Goal: Task Accomplishment & Management: Complete application form

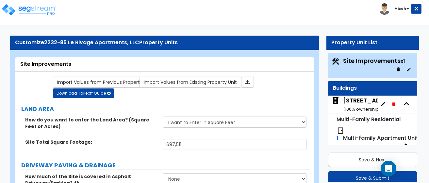
select select "2"
select select "1"
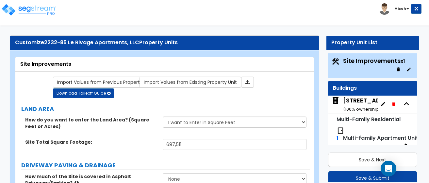
select select "1"
select select "7"
select select "2"
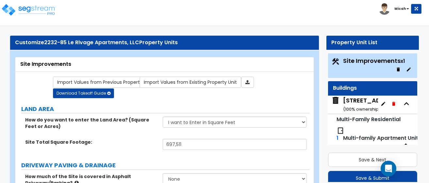
select select "4"
select select "2"
select select "1"
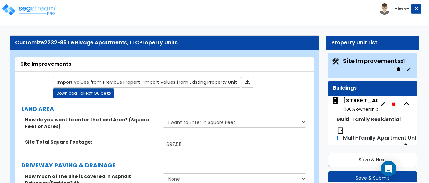
select select "1"
select select "4"
select select "2"
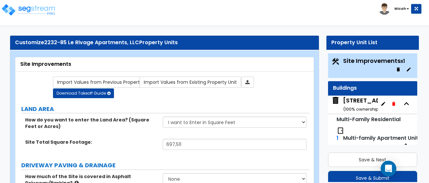
select select "2"
select select "1"
select select "7"
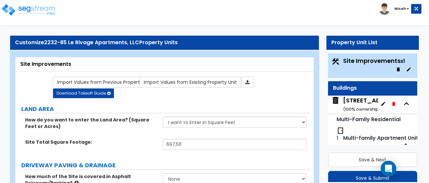
select select "2"
select select "4"
select select "2"
select select "1"
select select "3"
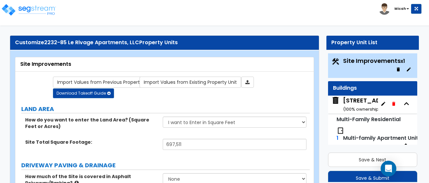
select select "2"
select select "1"
select select "10"
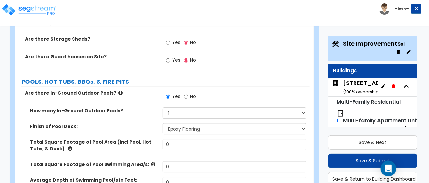
scroll to position [2306, 0]
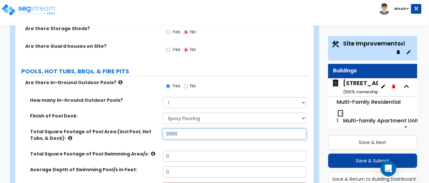
type input "9,956"
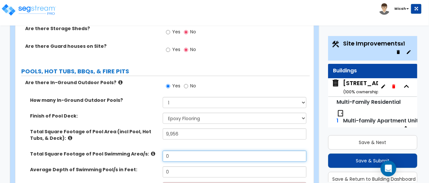
click at [176, 150] on input "0" at bounding box center [235, 155] width 144 height 11
drag, startPoint x: 171, startPoint y: 105, endPoint x: 154, endPoint y: 103, distance: 17.2
click at [155, 150] on div "Total Square Footage of Pool Swimming Area/s: 0" at bounding box center [162, 158] width 295 height 16
type input "3,042"
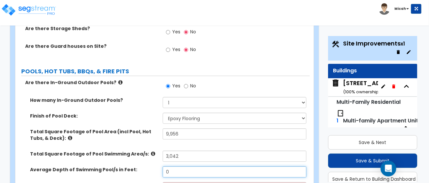
drag, startPoint x: 177, startPoint y: 121, endPoint x: 158, endPoint y: 119, distance: 19.1
click at [159, 166] on div "Average Depth of Swimming Pool/s in Feet: 0" at bounding box center [162, 174] width 295 height 16
type input "6"
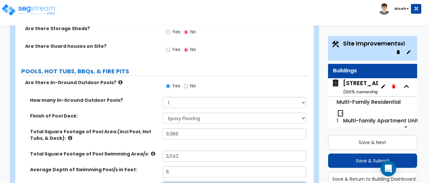
select select "2"
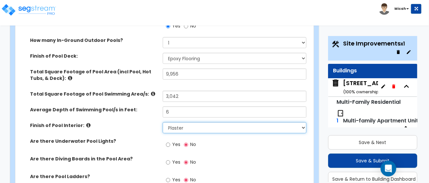
scroll to position [2372, 0]
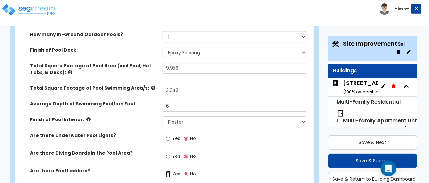
click at [168, 170] on input "Yes" at bounding box center [168, 173] width 4 height 7
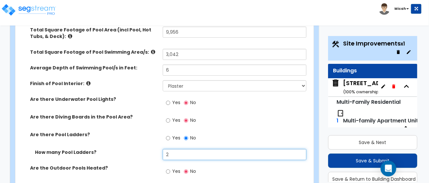
scroll to position [2437, 0]
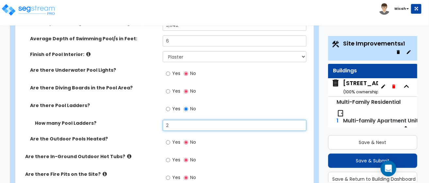
type input "2"
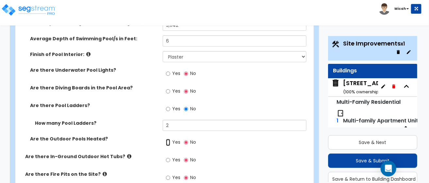
click at [169, 139] on input "Yes" at bounding box center [168, 142] width 4 height 7
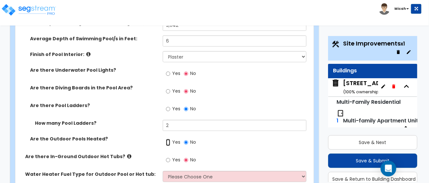
scroll to position [2470, 0]
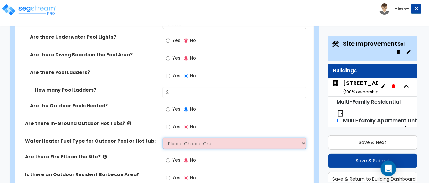
click at [303, 138] on select "Please Choose One Gas Electric" at bounding box center [235, 143] width 144 height 11
select select "1"
click at [163, 138] on select "Please Choose One Gas Electric" at bounding box center [235, 143] width 144 height 11
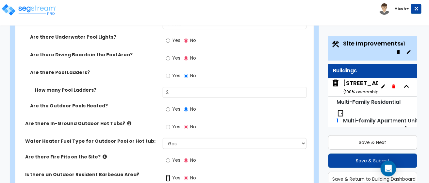
click at [168, 174] on input "Yes" at bounding box center [168, 177] width 4 height 7
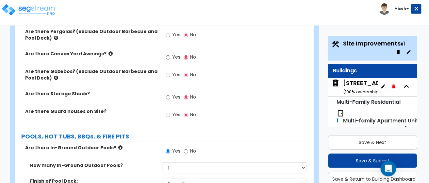
scroll to position [2208, 0]
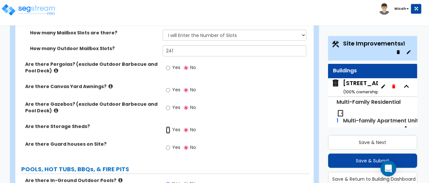
click at [167, 126] on input "Yes" at bounding box center [168, 129] width 4 height 7
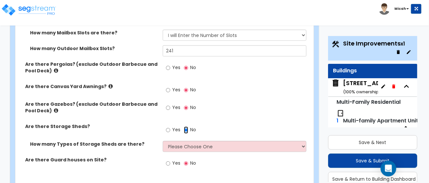
click at [185, 126] on input "No" at bounding box center [186, 129] width 4 height 7
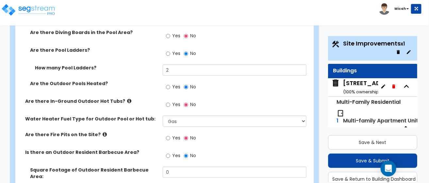
scroll to position [2503, 0]
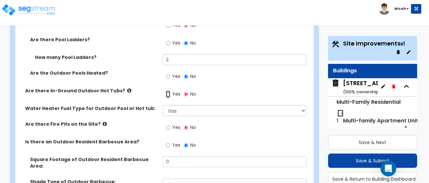
click at [167, 91] on input "Yes" at bounding box center [168, 94] width 4 height 7
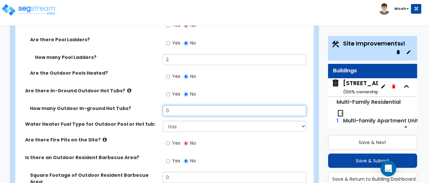
drag, startPoint x: 197, startPoint y: 61, endPoint x: 143, endPoint y: 64, distance: 53.7
click at [143, 105] on div "How many Outdoor In-ground Hot Tubs? 0" at bounding box center [162, 113] width 295 height 16
type input "1"
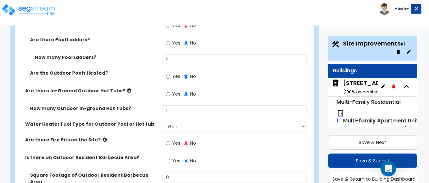
click at [113, 105] on div "How many Outdoor In-ground Hot Tubs? 1" at bounding box center [162, 113] width 295 height 16
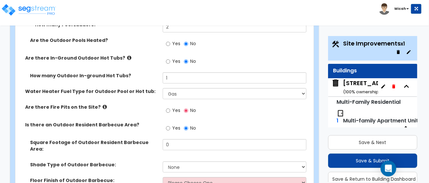
scroll to position [2568, 0]
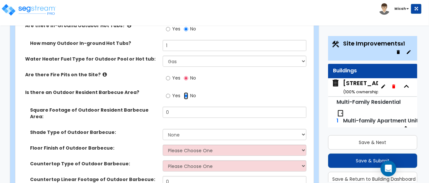
click at [185, 92] on input "No" at bounding box center [186, 95] width 4 height 7
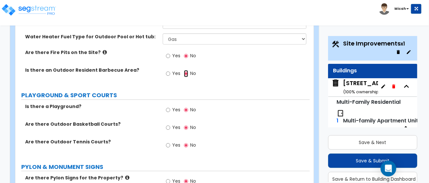
scroll to position [2601, 0]
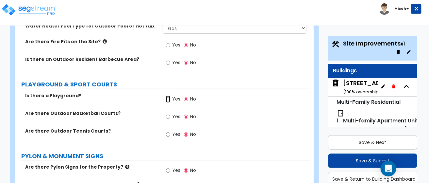
click at [167, 96] on input "Yes" at bounding box center [168, 99] width 4 height 7
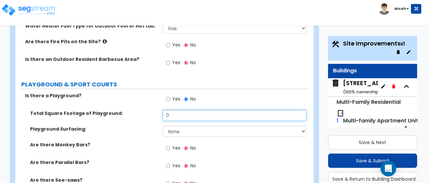
click at [169, 110] on input "0" at bounding box center [235, 115] width 144 height 11
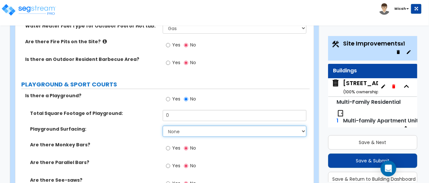
click at [306, 126] on select "None Rubber Mulch" at bounding box center [235, 131] width 144 height 11
select select "1"
click at [163, 126] on select "None Rubber Mulch" at bounding box center [235, 131] width 144 height 11
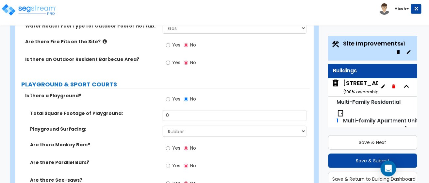
scroll to position [2633, 0]
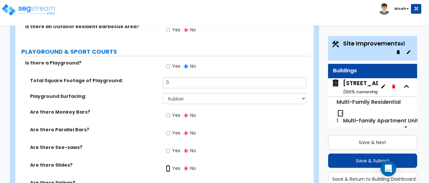
click at [168, 165] on input "Yes" at bounding box center [168, 168] width 4 height 7
radio input "true"
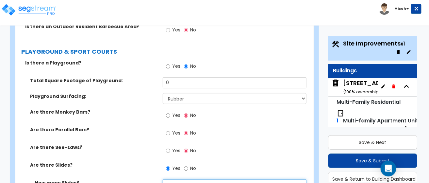
click at [177, 179] on input "0" at bounding box center [235, 184] width 144 height 11
type input "1"
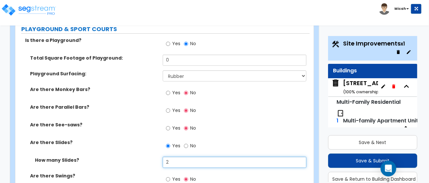
scroll to position [2666, 0]
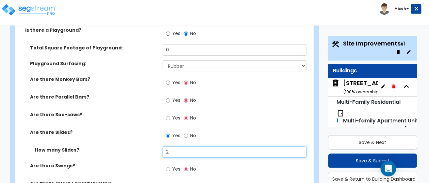
drag, startPoint x: 171, startPoint y: 102, endPoint x: 157, endPoint y: 101, distance: 13.4
click at [157, 147] on div "How many Slides? 2" at bounding box center [162, 155] width 295 height 16
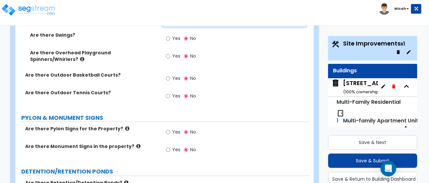
scroll to position [2797, 0]
type input "3"
click at [125, 126] on icon at bounding box center [127, 128] width 4 height 5
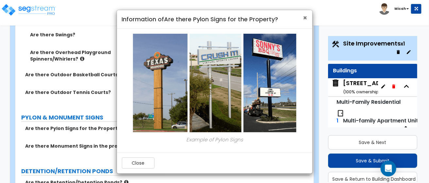
click at [305, 18] on span "×" at bounding box center [306, 17] width 4 height 9
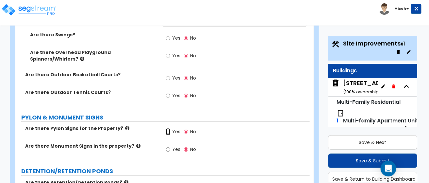
click at [169, 128] on input "Yes" at bounding box center [168, 131] width 4 height 7
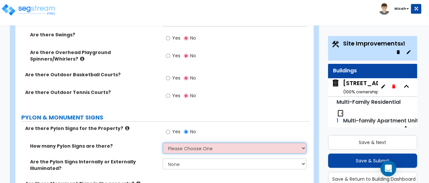
click at [306, 143] on select "Please Choose One 1 2 3" at bounding box center [235, 148] width 144 height 11
select select "1"
click at [163, 143] on select "Please Choose One 1 2 3" at bounding box center [235, 148] width 144 height 11
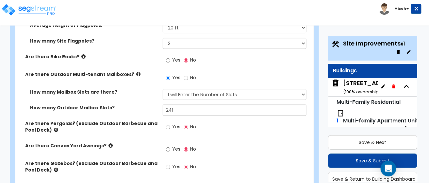
scroll to position [2159, 0]
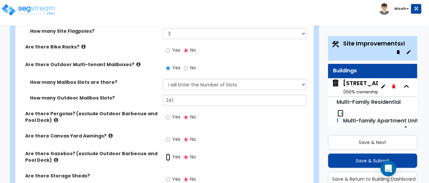
click at [170, 153] on input "Yes" at bounding box center [168, 156] width 4 height 7
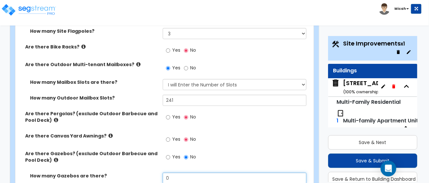
drag, startPoint x: 168, startPoint y: 126, endPoint x: 164, endPoint y: 126, distance: 4.3
click at [164, 172] on input "0" at bounding box center [235, 177] width 144 height 11
click at [191, 172] on input "1" at bounding box center [235, 177] width 144 height 11
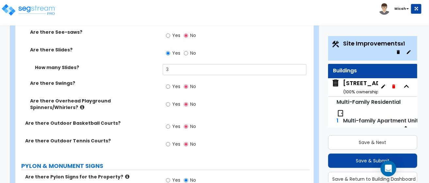
scroll to position [2846, 0]
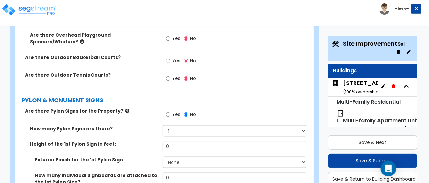
type input "1"
click at [125, 108] on icon at bounding box center [127, 110] width 4 height 5
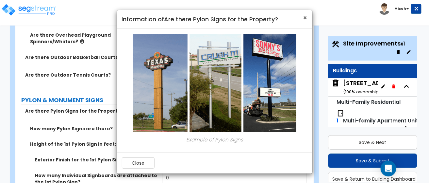
click at [305, 18] on span "×" at bounding box center [306, 17] width 4 height 9
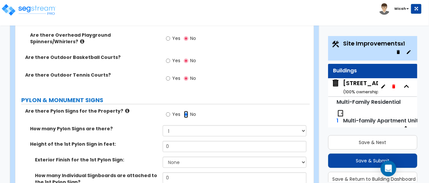
click at [187, 111] on input "No" at bounding box center [186, 114] width 4 height 7
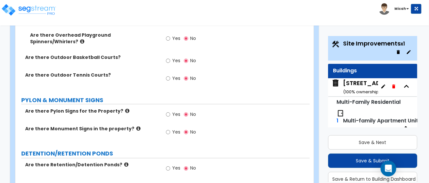
click at [136, 126] on icon at bounding box center [138, 128] width 4 height 5
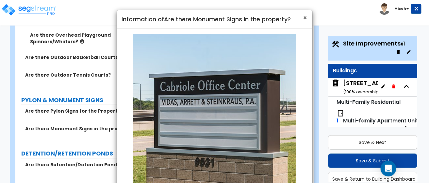
click at [306, 18] on span "×" at bounding box center [306, 17] width 4 height 9
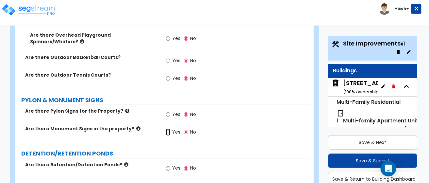
click at [169, 129] on input "Yes" at bounding box center [168, 132] width 4 height 7
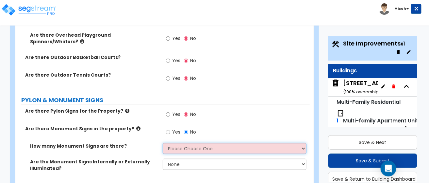
click at [306, 143] on select "Please Choose One 1 2 3" at bounding box center [235, 148] width 144 height 11
select select "1"
click at [163, 143] on select "Please Choose One 1 2 3" at bounding box center [235, 148] width 144 height 11
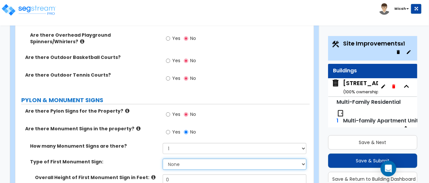
click at [305, 159] on select "None Flat Signboard on top of a Base Flat Signboard attached to a Back Board/Wa…" at bounding box center [235, 164] width 144 height 11
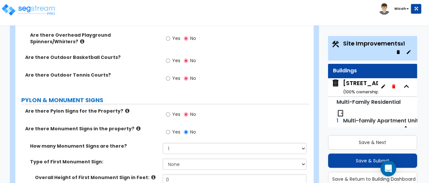
click at [151, 175] on icon at bounding box center [153, 177] width 4 height 5
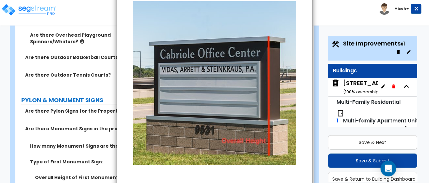
scroll to position [0, 0]
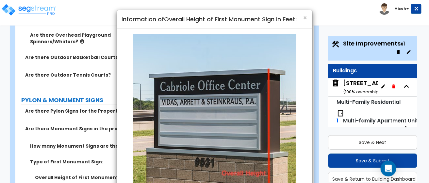
click at [309, 17] on div "× Information of Overall Height of First Monument Sign in Feet:" at bounding box center [215, 19] width 196 height 19
click at [308, 17] on div "× Information of Overall Height of First Monument Sign in Feet:" at bounding box center [215, 19] width 196 height 19
click at [303, 20] on h4 "Information of Overall Height of First Monument Sign in Feet:" at bounding box center [215, 19] width 186 height 9
click at [306, 18] on span "×" at bounding box center [306, 17] width 4 height 9
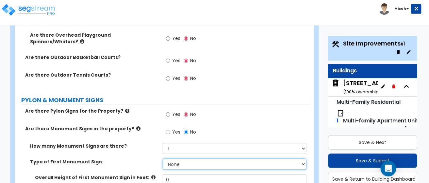
click at [304, 159] on select "None Flat Signboard on top of a Base Flat Signboard attached to a Back Board/Wa…" at bounding box center [235, 164] width 144 height 11
select select "3"
click at [163, 159] on select "None Flat Signboard on top of a Base Flat Signboard attached to a Back Board/Wa…" at bounding box center [235, 164] width 144 height 11
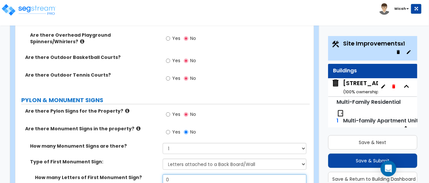
click at [227, 174] on input "0" at bounding box center [235, 179] width 144 height 11
drag, startPoint x: 198, startPoint y: 129, endPoint x: 143, endPoint y: 122, distance: 55.8
click at [145, 174] on div "How many Letters of First Monument Sign? 0" at bounding box center [162, 182] width 295 height 16
type input "25"
drag, startPoint x: 171, startPoint y: 142, endPoint x: 156, endPoint y: 143, distance: 15.1
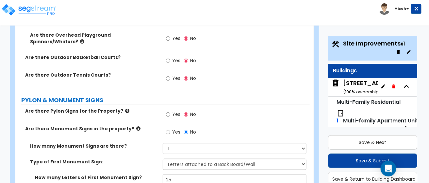
type input "6"
drag, startPoint x: 174, startPoint y: 155, endPoint x: 150, endPoint y: 155, distance: 23.6
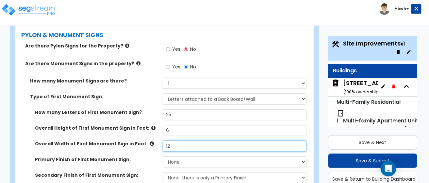
scroll to position [2911, 0]
type input "12"
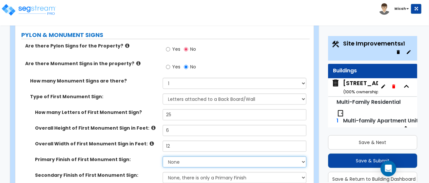
click at [183, 156] on select "None Paint/Stucco Finish Brick Finish Stone Finish Metal Composite Finish Vinyl…" at bounding box center [235, 161] width 144 height 11
click at [163, 156] on select "None Paint/Stucco Finish Brick Finish Stone Finish Metal Composite Finish Vinyl…" at bounding box center [235, 161] width 144 height 11
click at [305, 156] on select "None Paint/Stucco Finish Brick Finish Stone Finish Metal Composite Finish Vinyl…" at bounding box center [235, 161] width 144 height 11
select select "3"
click at [163, 156] on select "None Paint/Stucco Finish Brick Finish Stone Finish Metal Composite Finish Vinyl…" at bounding box center [235, 161] width 144 height 11
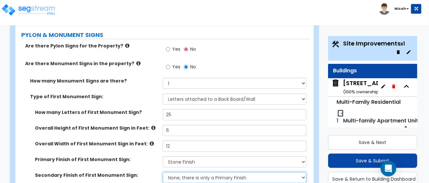
click at [304, 172] on select "None, there is only a Primary Finish Paint/Stucco Finish Brick Finish Stone Fin…" at bounding box center [235, 177] width 144 height 11
select select "1"
click at [163, 172] on select "None, there is only a Primary Finish Paint/Stucco Finish Brick Finish Stone Fin…" at bounding box center [235, 177] width 144 height 11
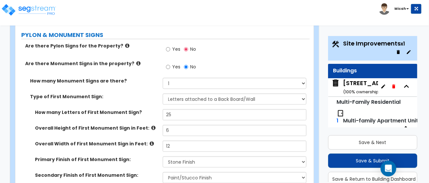
select select "2"
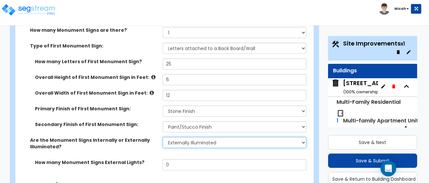
scroll to position [2976, 0]
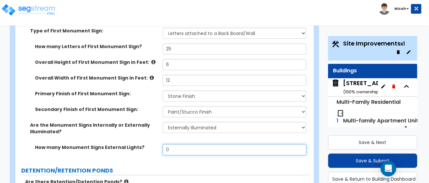
drag, startPoint x: 172, startPoint y: 96, endPoint x: 154, endPoint y: 94, distance: 18.2
click at [156, 144] on div "How many Monument Signs External Lights? 0" at bounding box center [162, 152] width 295 height 16
type input "1"
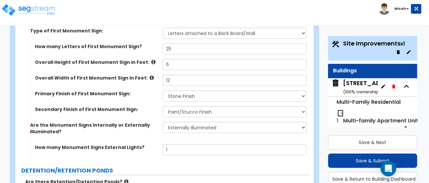
click at [142, 179] on label "Are there Retention/Detention Ponds?" at bounding box center [91, 182] width 133 height 7
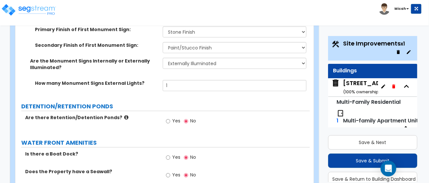
scroll to position [3042, 0]
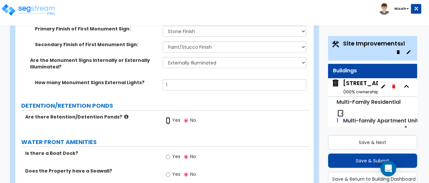
click at [167, 117] on input "Yes" at bounding box center [168, 120] width 4 height 7
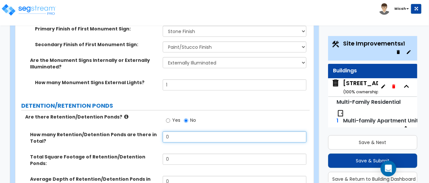
click at [179, 131] on input "0" at bounding box center [235, 136] width 144 height 11
drag, startPoint x: 171, startPoint y: 80, endPoint x: 154, endPoint y: 80, distance: 17.0
click at [155, 131] on div "How many Retention/Detention Ponds are there in Total? 0" at bounding box center [162, 142] width 295 height 22
type input "2"
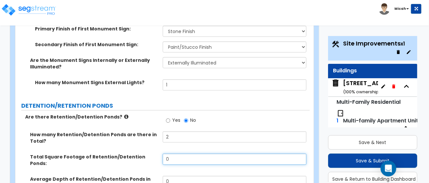
click at [173, 153] on input "0" at bounding box center [235, 158] width 144 height 11
drag, startPoint x: 173, startPoint y: 104, endPoint x: 156, endPoint y: 102, distance: 17.5
click at [156, 153] on div "Total Square Footage of Retention/Detention Ponds: 0" at bounding box center [162, 164] width 295 height 22
type input "23,192"
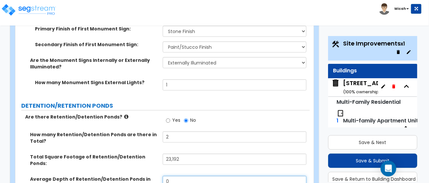
drag, startPoint x: 174, startPoint y: 125, endPoint x: 164, endPoint y: 121, distance: 10.6
click at [164, 176] on input "0" at bounding box center [235, 181] width 144 height 11
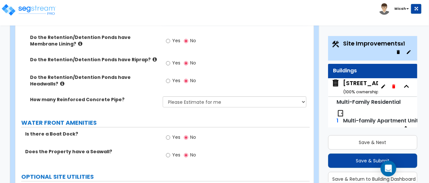
scroll to position [3238, 0]
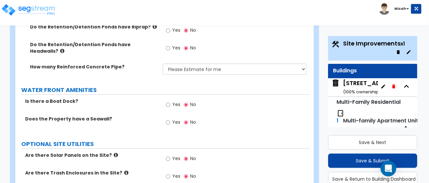
type input "4"
click at [168, 173] on input "Yes" at bounding box center [168, 176] width 4 height 7
select select "1"
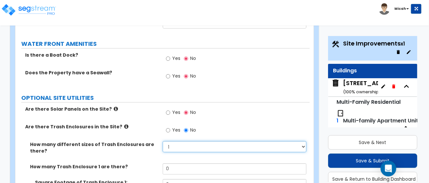
scroll to position [3303, 0]
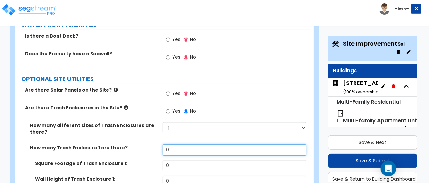
click at [177, 144] on input "0" at bounding box center [235, 149] width 144 height 11
click at [178, 144] on input "0" at bounding box center [235, 149] width 144 height 11
drag, startPoint x: 201, startPoint y: 81, endPoint x: 168, endPoint y: 81, distance: 33.0
click at [168, 144] on input "0" at bounding box center [235, 149] width 144 height 11
type input "1"
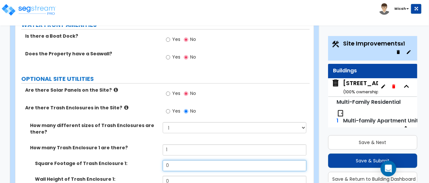
drag, startPoint x: 174, startPoint y: 94, endPoint x: 152, endPoint y: 91, distance: 22.8
click at [152, 160] on div "Square Footage of Trash Enclosure 1: 0" at bounding box center [162, 168] width 295 height 16
type input "480"
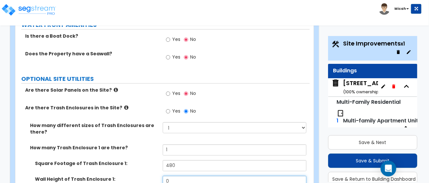
drag, startPoint x: 170, startPoint y: 108, endPoint x: 160, endPoint y: 108, distance: 9.5
click at [160, 176] on div "Wall Height of Trash Enclosure 1: 0" at bounding box center [162, 184] width 295 height 16
type input "6"
select select "4"
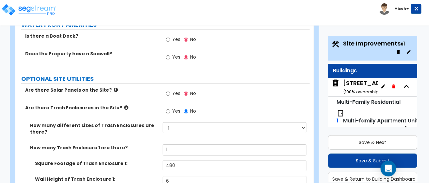
select select "4"
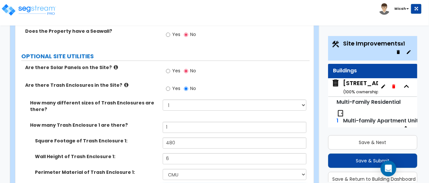
scroll to position [3336, 0]
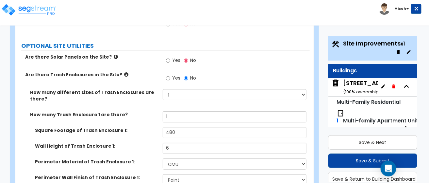
select select "1"
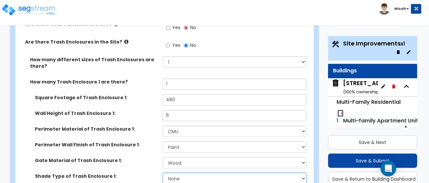
scroll to position [3374, 0]
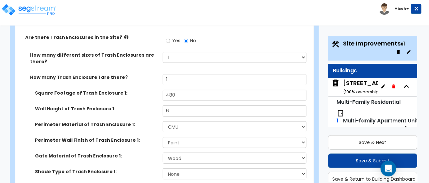
drag, startPoint x: 172, startPoint y: 133, endPoint x: 134, endPoint y: 134, distance: 37.6
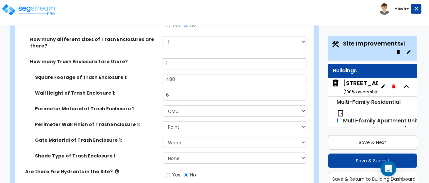
type input "12"
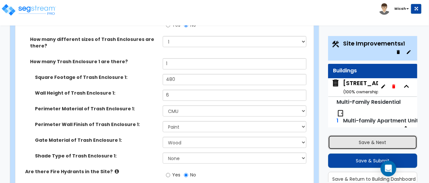
click at [349, 145] on button "Save & Next" at bounding box center [372, 142] width 89 height 14
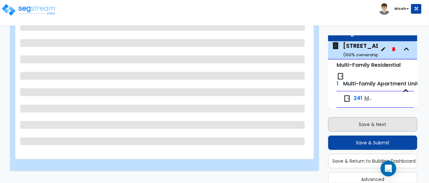
scroll to position [22, 0]
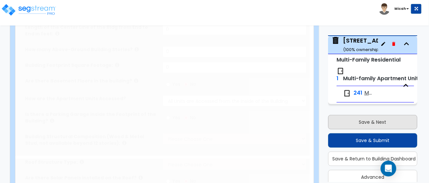
type input "1"
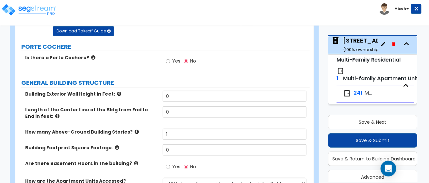
scroll to position [65, 0]
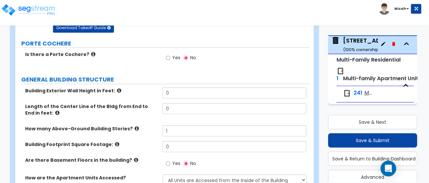
click at [117, 88] on icon at bounding box center [119, 90] width 4 height 5
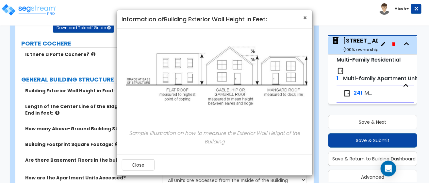
click at [306, 17] on span "×" at bounding box center [306, 17] width 4 height 9
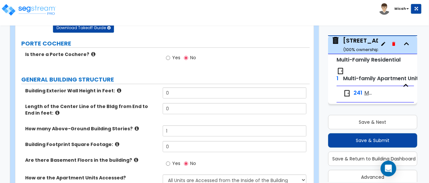
click at [117, 88] on icon at bounding box center [119, 90] width 4 height 5
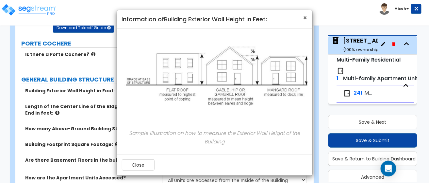
click at [305, 17] on span "×" at bounding box center [306, 17] width 4 height 9
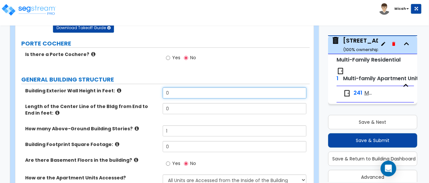
drag, startPoint x: 175, startPoint y: 90, endPoint x: 155, endPoint y: 90, distance: 20.0
click at [155, 90] on div "Building Exterior Wall Height in Feet: 0" at bounding box center [162, 95] width 295 height 16
type input "25"
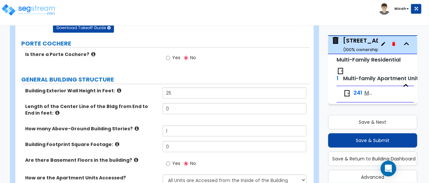
click at [55, 112] on icon at bounding box center [57, 112] width 4 height 5
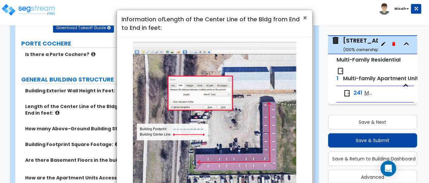
click at [307, 18] on span "×" at bounding box center [306, 17] width 4 height 9
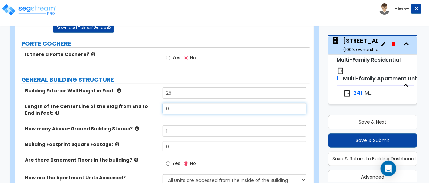
drag, startPoint x: 156, startPoint y: 107, endPoint x: 150, endPoint y: 107, distance: 5.6
click at [150, 107] on div "Length of the Center Line of the Bldg from End to End in feet: 0" at bounding box center [162, 114] width 295 height 22
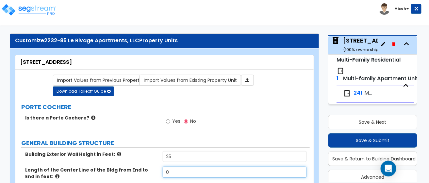
scroll to position [0, 0]
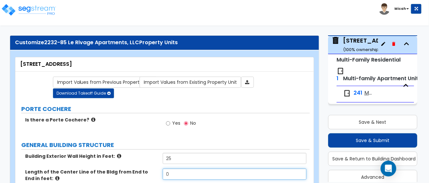
type input "00"
type input "0000000"
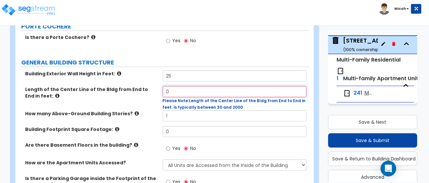
scroll to position [98, 0]
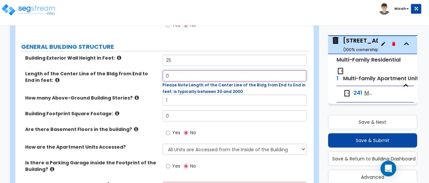
drag, startPoint x: 171, startPoint y: 74, endPoint x: 147, endPoint y: 74, distance: 24.2
click at [147, 74] on div "Length of the Center Line of the Bldg from End to End in feet: 0 Please Note: L…" at bounding box center [162, 82] width 295 height 24
type input "193"
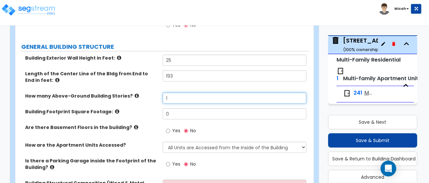
drag, startPoint x: 170, startPoint y: 99, endPoint x: 149, endPoint y: 98, distance: 20.3
click at [149, 98] on div "How many Above-Ground Building Stories? 1" at bounding box center [162, 101] width 295 height 16
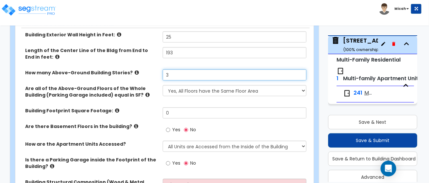
scroll to position [131, 0]
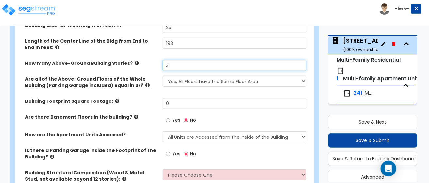
type input "3"
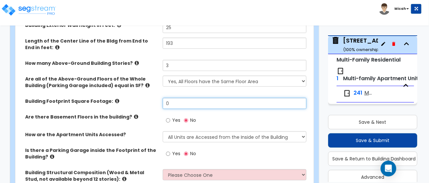
drag, startPoint x: 170, startPoint y: 101, endPoint x: 161, endPoint y: 101, distance: 8.8
click at [161, 101] on div "Building Footprint Square Footage: 0" at bounding box center [162, 106] width 295 height 16
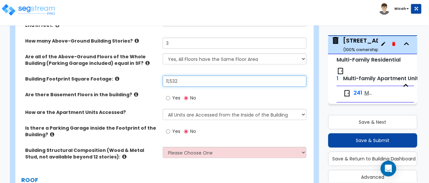
scroll to position [163, 0]
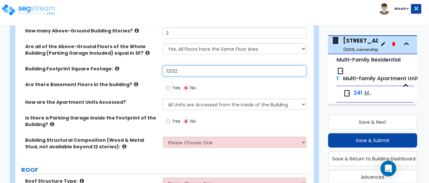
type input "11,532"
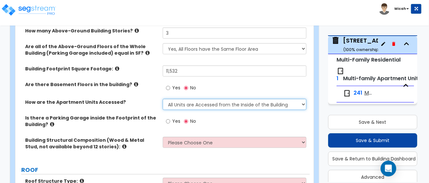
click at [304, 103] on select "All Units are Accessed from the Inside of the Building All Units are Accessed f…" at bounding box center [235, 104] width 144 height 11
select select "2"
click at [163, 99] on select "All Units are Accessed from the Inside of the Building All Units are Accessed f…" at bounding box center [235, 104] width 144 height 11
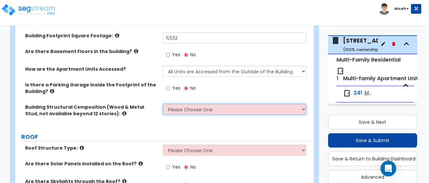
click at [306, 110] on select "Please Choose One Reinforced Concrete Structural Steel Brick Masonry CMU Masonr…" at bounding box center [235, 109] width 144 height 11
click at [304, 108] on select "Please Choose One Reinforced Concrete Structural Steel Brick Masonry CMU Masonr…" at bounding box center [235, 109] width 144 height 11
select select "7"
click at [163, 104] on select "Please Choose One Reinforced Concrete Structural Steel Brick Masonry CMU Masonr…" at bounding box center [235, 109] width 144 height 11
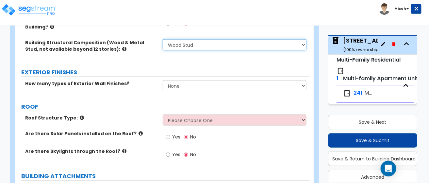
scroll to position [262, 0]
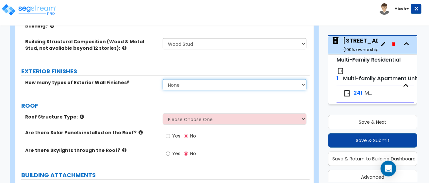
click at [303, 84] on select "None 1 2 3" at bounding box center [235, 84] width 144 height 11
select select "2"
click at [163, 79] on select "None 1 2 3" at bounding box center [235, 84] width 144 height 11
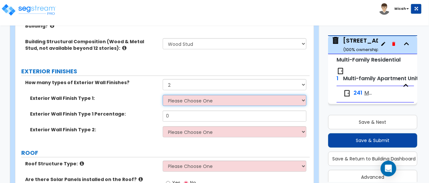
click at [306, 99] on select "Please Choose One No Finish/Shared Wall No Wall Brick Veneer Stone Veneer Wood …" at bounding box center [235, 100] width 144 height 11
select select "2"
click at [163, 95] on select "Please Choose One No Finish/Shared Wall No Wall Brick Veneer Stone Veneer Wood …" at bounding box center [235, 100] width 144 height 11
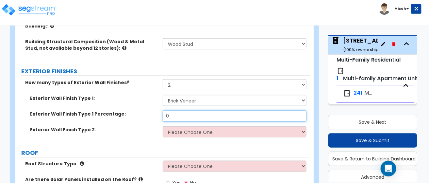
drag, startPoint x: 172, startPoint y: 115, endPoint x: 155, endPoint y: 115, distance: 17.0
click at [155, 115] on div "Exterior Wall Finish Type 1 Percentage: 0" at bounding box center [162, 119] width 295 height 16
type input "5"
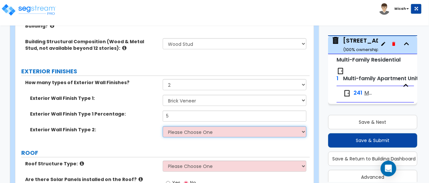
click at [305, 131] on select "Please Choose One No Finish/Shared Wall No Wall Brick Veneer Stone Veneer Wood …" at bounding box center [235, 131] width 144 height 11
select select "9"
click at [163, 126] on select "Please Choose One No Finish/Shared Wall No Wall Brick Veneer Stone Veneer Wood …" at bounding box center [235, 131] width 144 height 11
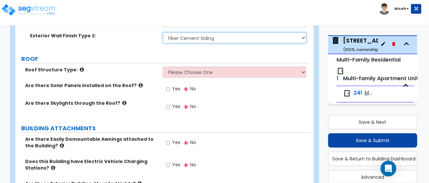
scroll to position [360, 0]
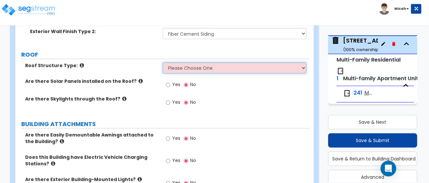
click at [305, 67] on select "Please Choose One Gable Roof Flat Roof Hybrid Gable & Flat Roof" at bounding box center [235, 67] width 144 height 11
select select "1"
click at [163, 62] on select "Please Choose One Gable Roof Flat Roof Hybrid Gable & Flat Roof" at bounding box center [235, 67] width 144 height 11
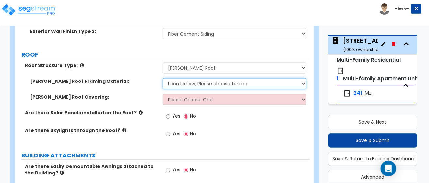
click at [305, 82] on select "I don't know, Please choose for me Metal Wood" at bounding box center [235, 83] width 144 height 11
select select "2"
click at [163, 78] on select "I don't know, Please choose for me Metal Wood" at bounding box center [235, 83] width 144 height 11
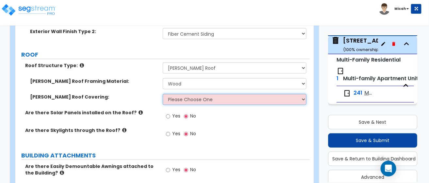
click at [304, 96] on select "Please Choose One Asphalt Shingle Clay Tile Wood Shingle Metal Shingle Standing…" at bounding box center [235, 99] width 144 height 11
select select "1"
click at [163, 94] on select "Please Choose One Asphalt Shingle Clay Tile Wood Shingle Metal Shingle Standing…" at bounding box center [235, 99] width 144 height 11
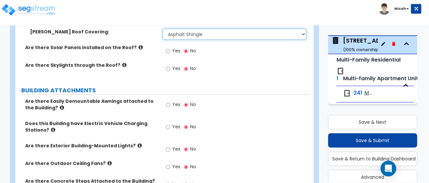
scroll to position [458, 0]
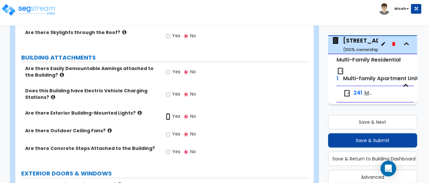
click at [168, 115] on input "Yes" at bounding box center [168, 116] width 4 height 7
radio input "true"
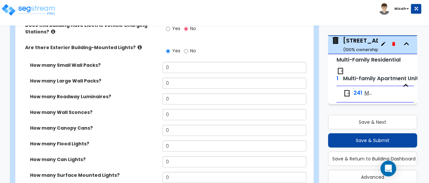
scroll to position [556, 0]
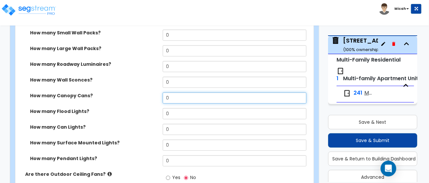
click at [177, 97] on input "0" at bounding box center [235, 97] width 144 height 11
drag, startPoint x: 177, startPoint y: 97, endPoint x: 140, endPoint y: 95, distance: 36.7
click at [140, 95] on div "How many Canopy Cans? 0" at bounding box center [162, 100] width 295 height 16
type input "270"
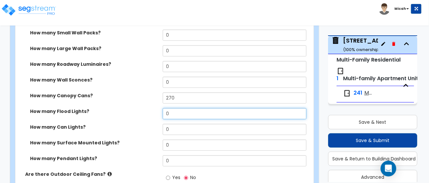
drag, startPoint x: 172, startPoint y: 111, endPoint x: 159, endPoint y: 109, distance: 13.2
click at [160, 110] on div "How many Flood Lights? 0" at bounding box center [162, 116] width 295 height 16
type input "108"
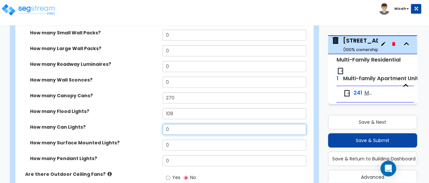
drag, startPoint x: 174, startPoint y: 126, endPoint x: 146, endPoint y: 126, distance: 28.1
click at [146, 126] on div "How many Can Lights? 0" at bounding box center [162, 132] width 295 height 16
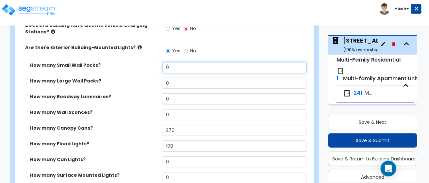
drag, startPoint x: 172, startPoint y: 64, endPoint x: 141, endPoint y: 65, distance: 31.1
click at [141, 65] on div "How many Small Wall Packs? 0" at bounding box center [162, 70] width 295 height 16
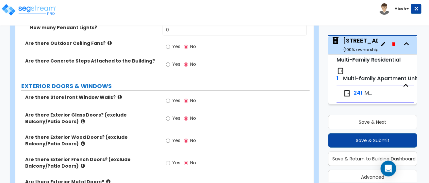
scroll to position [720, 0]
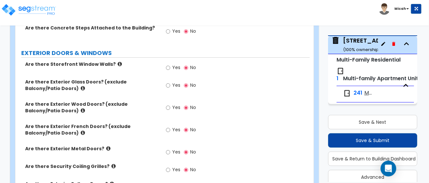
type input "12"
click at [168, 66] on input "Yes" at bounding box center [168, 67] width 4 height 7
radio input "true"
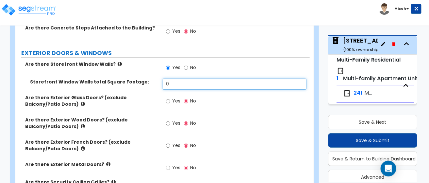
drag, startPoint x: 172, startPoint y: 82, endPoint x: 149, endPoint y: 82, distance: 22.6
click at [149, 82] on div "Storefront Window Walls total Square Footage: 0" at bounding box center [162, 87] width 295 height 16
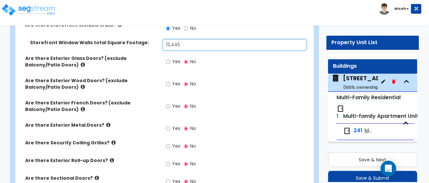
scroll to position [752, 0]
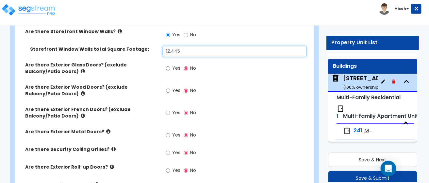
type input "12,445"
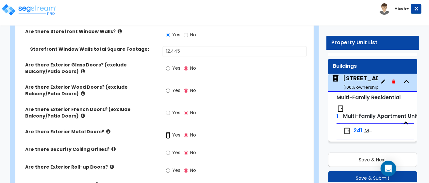
click at [168, 134] on input "Yes" at bounding box center [168, 134] width 4 height 7
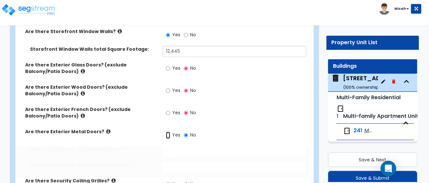
radio input "true"
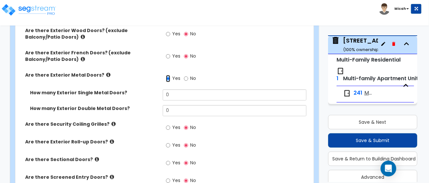
scroll to position [817, 0]
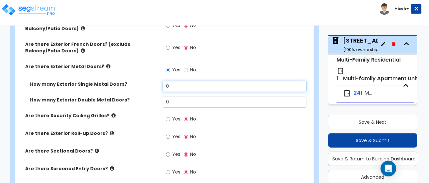
click at [155, 84] on div "How many Exterior Single Metal Doors? 0" at bounding box center [162, 89] width 295 height 16
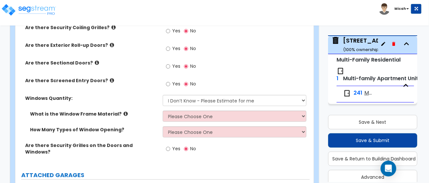
scroll to position [916, 0]
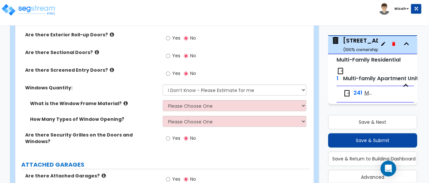
type input "3"
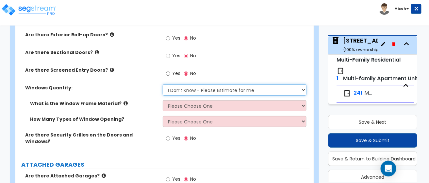
click at [304, 88] on select "I Don’t Know - Please Estimate for me I want to Enter the Quantity" at bounding box center [235, 89] width 144 height 11
select select "1"
click at [163, 84] on select "I Don’t Know - Please Estimate for me I want to Enter the Quantity" at bounding box center [235, 89] width 144 height 11
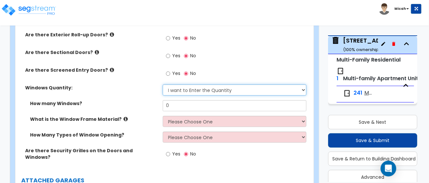
click at [305, 87] on select "I Don’t Know - Please Estimate for me I want to Enter the Quantity" at bounding box center [235, 89] width 144 height 11
click at [163, 84] on select "I Don’t Know - Please Estimate for me I want to Enter the Quantity" at bounding box center [235, 89] width 144 height 11
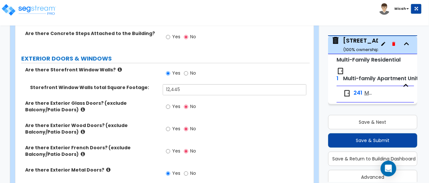
scroll to position [720, 0]
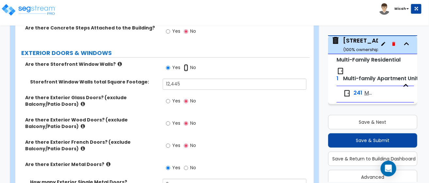
click at [185, 67] on input "No" at bounding box center [186, 67] width 4 height 7
radio input "false"
radio input "true"
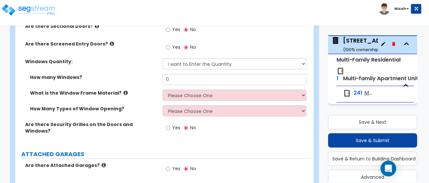
scroll to position [916, 0]
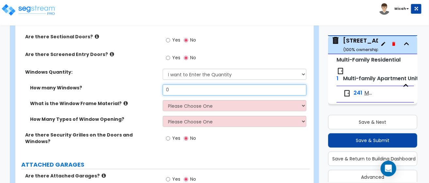
drag, startPoint x: 175, startPoint y: 87, endPoint x: 153, endPoint y: 86, distance: 21.6
click at [153, 86] on div "How many Windows? 0" at bounding box center [162, 92] width 295 height 16
click at [176, 89] on input "0" at bounding box center [235, 89] width 144 height 11
drag, startPoint x: 166, startPoint y: 88, endPoint x: 158, endPoint y: 88, distance: 8.2
click at [158, 88] on div "How many Windows? 0" at bounding box center [162, 92] width 295 height 16
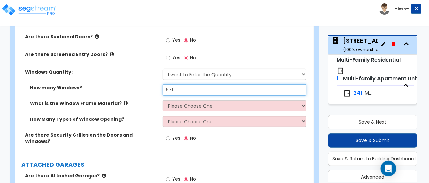
type input "571"
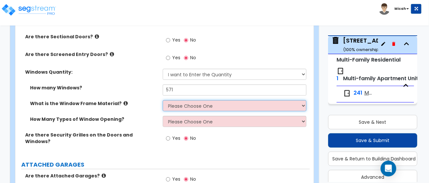
click at [305, 104] on select "Please Choose One Vinyl Aluminum Wood" at bounding box center [235, 105] width 144 height 11
select select "1"
click at [163, 100] on select "Please Choose One Vinyl Aluminum Wood" at bounding box center [235, 105] width 144 height 11
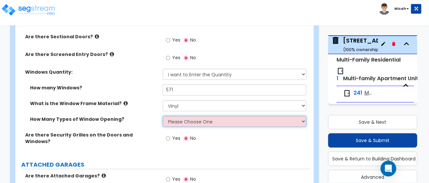
click at [305, 118] on select "Please Choose One 1 2 3 4" at bounding box center [235, 121] width 144 height 11
select select "4"
click at [163, 116] on select "Please Choose One 1 2 3 4" at bounding box center [235, 121] width 144 height 11
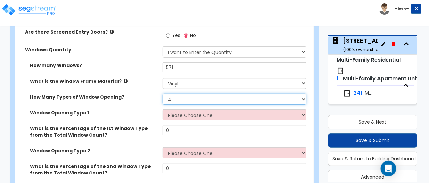
scroll to position [948, 0]
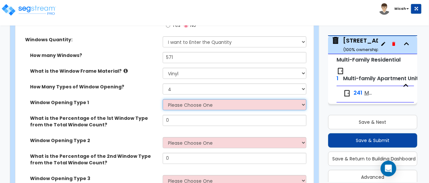
click at [303, 101] on select "Please Choose One Sliding Picture/Fixed Double/Single Hung Awning Swing" at bounding box center [235, 104] width 144 height 11
select select "3"
click at [163, 99] on select "Please Choose One Sliding Picture/Fixed Double/Single Hung Awning Swing" at bounding box center [235, 104] width 144 height 11
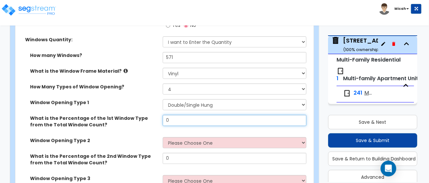
drag, startPoint x: 172, startPoint y: 119, endPoint x: 161, endPoint y: 119, distance: 11.4
click at [161, 119] on div "What is the Percentage of the 1st Window Type from the Total Window Count? 0" at bounding box center [162, 126] width 295 height 22
type input "."
type input "50"
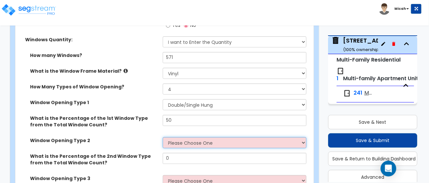
click at [306, 140] on select "Please Choose One Sliding Picture/Fixed Double/Single Hung Awning Swing" at bounding box center [235, 142] width 144 height 11
select select "3"
click at [163, 137] on select "Please Choose One Sliding Picture/Fixed Double/Single Hung Awning Swing" at bounding box center [235, 142] width 144 height 11
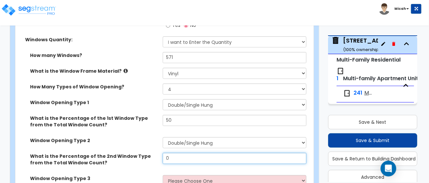
drag, startPoint x: 175, startPoint y: 156, endPoint x: 150, endPoint y: 156, distance: 24.2
click at [150, 156] on div "What is the Percentage of the 2nd Window Type from the Total Window Count? 0" at bounding box center [162, 164] width 295 height 22
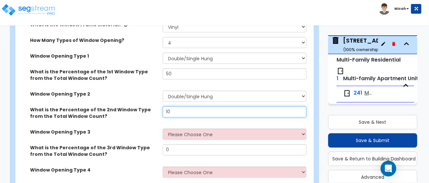
scroll to position [1014, 0]
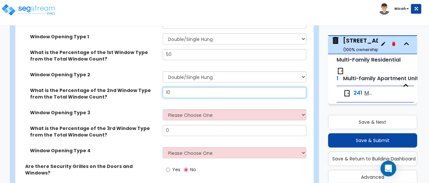
type input "10"
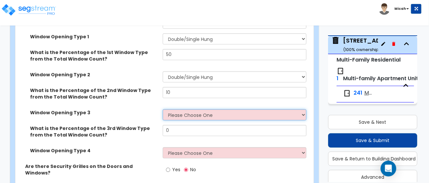
click at [305, 112] on select "Please Choose One Sliding Picture/Fixed Double/Single Hung Awning Swing" at bounding box center [235, 114] width 144 height 11
select select "3"
click at [163, 109] on select "Please Choose One Sliding Picture/Fixed Double/Single Hung Awning Swing" at bounding box center [235, 114] width 144 height 11
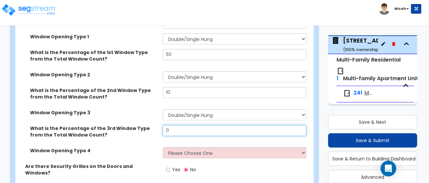
drag, startPoint x: 172, startPoint y: 129, endPoint x: 157, endPoint y: 129, distance: 15.4
click at [157, 129] on div "What is the Percentage of the 3rd Window Type from the Total Window Count? 0" at bounding box center [162, 136] width 295 height 22
type input "15"
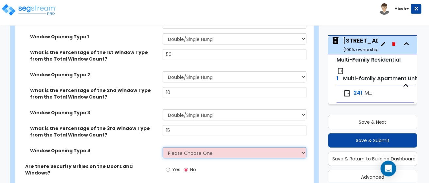
click at [188, 152] on select "Please Choose One Sliding Picture/Fixed Double/Single Hung Awning Swing" at bounding box center [235, 152] width 144 height 11
select select "3"
click at [163, 147] on select "Please Choose One Sliding Picture/Fixed Double/Single Hung Awning Swing" at bounding box center [235, 152] width 144 height 11
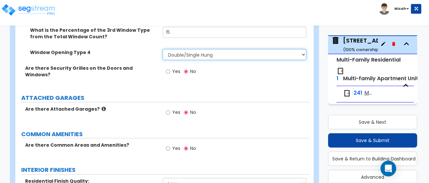
scroll to position [1145, 0]
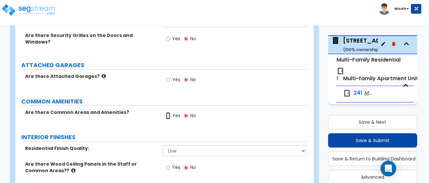
click at [166, 112] on input "Yes" at bounding box center [168, 115] width 4 height 7
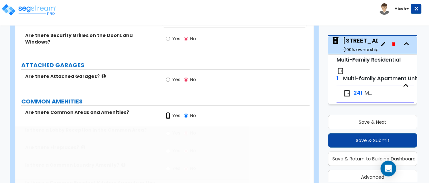
radio input "true"
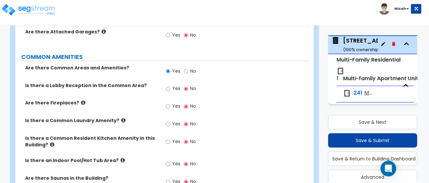
scroll to position [1210, 0]
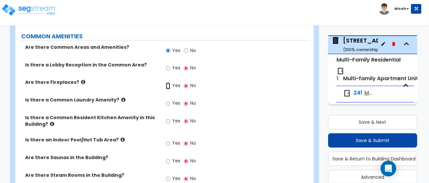
click at [167, 82] on input "Yes" at bounding box center [168, 85] width 4 height 7
radio input "true"
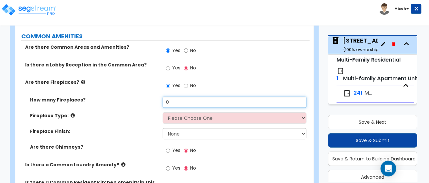
drag, startPoint x: 175, startPoint y: 97, endPoint x: 153, endPoint y: 95, distance: 22.0
click at [153, 97] on div "How many Fireplaces? 0" at bounding box center [162, 105] width 295 height 16
type input "1"
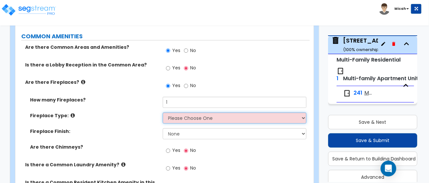
click at [306, 113] on select "Please Choose One Built-in Electric Fireplace Built-in Gas Fireplace Built-in W…" at bounding box center [235, 118] width 144 height 11
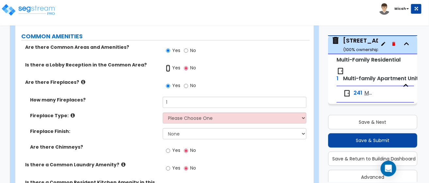
click at [170, 65] on input "Yes" at bounding box center [168, 68] width 4 height 7
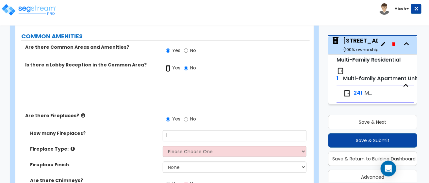
radio input "true"
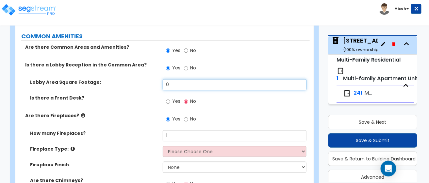
drag, startPoint x: 171, startPoint y: 79, endPoint x: 160, endPoint y: 78, distance: 10.8
click at [160, 79] on div "Lobby Area Square Footage: 0" at bounding box center [162, 87] width 295 height 16
type input "256"
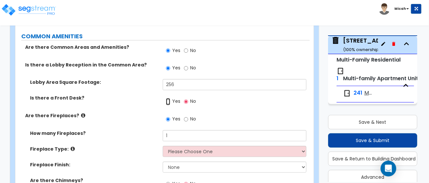
click at [166, 98] on input "Yes" at bounding box center [168, 101] width 4 height 7
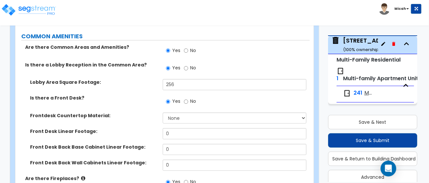
click at [183, 95] on div "Yes No" at bounding box center [181, 102] width 37 height 15
click at [186, 98] on input "No" at bounding box center [186, 101] width 4 height 7
radio input "false"
radio input "true"
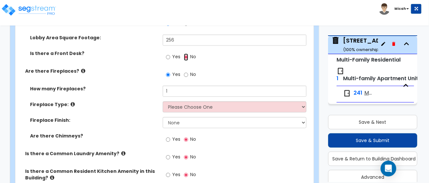
scroll to position [1276, 0]
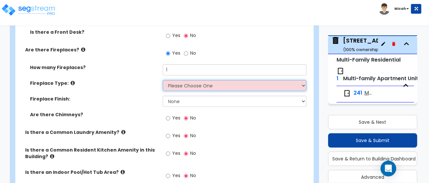
click at [304, 80] on select "Please Choose One Built-in Electric Fireplace Built-in Gas Fireplace Built-in W…" at bounding box center [235, 85] width 144 height 11
select select "2"
click at [163, 80] on select "Please Choose One Built-in Electric Fireplace Built-in Gas Fireplace Built-in W…" at bounding box center [235, 85] width 144 height 11
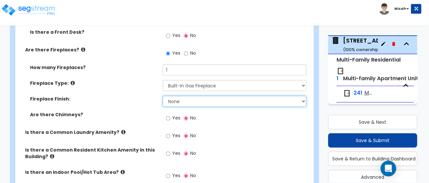
click at [305, 96] on select "None Brick Stone Tile Painted Molding" at bounding box center [235, 101] width 144 height 11
click at [163, 96] on select "None Brick Stone Tile Painted Molding" at bounding box center [235, 101] width 144 height 11
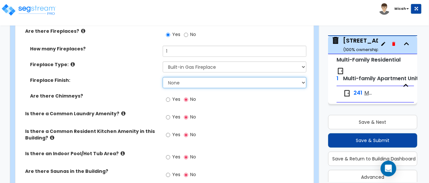
scroll to position [1308, 0]
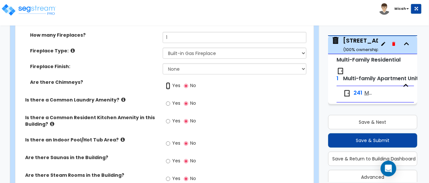
click at [167, 82] on input "Yes" at bounding box center [168, 85] width 4 height 7
radio input "true"
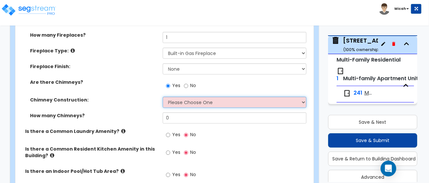
click at [305, 96] on select "Please Choose One Brick Construction Cinder Block Construction Stone Constructi…" at bounding box center [235, 101] width 144 height 11
select select "4"
click at [163, 96] on select "Please Choose One Brick Construction Cinder Block Construction Stone Constructi…" at bounding box center [235, 101] width 144 height 11
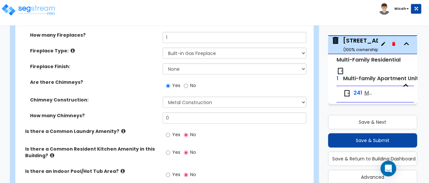
drag, startPoint x: 195, startPoint y: 117, endPoint x: 144, endPoint y: 117, distance: 50.4
click at [144, 117] on div "How many Chimneys? 0" at bounding box center [162, 120] width 295 height 16
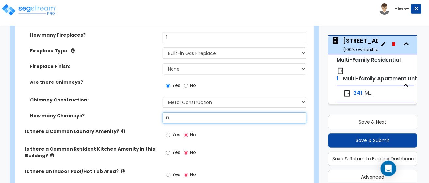
drag, startPoint x: 160, startPoint y: 112, endPoint x: 156, endPoint y: 112, distance: 3.9
click at [156, 112] on div "How many Chimneys? 0" at bounding box center [162, 120] width 295 height 16
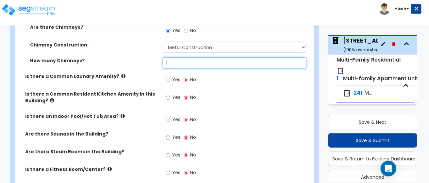
scroll to position [1374, 0]
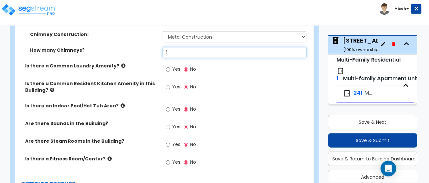
type input "1"
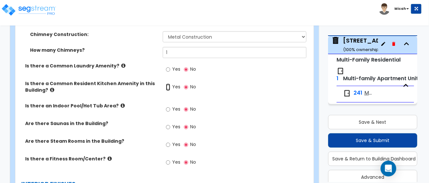
click at [167, 83] on input "Yes" at bounding box center [168, 86] width 4 height 7
radio input "true"
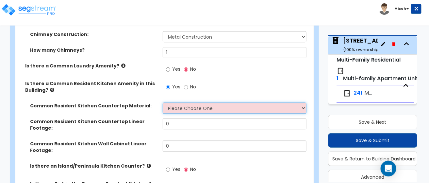
click at [305, 102] on select "Please Choose One Plastic Laminate Solid Surface Stone Quartz Marble Tile Wood …" at bounding box center [235, 107] width 144 height 11
click at [163, 102] on select "Please Choose One Plastic Laminate Solid Surface Stone Quartz Marble Tile Wood …" at bounding box center [235, 107] width 144 height 11
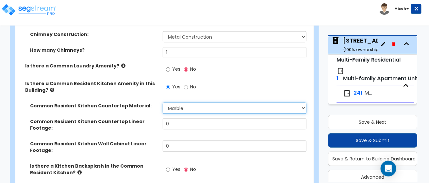
click at [304, 102] on select "Please Choose One Plastic Laminate Solid Surface Stone Quartz Marble Tile Wood …" at bounding box center [235, 107] width 144 height 11
select select "4"
click at [163, 102] on select "Please Choose One Plastic Laminate Solid Surface Stone Quartz Marble Tile Wood …" at bounding box center [235, 107] width 144 height 11
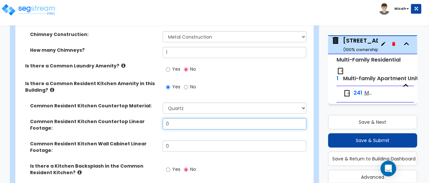
drag, startPoint x: 165, startPoint y: 115, endPoint x: 139, endPoint y: 114, distance: 25.5
click at [139, 118] on div "Common Resident Kitchen Countertop Linear Footage: 0" at bounding box center [162, 129] width 295 height 22
type input "22"
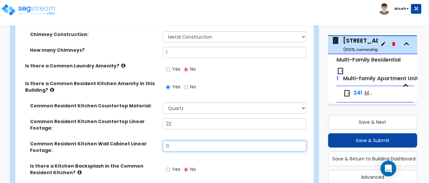
click at [243, 140] on input "0" at bounding box center [235, 145] width 144 height 11
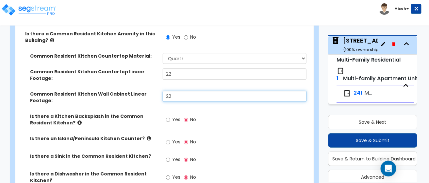
scroll to position [1439, 0]
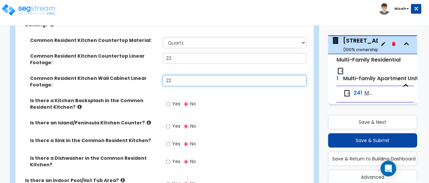
type input "22"
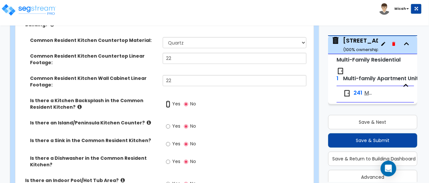
click at [168, 100] on input "Yes" at bounding box center [168, 103] width 4 height 7
radio input "true"
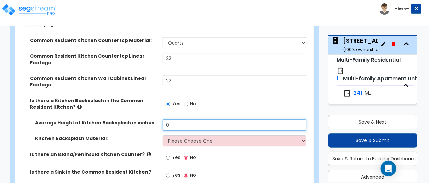
drag, startPoint x: 172, startPoint y: 113, endPoint x: 148, endPoint y: 112, distance: 23.9
click at [148, 119] on div "Average Height of Kitchen Backsplash in inches: 0" at bounding box center [162, 127] width 295 height 16
type input "6"
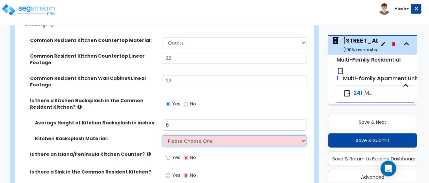
click at [294, 135] on select "Please Choose One Plastic Laminate Solid Surface Stone Quartz Tile Stainless St…" at bounding box center [235, 140] width 144 height 11
select select "4"
click at [163, 135] on select "Please Choose One Plastic Laminate Solid Surface Stone Quartz Tile Stainless St…" at bounding box center [235, 140] width 144 height 11
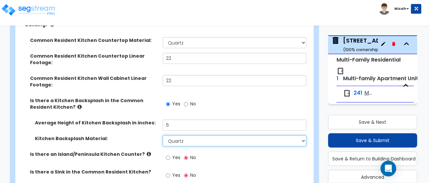
scroll to position [1472, 0]
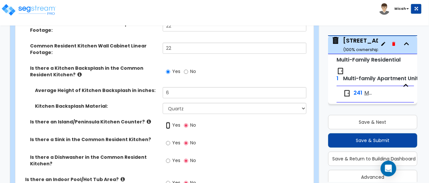
click at [168, 122] on input "Yes" at bounding box center [168, 125] width 4 height 7
radio input "true"
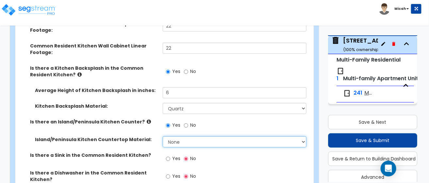
click at [303, 136] on select "None Plastic Laminate Solid Surface Stone Quartz Marble Tile Wood Stainless Ste…" at bounding box center [235, 141] width 144 height 11
select select "4"
click at [163, 136] on select "None Plastic Laminate Solid Surface Stone Quartz Marble Tile Wood Stainless Ste…" at bounding box center [235, 141] width 144 height 11
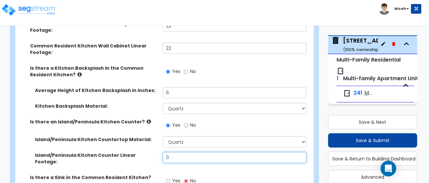
drag, startPoint x: 169, startPoint y: 143, endPoint x: 161, endPoint y: 143, distance: 8.5
click at [161, 152] on div "Island/Peninsula Kitchen Counter Linear Footage: 0" at bounding box center [162, 163] width 295 height 22
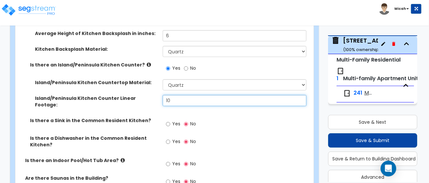
scroll to position [1537, 0]
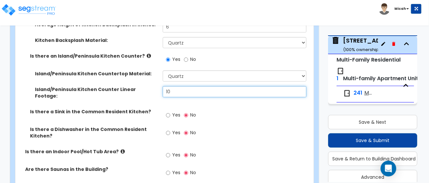
type input "10"
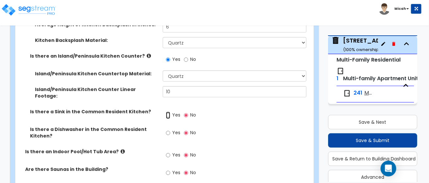
click at [167, 112] on input "Yes" at bounding box center [168, 115] width 4 height 7
radio input "true"
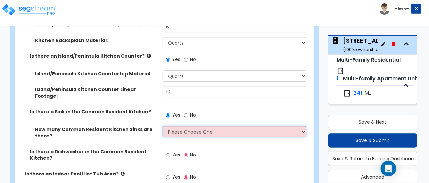
click at [305, 126] on select "Please Choose One 1 2 3" at bounding box center [235, 131] width 144 height 11
select select "1"
click at [163, 126] on select "Please Choose One 1 2 3" at bounding box center [235, 131] width 144 height 11
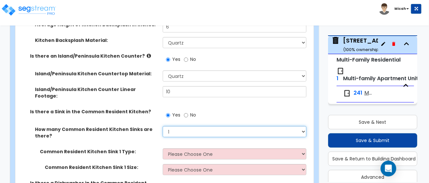
scroll to position [1570, 0]
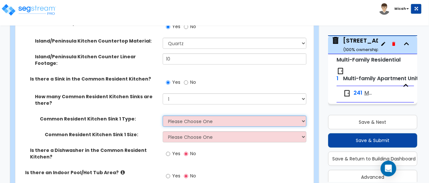
click at [303, 115] on select "Please Choose One Stainless Steel Porcelain Enamel Cast Iron Granite Composite" at bounding box center [235, 120] width 144 height 11
select select "1"
click at [163, 115] on select "Please Choose One Stainless Steel Porcelain Enamel Cast Iron Granite Composite" at bounding box center [235, 120] width 144 height 11
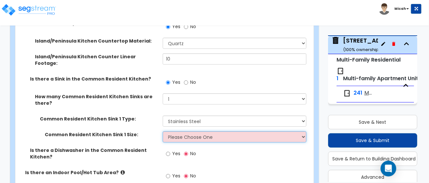
click at [305, 131] on select "Please Choose One Single Sink Double Sink" at bounding box center [235, 136] width 144 height 11
select select "2"
click at [163, 131] on select "Please Choose One Single Sink Double Sink" at bounding box center [235, 136] width 144 height 11
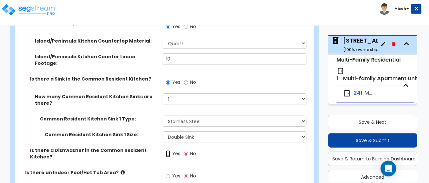
click at [169, 150] on input "Yes" at bounding box center [168, 153] width 4 height 7
radio input "true"
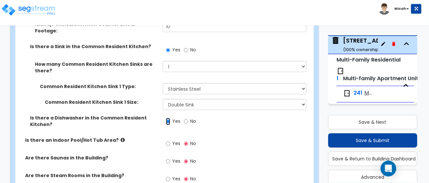
scroll to position [1635, 0]
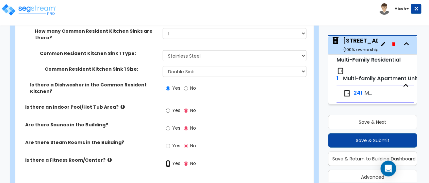
click at [169, 160] on input "Yes" at bounding box center [168, 163] width 4 height 7
radio input "true"
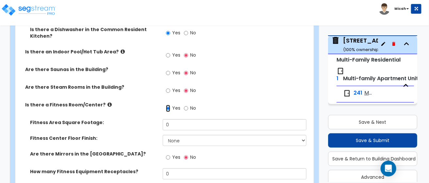
scroll to position [1701, 0]
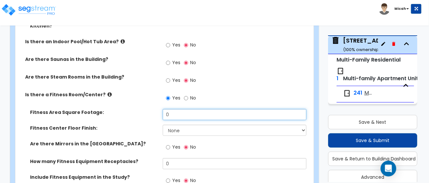
drag, startPoint x: 171, startPoint y: 94, endPoint x: 149, endPoint y: 94, distance: 21.6
click at [149, 109] on div "Fitness Area Square Footage: 0" at bounding box center [162, 117] width 295 height 16
type input "462"
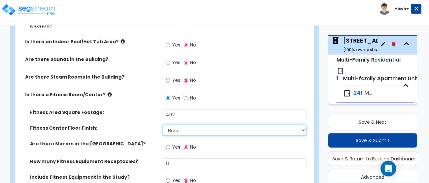
click at [189, 125] on select "None Tile Flooring Resilient Laminate Flooring VCT Flooring Sheet Carpet Floori…" at bounding box center [235, 130] width 144 height 11
click at [163, 125] on select "None Tile Flooring Resilient Laminate Flooring VCT Flooring Sheet Carpet Floori…" at bounding box center [235, 130] width 144 height 11
click at [304, 125] on select "None Tile Flooring Resilient Laminate Flooring VCT Flooring Sheet Carpet Floori…" at bounding box center [235, 130] width 144 height 11
select select "8"
click at [163, 125] on select "None Tile Flooring Resilient Laminate Flooring VCT Flooring Sheet Carpet Floori…" at bounding box center [235, 130] width 144 height 11
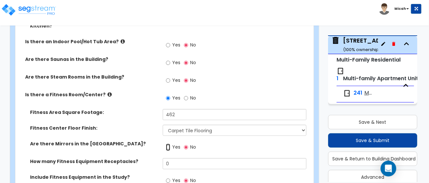
click at [168, 144] on input "Yes" at bounding box center [168, 147] width 4 height 7
click at [186, 144] on input "No" at bounding box center [186, 147] width 4 height 7
radio input "false"
radio input "true"
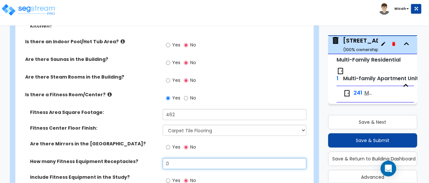
drag, startPoint x: 169, startPoint y: 146, endPoint x: 136, endPoint y: 144, distance: 32.8
click at [139, 158] on div "How many Fitness Equipment Receptacles? 0" at bounding box center [162, 166] width 295 height 16
type input "15"
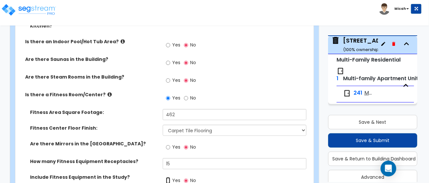
click at [167, 177] on input "Yes" at bounding box center [168, 180] width 4 height 7
radio input "true"
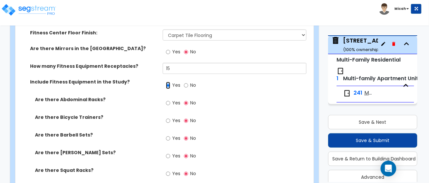
scroll to position [1799, 0]
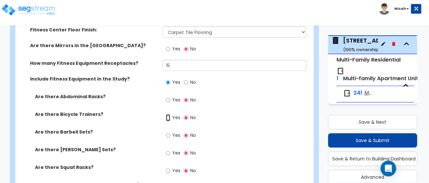
click at [168, 114] on input "Yes" at bounding box center [168, 117] width 4 height 7
radio input "true"
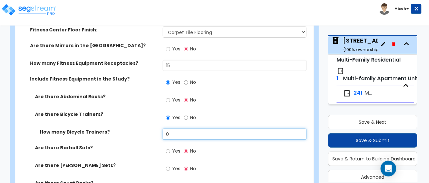
click at [158, 129] on div "How many Bicycle Trainers? 0" at bounding box center [162, 137] width 295 height 16
type input "3"
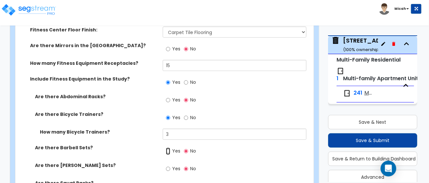
click at [169, 148] on input "Yes" at bounding box center [168, 151] width 4 height 7
radio input "true"
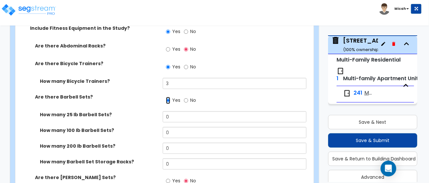
scroll to position [1864, 0]
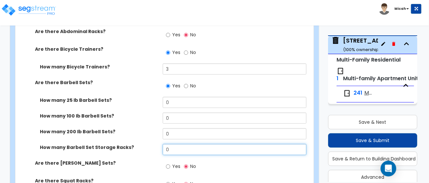
drag, startPoint x: 170, startPoint y: 130, endPoint x: 158, endPoint y: 129, distance: 12.1
click at [159, 144] on div "How many Barbell Set Storage Racks? 0" at bounding box center [162, 152] width 295 height 16
type input "1"
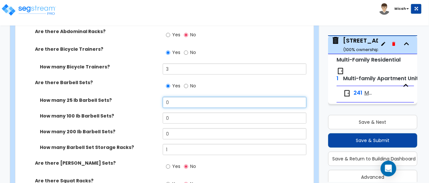
drag, startPoint x: 170, startPoint y: 83, endPoint x: 162, endPoint y: 81, distance: 8.5
click at [166, 97] on input "0" at bounding box center [235, 102] width 144 height 11
type input "10"
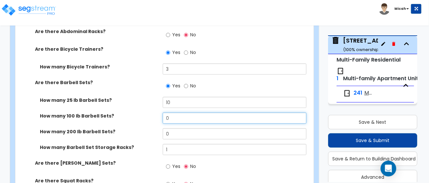
drag, startPoint x: 167, startPoint y: 98, endPoint x: 159, endPoint y: 99, distance: 7.9
click at [163, 113] on input "0" at bounding box center [235, 118] width 144 height 11
type input "5"
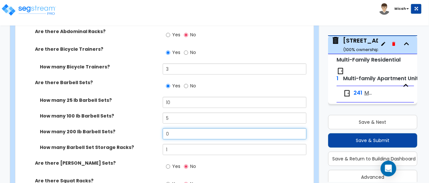
click at [173, 128] on input "0" at bounding box center [235, 133] width 144 height 11
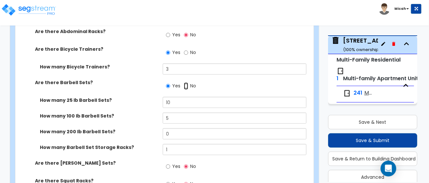
click at [186, 82] on input "No" at bounding box center [186, 85] width 4 height 7
radio input "false"
radio input "true"
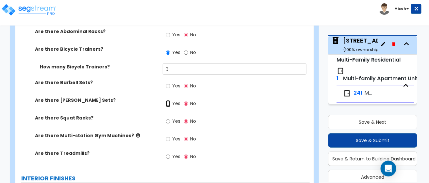
click at [168, 100] on input "Yes" at bounding box center [168, 103] width 4 height 7
radio input "true"
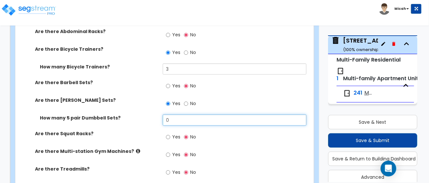
drag, startPoint x: 171, startPoint y: 101, endPoint x: 152, endPoint y: 99, distance: 18.7
click at [153, 114] on div "How many 5 pair Dumbbell Sets? 0" at bounding box center [162, 122] width 295 height 16
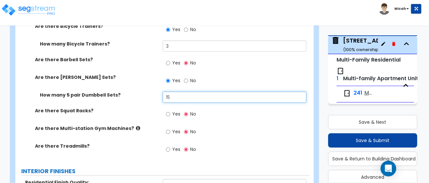
scroll to position [1897, 0]
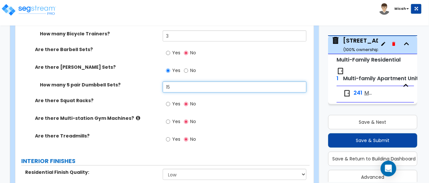
type input "15"
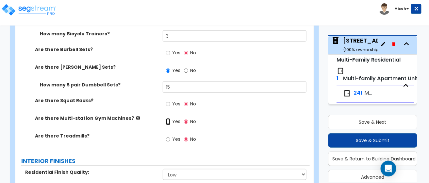
click at [167, 118] on input "Yes" at bounding box center [168, 121] width 4 height 7
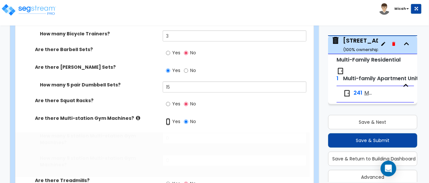
radio input "true"
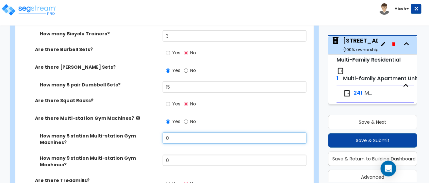
drag, startPoint x: 170, startPoint y: 120, endPoint x: 163, endPoint y: 119, distance: 6.7
click at [164, 132] on input "0" at bounding box center [235, 137] width 144 height 11
type input "2"
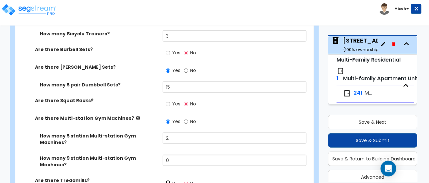
click at [167, 180] on input "Yes" at bounding box center [168, 183] width 4 height 7
radio input "true"
drag, startPoint x: 170, startPoint y: 167, endPoint x: 151, endPoint y: 158, distance: 21.2
click at [154, 161] on div "Are there Abdominal Racks? Yes No Are there Bicycle Trainers? Yes No How many B…" at bounding box center [162, 102] width 285 height 215
type input "2"
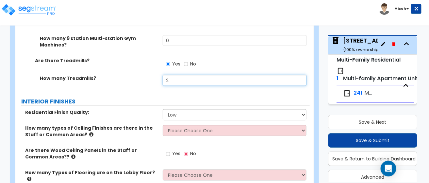
scroll to position [2028, 0]
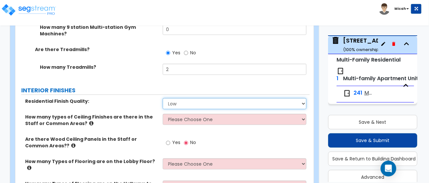
click at [305, 98] on select "Low Average High" at bounding box center [235, 103] width 144 height 11
select select "1"
click at [163, 98] on select "Low Average High" at bounding box center [235, 103] width 144 height 11
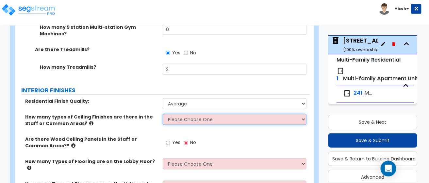
click at [304, 114] on select "Please Choose One 1 2 3" at bounding box center [235, 119] width 144 height 11
select select "1"
click at [163, 114] on select "Please Choose One 1 2 3" at bounding box center [235, 119] width 144 height 11
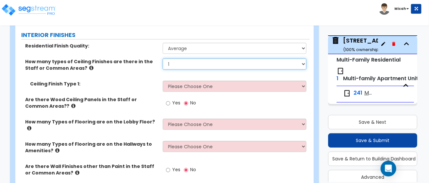
scroll to position [2093, 0]
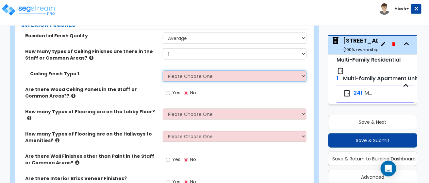
click at [305, 71] on select "Please Choose One Drop Ceiling Drywall Ceiling Open Ceiling" at bounding box center [235, 76] width 144 height 11
select select "2"
click at [163, 71] on select "Please Choose One Drop Ceiling Drywall Ceiling Open Ceiling" at bounding box center [235, 76] width 144 height 11
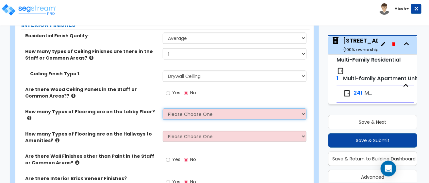
click at [304, 109] on select "Please Choose One 1 2 3" at bounding box center [235, 114] width 144 height 11
click at [306, 109] on select "Please Choose One 1 2 3" at bounding box center [235, 114] width 144 height 11
select select "1"
click at [163, 109] on select "Please Choose One 1 2 3" at bounding box center [235, 114] width 144 height 11
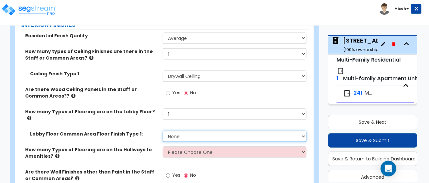
click at [305, 131] on select "None Tile Flooring Hardwood Flooring Resilient Laminate Flooring VCT Flooring S…" at bounding box center [235, 136] width 144 height 11
select select "1"
click at [163, 131] on select "None Tile Flooring Hardwood Flooring Resilient Laminate Flooring VCT Flooring S…" at bounding box center [235, 136] width 144 height 11
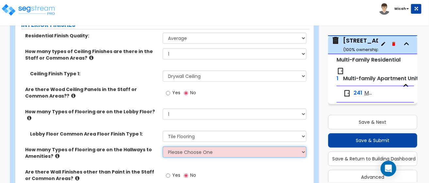
click at [306, 147] on select "Please Choose One 1 2 3" at bounding box center [235, 152] width 144 height 11
select select "1"
click at [163, 147] on select "Please Choose One 1 2 3" at bounding box center [235, 152] width 144 height 11
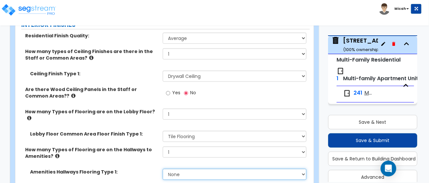
click at [303, 169] on select "None Tile Flooring Hardwood Flooring Resilient Laminate Flooring VCT Flooring S…" at bounding box center [235, 174] width 144 height 11
select select "4"
click at [163, 169] on select "None Tile Flooring Hardwood Flooring Resilient Laminate Flooring VCT Flooring S…" at bounding box center [235, 174] width 144 height 11
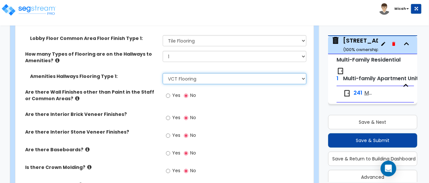
scroll to position [2191, 0]
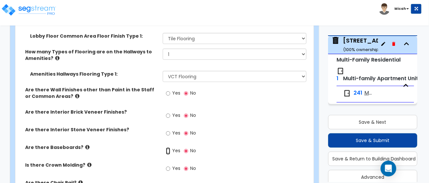
click at [170, 147] on input "Yes" at bounding box center [168, 150] width 4 height 7
radio input "true"
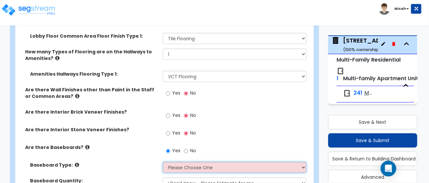
click at [306, 162] on select "Please Choose One Wood Vinyl Carpet Tile" at bounding box center [235, 167] width 144 height 11
select select "1"
click at [163, 162] on select "Please Choose One Wood Vinyl Carpet Tile" at bounding box center [235, 167] width 144 height 11
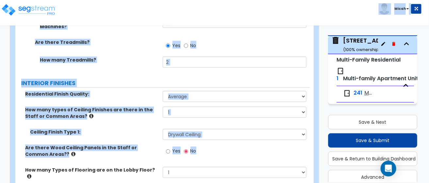
scroll to position [2008, 0]
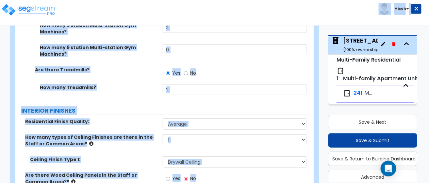
click at [119, 84] on div "How many Treadmills? 2" at bounding box center [162, 92] width 295 height 16
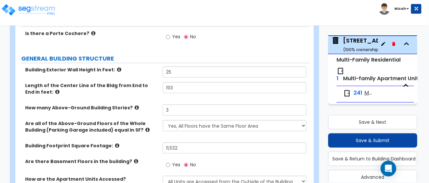
scroll to position [98, 0]
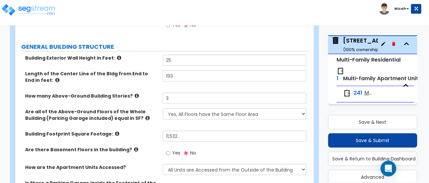
click at [55, 80] on icon at bounding box center [57, 80] width 4 height 5
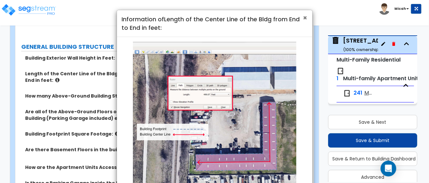
click at [307, 16] on span "×" at bounding box center [306, 17] width 4 height 9
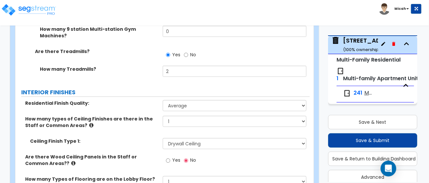
scroll to position [2028, 0]
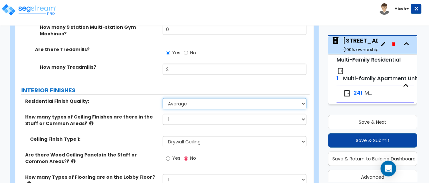
click at [304, 98] on select "Low Average High" at bounding box center [235, 103] width 144 height 11
click at [163, 98] on select "Low Average High" at bounding box center [235, 103] width 144 height 11
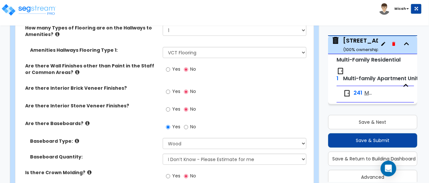
scroll to position [2224, 0]
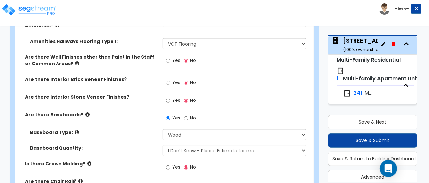
click at [391, 165] on div "Open Intercom Messenger" at bounding box center [388, 168] width 17 height 17
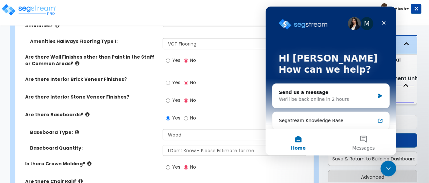
scroll to position [0, 0]
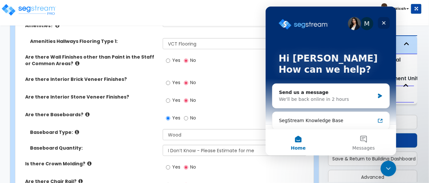
click at [386, 23] on icon "Close" at bounding box center [383, 22] width 5 height 5
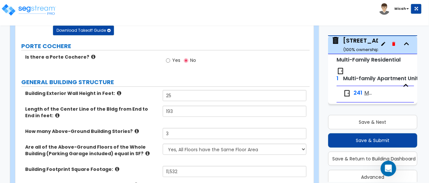
scroll to position [65, 0]
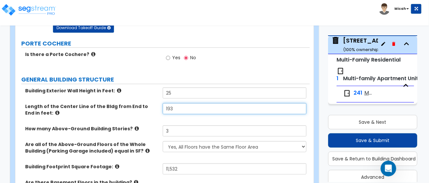
drag, startPoint x: 178, startPoint y: 107, endPoint x: 155, endPoint y: 107, distance: 23.2
click at [155, 107] on div "Length of the Center Line of the Bldg from End to End in feet: 193" at bounding box center [162, 114] width 295 height 22
type input "138"
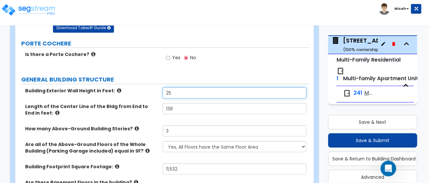
click at [207, 93] on input "25" at bounding box center [235, 92] width 144 height 11
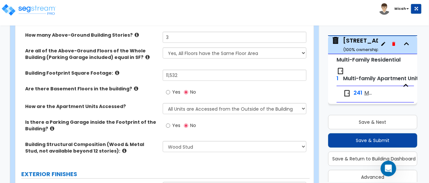
scroll to position [163, 0]
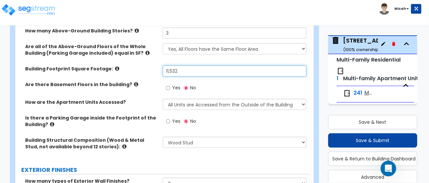
drag, startPoint x: 181, startPoint y: 71, endPoint x: 150, endPoint y: 70, distance: 31.1
click at [150, 70] on div "Building Footprint Square Footage: 11,532" at bounding box center [162, 73] width 295 height 16
type input "5,933"
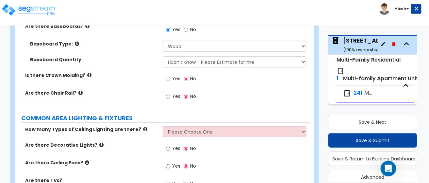
scroll to position [2322, 0]
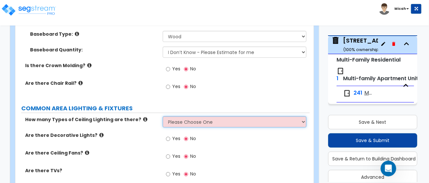
click at [304, 116] on select "Please Choose One 1 2 3" at bounding box center [235, 121] width 144 height 11
select select "2"
click at [163, 116] on select "Please Choose One 1 2 3" at bounding box center [235, 121] width 144 height 11
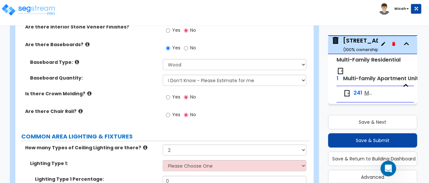
scroll to position [2257, 0]
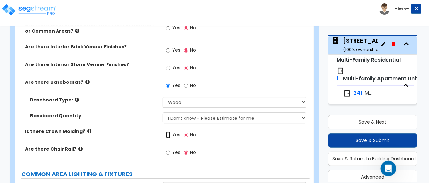
click at [168, 131] on input "Yes" at bounding box center [168, 134] width 4 height 7
radio input "true"
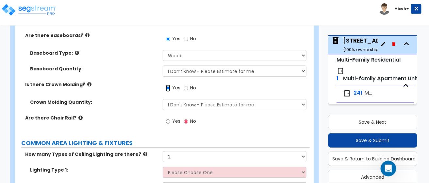
scroll to position [2322, 0]
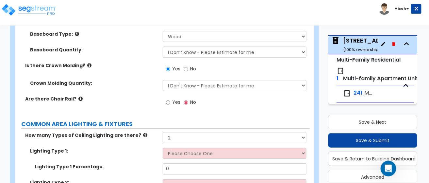
click at [308, 148] on div "Please Choose One LED Surface-Mounted LED Recessed Fluorescent Surface-Mounted …" at bounding box center [237, 153] width 148 height 11
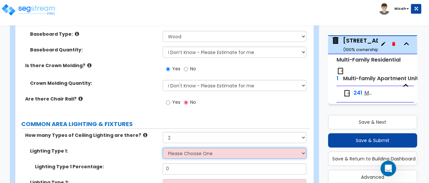
click at [303, 148] on select "Please Choose One LED Surface-Mounted LED Recessed Fluorescent Surface-Mounted …" at bounding box center [235, 153] width 144 height 11
select select "5"
click at [163, 148] on select "Please Choose One LED Surface-Mounted LED Recessed Fluorescent Surface-Mounted …" at bounding box center [235, 153] width 144 height 11
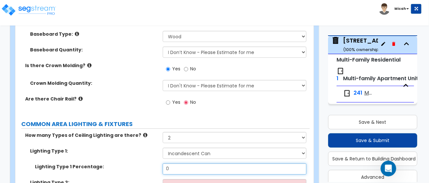
click at [175, 163] on input "0" at bounding box center [235, 168] width 144 height 11
drag, startPoint x: 175, startPoint y: 128, endPoint x: 155, endPoint y: 128, distance: 19.3
click at [155, 163] on div "Lighting Type 1 Percentage: 0" at bounding box center [162, 171] width 295 height 16
type input "90"
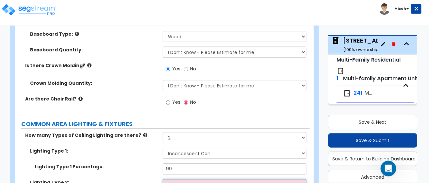
click at [303, 179] on select "Please Choose One LED Surface-Mounted LED Recessed Fluorescent Surface-Mounted …" at bounding box center [235, 184] width 144 height 11
select select "6"
click at [163, 179] on select "Please Choose One LED Surface-Mounted LED Recessed Fluorescent Surface-Mounted …" at bounding box center [235, 184] width 144 height 11
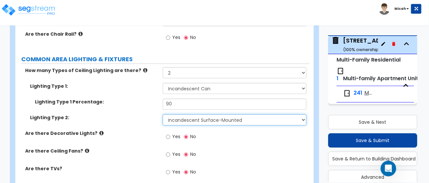
scroll to position [2387, 0]
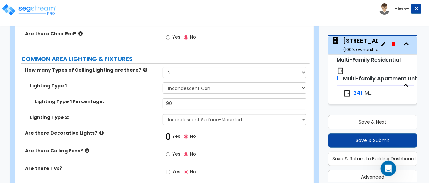
click at [168, 133] on input "Yes" at bounding box center [168, 136] width 4 height 7
radio input "true"
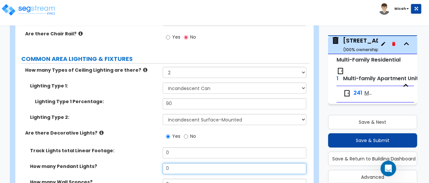
drag, startPoint x: 169, startPoint y: 127, endPoint x: 155, endPoint y: 126, distance: 13.4
click at [156, 163] on div "How many Pendant Lights? 0" at bounding box center [162, 171] width 295 height 16
type input "10"
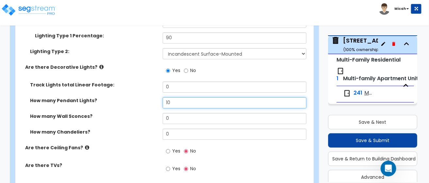
scroll to position [2486, 0]
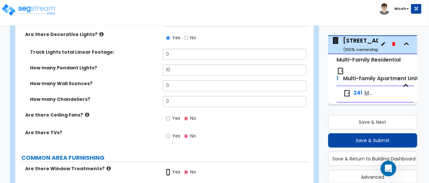
click at [168, 168] on input "Yes" at bounding box center [168, 171] width 4 height 7
radio input "true"
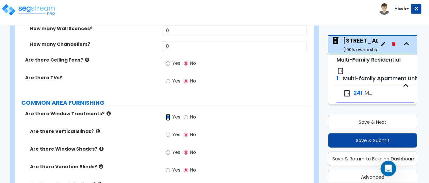
scroll to position [2551, 0]
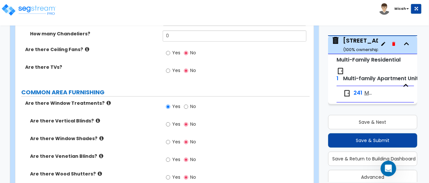
radio input "true"
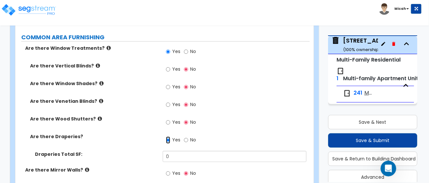
scroll to position [2617, 0]
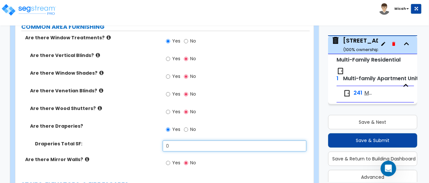
drag, startPoint x: 175, startPoint y: 106, endPoint x: 134, endPoint y: 99, distance: 41.1
click at [134, 99] on div "Are there Vertical Blinds? Yes No Are there Window Shades? Yes No Are there Ven…" at bounding box center [162, 104] width 285 height 104
type input "150"
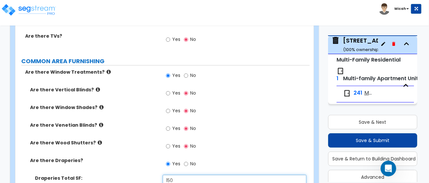
scroll to position [2551, 0]
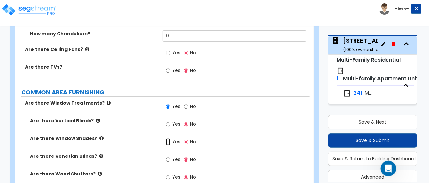
click at [166, 138] on input "Yes" at bounding box center [168, 141] width 4 height 7
radio input "true"
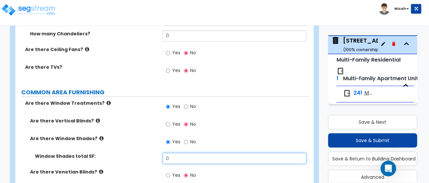
click at [152, 153] on div "Window Shades total SF: 0" at bounding box center [162, 161] width 295 height 16
type input "700"
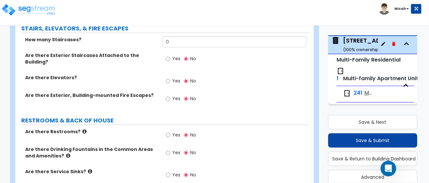
scroll to position [2813, 0]
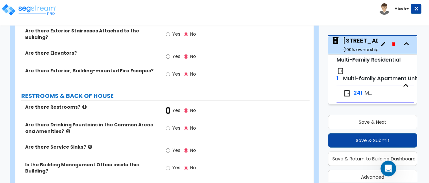
click at [167, 107] on input "Yes" at bounding box center [168, 110] width 4 height 7
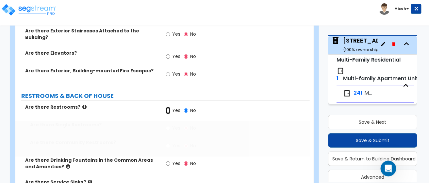
radio input "true"
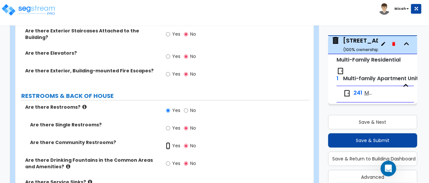
click at [168, 142] on input "Yes" at bounding box center [168, 145] width 4 height 7
radio input "true"
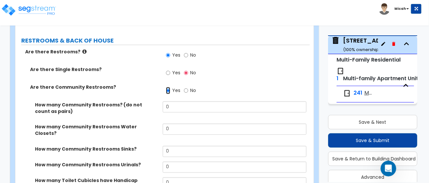
scroll to position [2878, 0]
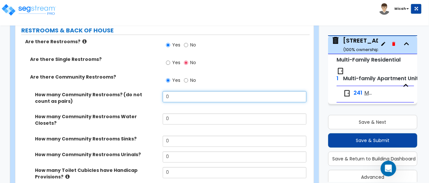
click at [173, 91] on input "0" at bounding box center [235, 96] width 144 height 11
type input "3"
click at [161, 91] on div "How many Community Restrooms? (do not count as pairs) 2" at bounding box center [162, 102] width 295 height 22
type input "3"
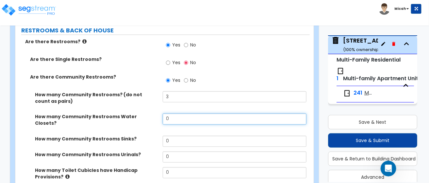
drag, startPoint x: 175, startPoint y: 73, endPoint x: 152, endPoint y: 72, distance: 22.3
click at [152, 113] on div "How many Community Restrooms Water Closets? 0" at bounding box center [162, 124] width 295 height 22
click at [169, 113] on input "0" at bounding box center [235, 118] width 144 height 11
type input "4"
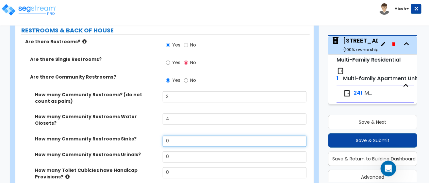
click at [166, 136] on input "0" at bounding box center [235, 141] width 144 height 11
drag, startPoint x: 169, startPoint y: 89, endPoint x: 163, endPoint y: 88, distance: 7.1
click at [163, 136] on div "How many Community Restrooms Sinks? 0" at bounding box center [162, 144] width 295 height 16
type input "3"
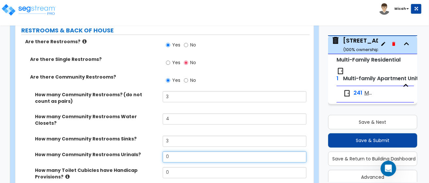
drag, startPoint x: 174, startPoint y: 105, endPoint x: 160, endPoint y: 104, distance: 14.4
click at [160, 151] on div "How many Community Restrooms Urinals? 0" at bounding box center [162, 159] width 295 height 16
type input "1"
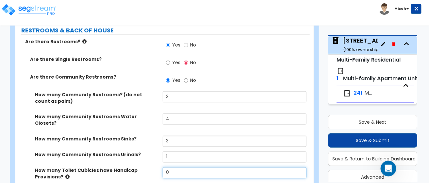
drag, startPoint x: 173, startPoint y: 120, endPoint x: 159, endPoint y: 120, distance: 14.1
click at [159, 167] on div "How many Toilet Cubicles have Handicap Provisions? 0" at bounding box center [162, 178] width 295 height 22
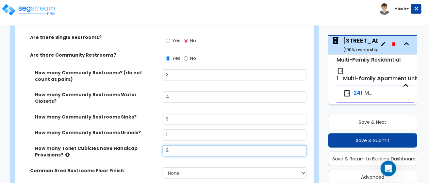
scroll to position [2911, 0]
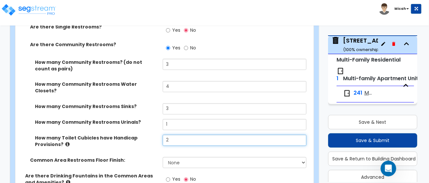
type input "2"
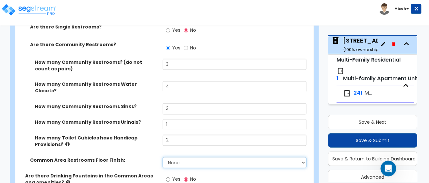
click at [305, 157] on select "None Tile Flooring Resilient Laminate Flooring VCT Flooring Sheet Vinyl Flooring" at bounding box center [235, 162] width 144 height 11
select select "1"
click at [163, 157] on select "None Tile Flooring Resilient Laminate Flooring VCT Flooring Sheet Vinyl Flooring" at bounding box center [235, 162] width 144 height 11
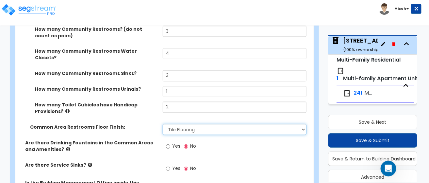
scroll to position [2976, 0]
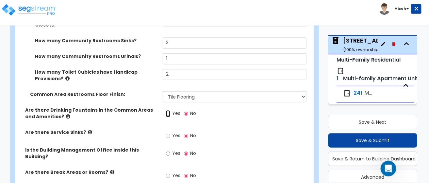
click at [167, 110] on input "Yes" at bounding box center [168, 113] width 4 height 7
radio input "true"
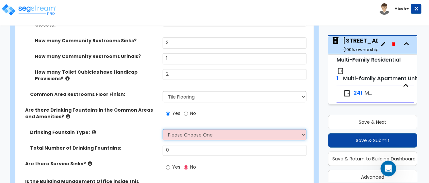
click at [305, 129] on select "Please Choose One Wall-mounted Floor-mounted" at bounding box center [235, 134] width 144 height 11
select select "1"
click at [163, 129] on select "Please Choose One Wall-mounted Floor-mounted" at bounding box center [235, 134] width 144 height 11
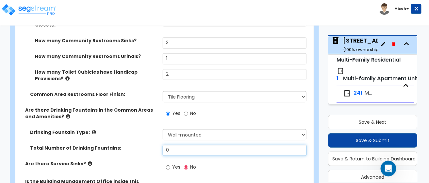
drag, startPoint x: 174, startPoint y: 103, endPoint x: 165, endPoint y: 100, distance: 9.2
click at [170, 145] on input "0" at bounding box center [235, 150] width 144 height 11
drag, startPoint x: 171, startPoint y: 99, endPoint x: 163, endPoint y: 99, distance: 8.2
click at [163, 145] on input "0" at bounding box center [235, 150] width 144 height 11
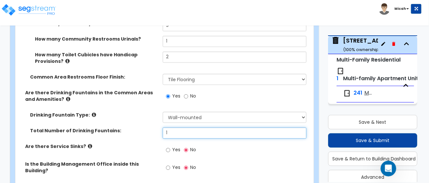
scroll to position [3009, 0]
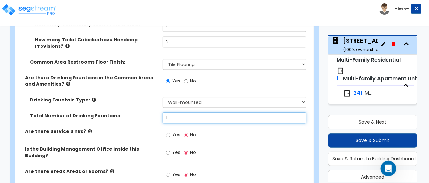
type input "1"
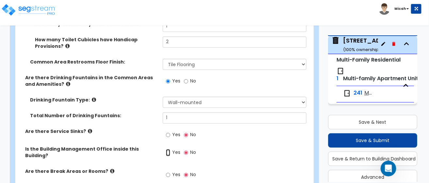
click at [170, 149] on input "Yes" at bounding box center [168, 152] width 4 height 7
radio input "true"
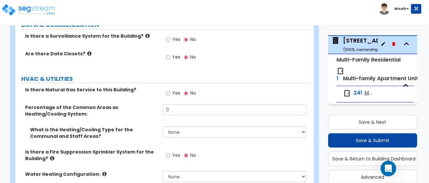
scroll to position [3248, 0]
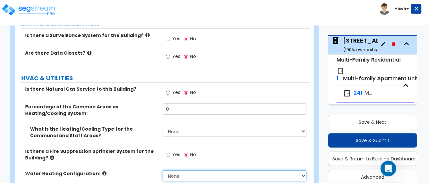
click at [305, 170] on select "None Water Heater for Multiple Units Water Heater for Individual Units" at bounding box center [235, 175] width 144 height 11
select select "2"
click at [163, 170] on select "None Water Heater for Multiple Units Water Heater for Individual Units" at bounding box center [235, 175] width 144 height 11
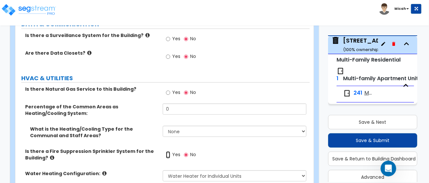
click at [167, 151] on input "Yes" at bounding box center [168, 154] width 4 height 7
radio input "true"
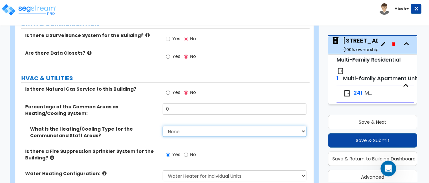
click at [304, 126] on select "None Heat Only Centralized Heating & Cooling Thru Wall Air Conditioners Mini Sp…" at bounding box center [235, 131] width 144 height 11
select select "2"
click at [163, 126] on select "None Heat Only Centralized Heating & Cooling Thru Wall Air Conditioners Mini Sp…" at bounding box center [235, 131] width 144 height 11
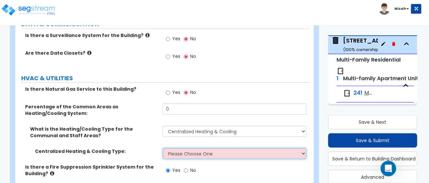
click at [306, 148] on select "Please Choose One Rooftop Unit Furnace-Condenser Forced Air Split Heating/Cooli…" at bounding box center [235, 153] width 144 height 11
select select "2"
click at [163, 148] on select "Please Choose One Rooftop Unit Furnace-Condenser Forced Air Split Heating/Cooli…" at bounding box center [235, 153] width 144 height 11
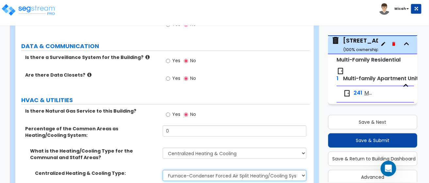
scroll to position [3216, 0]
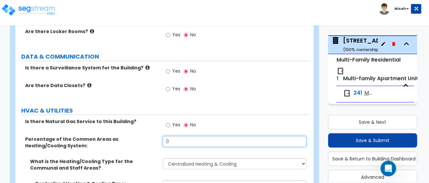
drag, startPoint x: 179, startPoint y: 83, endPoint x: 164, endPoint y: 84, distance: 15.1
click at [164, 136] on input "0" at bounding box center [235, 141] width 144 height 11
type input "100"
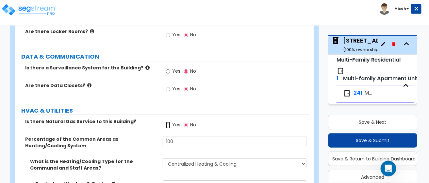
click at [167, 121] on input "Yes" at bounding box center [168, 124] width 4 height 7
radio input "true"
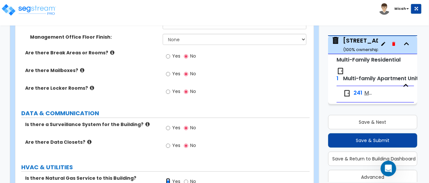
scroll to position [3150, 0]
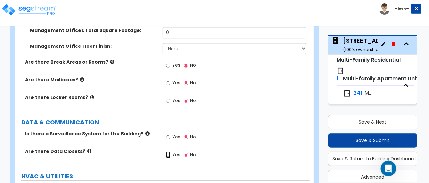
click at [169, 151] on input "Yes" at bounding box center [168, 154] width 4 height 7
radio input "true"
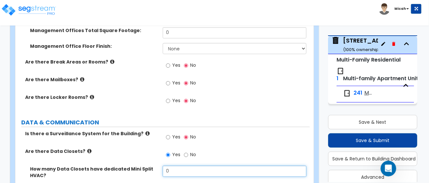
click at [149, 166] on div "How many Data Closets have dedicated Mini Split HVAC? 0" at bounding box center [162, 177] width 295 height 22
type input "1"
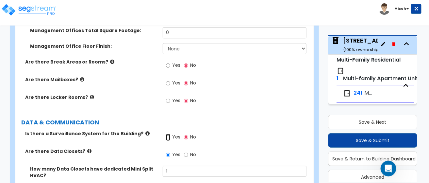
click at [170, 133] on input "Yes" at bounding box center [168, 136] width 4 height 7
radio input "true"
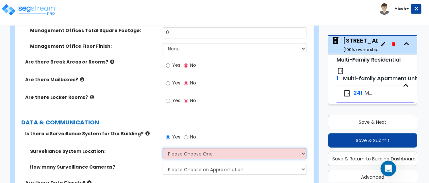
click at [304, 148] on select "Please Choose One Inside the Building Outside the Building Both Inside & Outside" at bounding box center [235, 153] width 144 height 11
select select "3"
click at [163, 148] on select "Please Choose One Inside the Building Outside the Building Both Inside & Outside" at bounding box center [235, 153] width 144 height 11
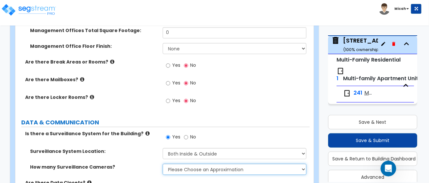
click at [306, 164] on select "Please Choose an Approximation Barely Noticed Any Noticed a Couple Frequently S…" at bounding box center [235, 169] width 144 height 11
select select "2"
click at [163, 164] on select "Please Choose an Approximation Barely Noticed Any Noticed a Couple Frequently S…" at bounding box center [235, 169] width 144 height 11
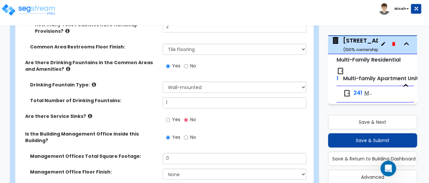
scroll to position [3019, 0]
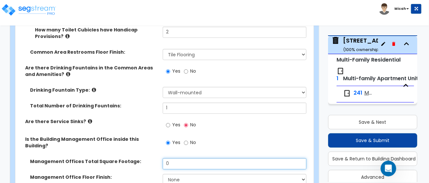
drag, startPoint x: 163, startPoint y: 108, endPoint x: 141, endPoint y: 111, distance: 22.2
click at [143, 158] on div "Management Offices Total Square Footage: 0" at bounding box center [162, 166] width 295 height 16
type input "750"
click at [303, 174] on select "None Tile Flooring Hardwood Flooring Resilient Laminate Flooring VCT Flooring S…" at bounding box center [235, 179] width 144 height 11
select select "7"
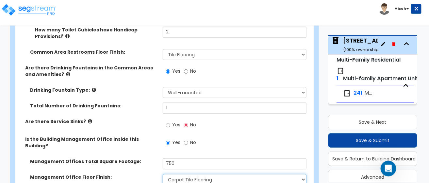
click at [163, 174] on select "None Tile Flooring Hardwood Flooring Resilient Laminate Flooring VCT Flooring S…" at bounding box center [235, 179] width 144 height 11
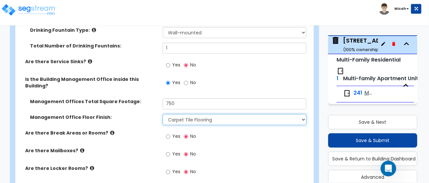
scroll to position [3085, 0]
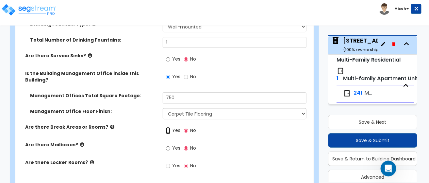
click at [169, 127] on input "Yes" at bounding box center [168, 130] width 4 height 7
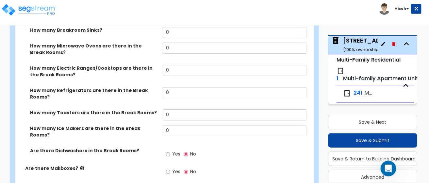
scroll to position [3281, 0]
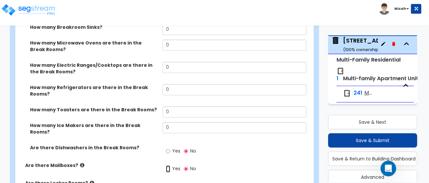
click at [169, 165] on input "Yes" at bounding box center [168, 168] width 4 height 7
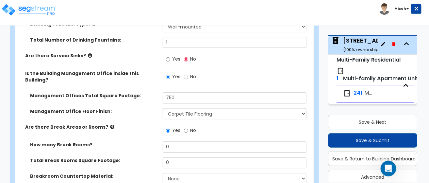
scroll to position [3052, 0]
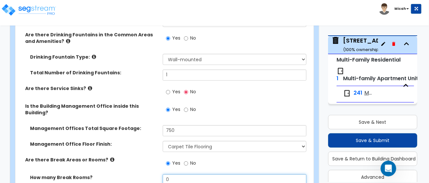
drag, startPoint x: 171, startPoint y: 123, endPoint x: 149, endPoint y: 121, distance: 21.6
click at [149, 174] on div "How many Break Rooms? 0" at bounding box center [162, 182] width 295 height 16
drag, startPoint x: 172, startPoint y: 140, endPoint x: 159, endPoint y: 141, distance: 12.8
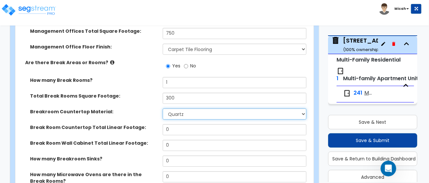
scroll to position [3150, 0]
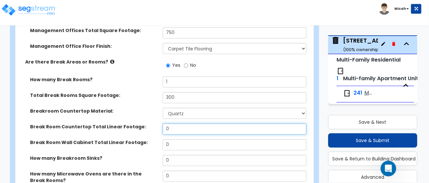
drag, startPoint x: 190, startPoint y: 72, endPoint x: 134, endPoint y: 68, distance: 55.7
click at [134, 123] on div "Break Room Countertop Total Linear Footage: 0" at bounding box center [162, 131] width 295 height 16
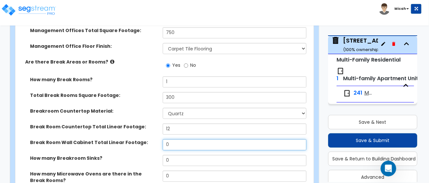
drag, startPoint x: 170, startPoint y: 88, endPoint x: 155, endPoint y: 87, distance: 15.7
click at [155, 139] on div "Break Room Wall Cabinet Total Linear Footage: 0" at bounding box center [162, 147] width 295 height 16
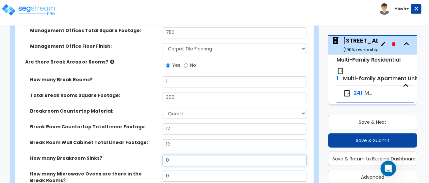
drag, startPoint x: 173, startPoint y: 101, endPoint x: 159, endPoint y: 104, distance: 14.4
click at [162, 155] on div "How many Breakroom Sinks? 0" at bounding box center [162, 163] width 295 height 16
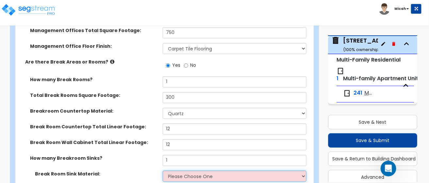
click at [302, 170] on select "Please Choose One Stainless Steel Porcelain Enamel Cast Iron" at bounding box center [235, 175] width 144 height 11
click at [163, 170] on select "Please Choose One Stainless Steel Porcelain Enamel Cast Iron" at bounding box center [235, 175] width 144 height 11
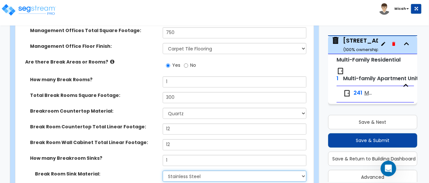
scroll to position [3183, 0]
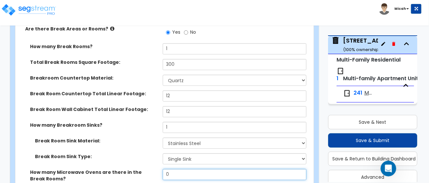
drag, startPoint x: 161, startPoint y: 118, endPoint x: 143, endPoint y: 119, distance: 17.7
click at [149, 169] on div "How many Microwave Ovens are there in the Break Rooms? 0" at bounding box center [162, 180] width 295 height 22
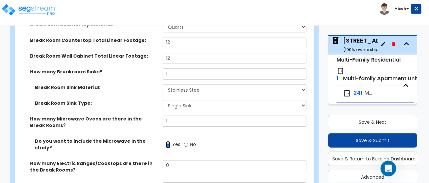
scroll to position [3248, 0]
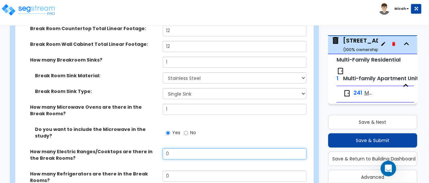
drag, startPoint x: 172, startPoint y: 96, endPoint x: 146, endPoint y: 96, distance: 26.5
click at [146, 148] on div "How many Electric Ranges/Cooktops are there in the Break Rooms? 0" at bounding box center [162, 159] width 295 height 22
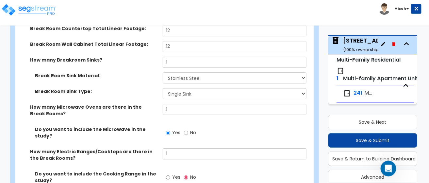
click at [174, 174] on span "Yes" at bounding box center [177, 177] width 8 height 7
click at [170, 174] on input "Yes" at bounding box center [168, 177] width 4 height 7
drag, startPoint x: 169, startPoint y: 132, endPoint x: 152, endPoint y: 135, distance: 16.5
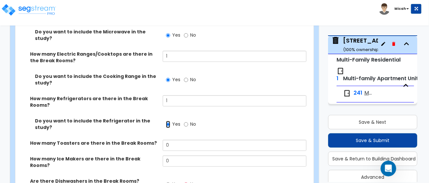
scroll to position [3346, 0]
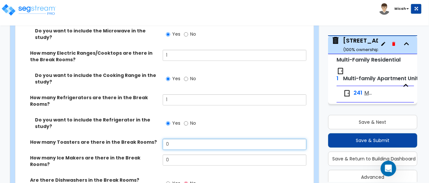
drag, startPoint x: 170, startPoint y: 70, endPoint x: 163, endPoint y: 71, distance: 7.2
click at [164, 139] on input "0" at bounding box center [235, 144] width 144 height 11
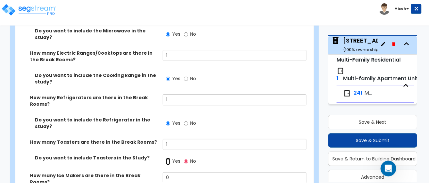
click at [167, 158] on input "Yes" at bounding box center [168, 161] width 4 height 7
drag, startPoint x: 172, startPoint y: 105, endPoint x: 154, endPoint y: 104, distance: 18.0
click at [155, 172] on div "How many Ice Makers are there in the Break Rooms? 0" at bounding box center [162, 183] width 295 height 22
drag, startPoint x: 169, startPoint y: 140, endPoint x: 158, endPoint y: 138, distance: 11.1
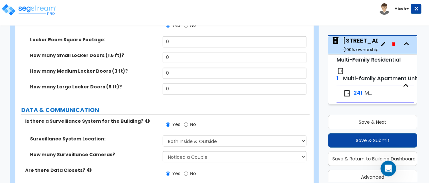
scroll to position [3737, 0]
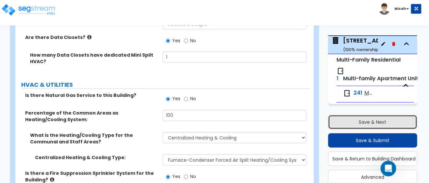
click at [356, 123] on button "Save & Next" at bounding box center [372, 122] width 89 height 14
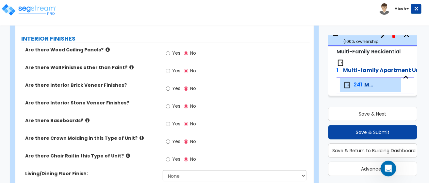
scroll to position [0, 0]
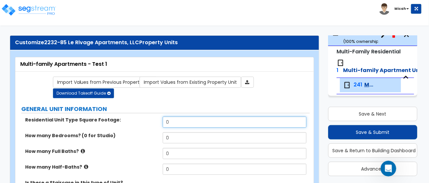
drag, startPoint x: 171, startPoint y: 122, endPoint x: 152, endPoint y: 121, distance: 19.6
click at [152, 121] on div "Residential Unit Type Square Footage: 0" at bounding box center [162, 124] width 295 height 16
click at [179, 121] on input "0" at bounding box center [235, 121] width 144 height 11
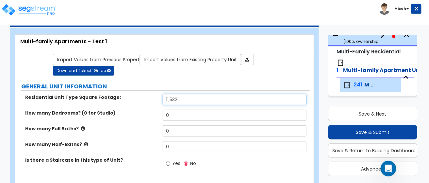
scroll to position [32, 0]
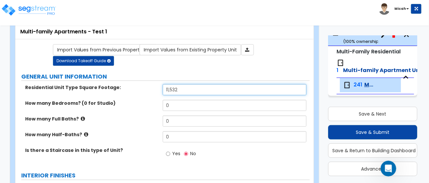
drag, startPoint x: 179, startPoint y: 90, endPoint x: 132, endPoint y: 85, distance: 47.0
click at [132, 85] on div "Residential Unit Type Square Footage: 11,532" at bounding box center [162, 92] width 295 height 16
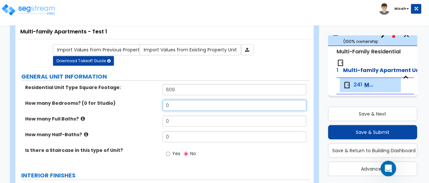
click at [172, 103] on input "0" at bounding box center [235, 105] width 144 height 11
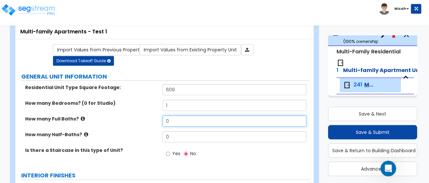
drag, startPoint x: 174, startPoint y: 119, endPoint x: 159, endPoint y: 119, distance: 14.7
click at [159, 119] on div "How many Full Baths? 0" at bounding box center [162, 123] width 295 height 16
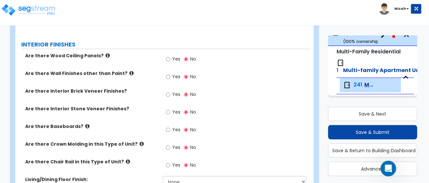
scroll to position [196, 0]
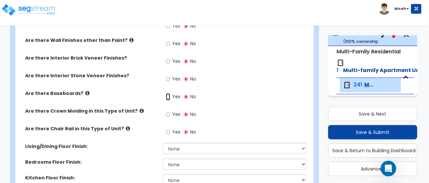
click at [169, 95] on input "Yes" at bounding box center [168, 96] width 4 height 7
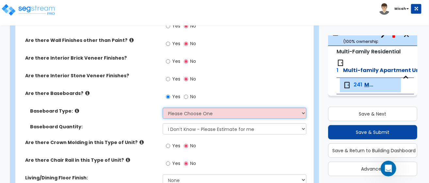
click at [306, 111] on select "Please Choose One Wood Vinyl Carpet Tile" at bounding box center [235, 113] width 144 height 11
click at [163, 108] on select "Please Choose One Wood Vinyl Carpet Tile" at bounding box center [235, 113] width 144 height 11
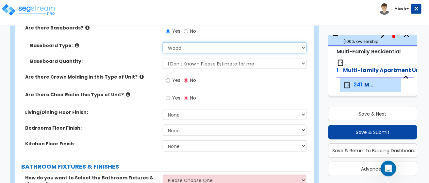
scroll to position [294, 0]
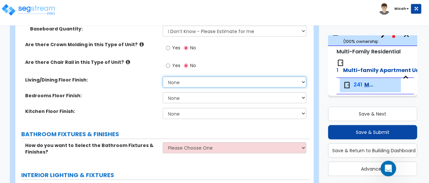
click at [304, 81] on select "None Tile Flooring Hardwood Flooring Resilient Laminate Flooring VCT Flooring S…" at bounding box center [235, 82] width 144 height 11
click at [306, 79] on select "None Tile Flooring Hardwood Flooring Resilient Laminate Flooring VCT Flooring S…" at bounding box center [235, 82] width 144 height 11
click at [163, 77] on select "None Tile Flooring Hardwood Flooring Resilient Laminate Flooring VCT Flooring S…" at bounding box center [235, 82] width 144 height 11
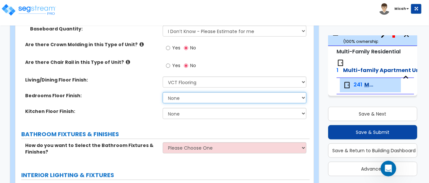
click at [204, 97] on select "None Tile Flooring Hardwood Flooring Resilient Laminate Flooring VCT Flooring S…" at bounding box center [235, 97] width 144 height 11
click at [163, 92] on select "None Tile Flooring Hardwood Flooring Resilient Laminate Flooring VCT Flooring S…" at bounding box center [235, 97] width 144 height 11
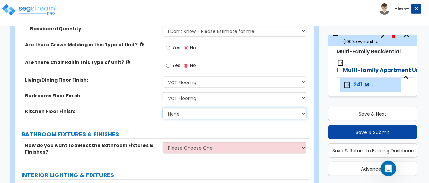
click at [180, 112] on select "None Tile Flooring Hardwood Flooring Resilient Laminate Flooring VCT Flooring S…" at bounding box center [235, 113] width 144 height 11
click at [163, 108] on select "None Tile Flooring Hardwood Flooring Resilient Laminate Flooring VCT Flooring S…" at bounding box center [235, 113] width 144 height 11
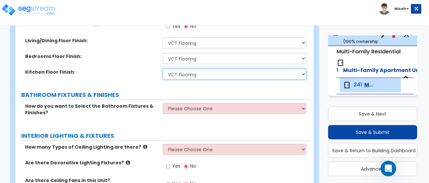
scroll to position [360, 0]
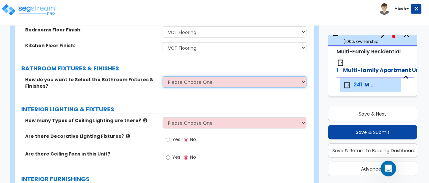
click at [304, 81] on select "Please Choose One Select the type of Fixtures and Finishes only for one Bath an…" at bounding box center [235, 82] width 144 height 11
click at [163, 77] on select "Please Choose One Select the type of Fixtures and Finishes only for one Bath an…" at bounding box center [235, 82] width 144 height 11
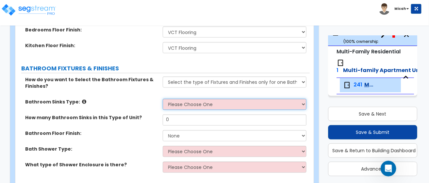
click at [305, 103] on select "Please Choose One Wall-mounted Pedestal-mounted Vanity-mounted" at bounding box center [235, 104] width 144 height 11
click at [163, 99] on select "Please Choose One Wall-mounted Pedestal-mounted Vanity-mounted" at bounding box center [235, 104] width 144 height 11
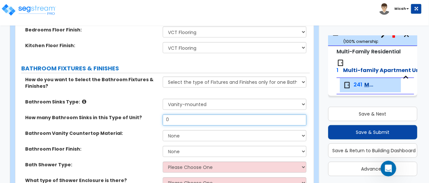
click at [231, 116] on input "0" at bounding box center [235, 119] width 144 height 11
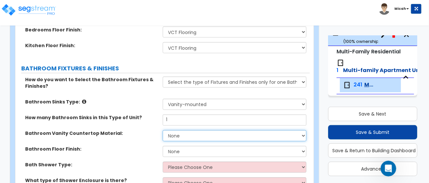
drag, startPoint x: 181, startPoint y: 134, endPoint x: 158, endPoint y: 134, distance: 23.2
click at [160, 134] on div "Bathroom Vanity Countertop Material: None Plastic Laminate Solid Surface Stone …" at bounding box center [162, 138] width 295 height 16
click at [163, 130] on select "None Plastic Laminate Solid Surface Stone Quartz Marble Tile Wood" at bounding box center [235, 135] width 144 height 11
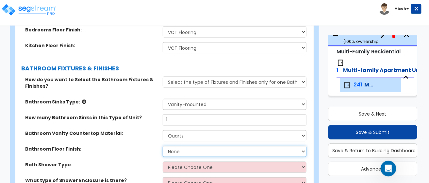
click at [179, 150] on select "None Tile Flooring Hardwood Flooring Resilient Laminate Flooring VCT Flooring S…" at bounding box center [235, 151] width 144 height 11
click at [163, 146] on select "None Tile Flooring Hardwood Flooring Resilient Laminate Flooring VCT Flooring S…" at bounding box center [235, 151] width 144 height 11
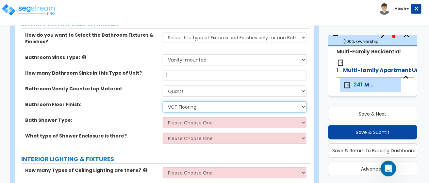
scroll to position [425, 0]
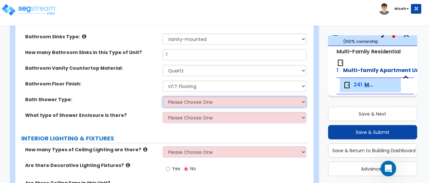
click at [192, 101] on select "Please Choose One Standalone Shower Bathtub - Shower Combination" at bounding box center [235, 101] width 144 height 11
click at [163, 96] on select "Please Choose One Standalone Shower Bathtub - Shower Combination" at bounding box center [235, 101] width 144 height 11
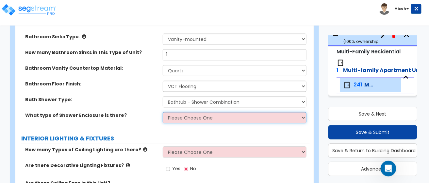
click at [189, 115] on select "Please Choose One Curtain & Rod Glass Sliding Doors Glass Hinged Doors" at bounding box center [235, 117] width 144 height 11
click at [163, 112] on select "Please Choose One Curtain & Rod Glass Sliding Doors Glass Hinged Doors" at bounding box center [235, 117] width 144 height 11
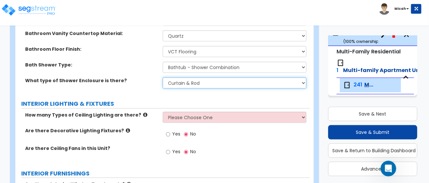
scroll to position [491, 0]
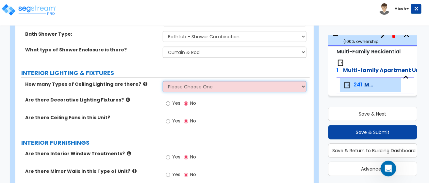
click at [205, 88] on select "Please Choose One 1 2 3" at bounding box center [235, 86] width 144 height 11
click at [163, 81] on select "Please Choose One 1 2 3" at bounding box center [235, 86] width 144 height 11
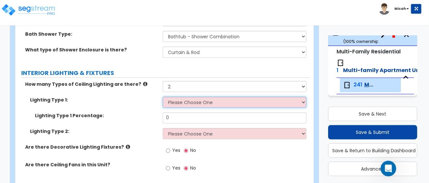
click at [197, 99] on select "Please Choose One LED Surface-Mounted LED Recessed Fluorescent Surface-Mounted …" at bounding box center [235, 101] width 144 height 11
click at [163, 96] on select "Please Choose One LED Surface-Mounted LED Recessed Fluorescent Surface-Mounted …" at bounding box center [235, 101] width 144 height 11
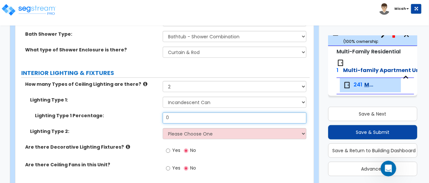
drag, startPoint x: 153, startPoint y: 117, endPoint x: 137, endPoint y: 116, distance: 15.5
click at [138, 116] on div "Lighting Type 1 Percentage: 0" at bounding box center [162, 120] width 295 height 16
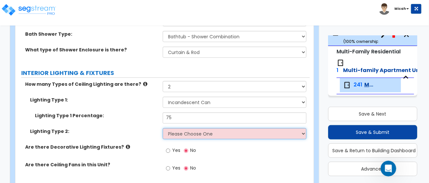
click at [193, 132] on select "Please Choose One LED Surface-Mounted LED Recessed Fluorescent Surface-Mounted …" at bounding box center [235, 133] width 144 height 11
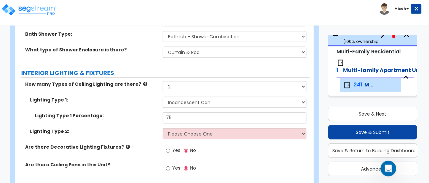
click at [145, 124] on div "Lighting Type 1 Percentage: 75" at bounding box center [162, 120] width 295 height 16
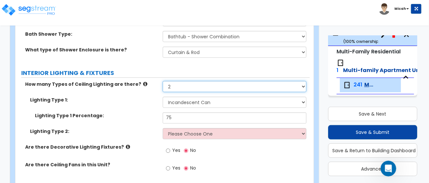
drag, startPoint x: 171, startPoint y: 82, endPoint x: 161, endPoint y: 82, distance: 10.5
click at [162, 82] on div "How many Types of Ceiling Lighting are there? Please Choose One 1 2 3" at bounding box center [162, 89] width 295 height 16
click at [173, 86] on select "Please Choose One 1 2 3" at bounding box center [235, 86] width 144 height 11
click at [163, 81] on select "Please Choose One 1 2 3" at bounding box center [235, 86] width 144 height 11
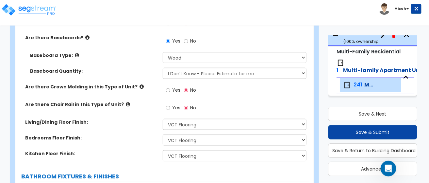
scroll to position [262, 0]
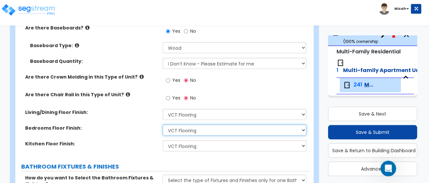
click at [304, 130] on select "None Tile Flooring Hardwood Flooring Resilient Laminate Flooring VCT Flooring S…" at bounding box center [235, 130] width 144 height 11
click at [163, 125] on select "None Tile Flooring Hardwood Flooring Resilient Laminate Flooring VCT Flooring S…" at bounding box center [235, 130] width 144 height 11
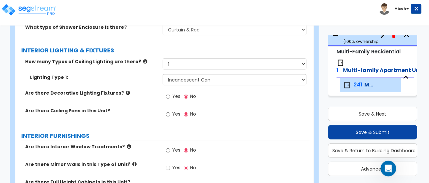
scroll to position [523, 0]
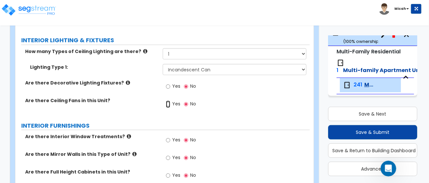
click at [168, 103] on input "Yes" at bounding box center [168, 103] width 4 height 7
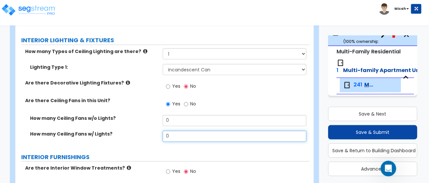
drag, startPoint x: 169, startPoint y: 134, endPoint x: 152, endPoint y: 134, distance: 17.7
click at [153, 134] on div "How many Ceiling Fans w/ Lights? 0" at bounding box center [162, 139] width 295 height 16
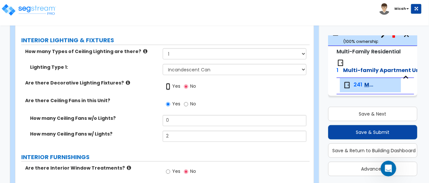
click at [167, 85] on input "Yes" at bounding box center [168, 86] width 4 height 7
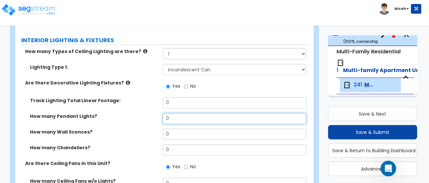
drag, startPoint x: 177, startPoint y: 117, endPoint x: 163, endPoint y: 117, distance: 14.4
click at [163, 117] on div "How many Pendant Lights? 0" at bounding box center [162, 121] width 295 height 16
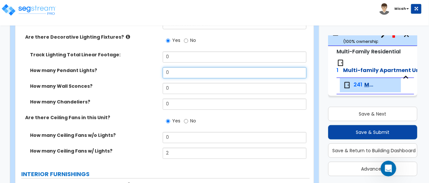
scroll to position [556, 0]
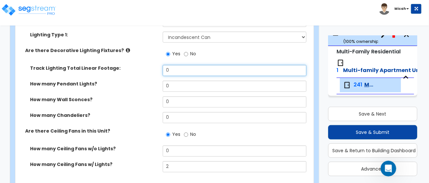
click at [173, 70] on input "0" at bounding box center [235, 70] width 144 height 11
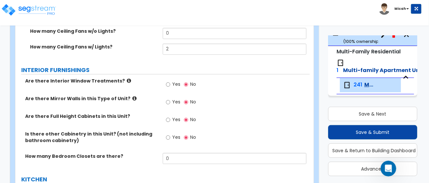
scroll to position [687, 0]
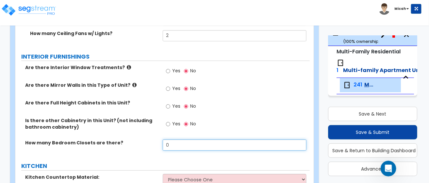
click at [168, 146] on input "0" at bounding box center [235, 144] width 144 height 11
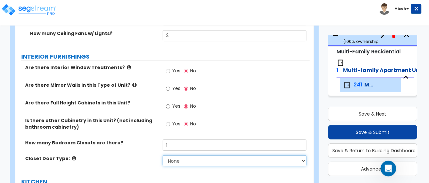
click at [183, 160] on select "None Bi-fold Louvered Doors Bi-fold Panel Doors Sliding Doors Hinged Wood Door" at bounding box center [235, 160] width 144 height 11
click at [163, 155] on select "None Bi-fold Louvered Doors Bi-fold Panel Doors Sliding Doors Hinged Wood Door" at bounding box center [235, 160] width 144 height 11
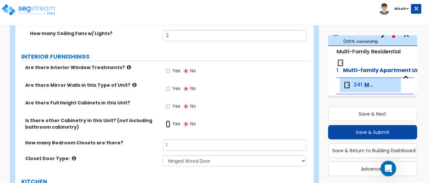
click at [167, 123] on input "Yes" at bounding box center [168, 123] width 4 height 7
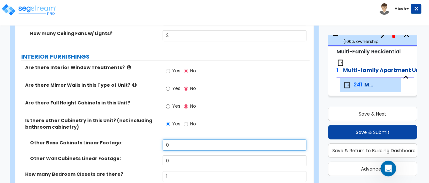
drag, startPoint x: 177, startPoint y: 144, endPoint x: 133, endPoint y: 144, distance: 43.5
click at [133, 144] on div "Other Base Cabinets Linear Footage: 0" at bounding box center [162, 147] width 295 height 16
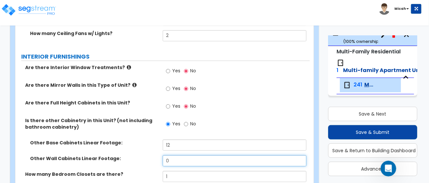
drag, startPoint x: 170, startPoint y: 156, endPoint x: 150, endPoint y: 159, distance: 20.2
click at [152, 159] on div "Other Wall Cabinets Linear Footage: 0" at bounding box center [162, 163] width 295 height 16
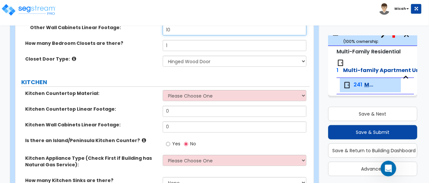
scroll to position [720, 0]
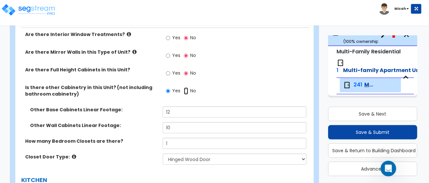
click at [185, 89] on input "No" at bounding box center [186, 90] width 4 height 7
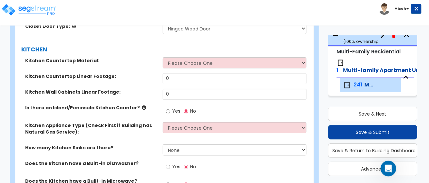
scroll to position [817, 0]
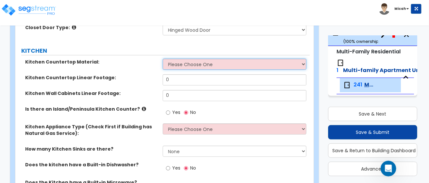
click at [304, 62] on select "Please Choose One Plastic Laminate Solid Surface Stone Quartz Marble Tile Wood …" at bounding box center [235, 64] width 144 height 11
click at [163, 59] on select "Please Choose One Plastic Laminate Solid Surface Stone Quartz Marble Tile Wood …" at bounding box center [235, 64] width 144 height 11
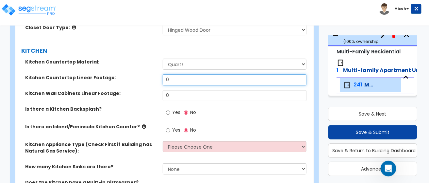
drag, startPoint x: 167, startPoint y: 78, endPoint x: 154, endPoint y: 78, distance: 13.1
click at [158, 78] on div "Kitchen Countertop Linear Footage: 0" at bounding box center [162, 82] width 295 height 16
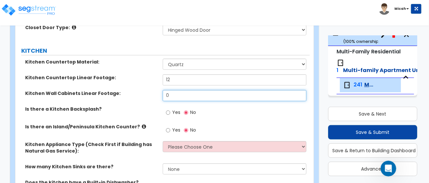
drag, startPoint x: 171, startPoint y: 95, endPoint x: 161, endPoint y: 93, distance: 10.3
click at [161, 93] on div "Kitchen Wall Cabinets Linear Footage: 0" at bounding box center [162, 98] width 295 height 16
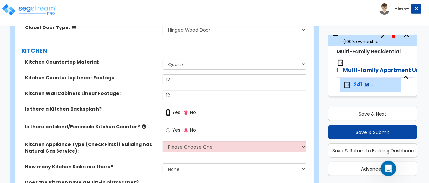
click at [169, 111] on input "Yes" at bounding box center [168, 112] width 4 height 7
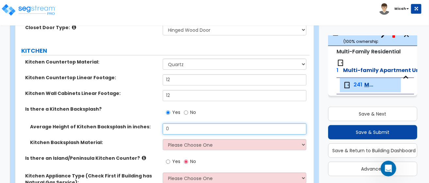
drag, startPoint x: 172, startPoint y: 126, endPoint x: 144, endPoint y: 126, distance: 28.8
click at [144, 127] on div "Average Height of Kitchen Backsplash in inches: 0" at bounding box center [162, 131] width 295 height 16
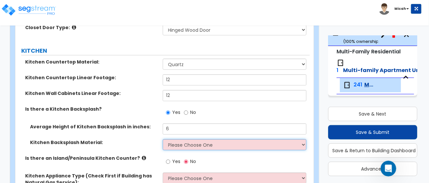
click at [225, 144] on select "Please Choose One Plastic Laminate Solid Surface Stone Quartz Tile Stainless St…" at bounding box center [235, 144] width 144 height 11
click at [163, 139] on select "Please Choose One Plastic Laminate Solid Surface Stone Quartz Tile Stainless St…" at bounding box center [235, 144] width 144 height 11
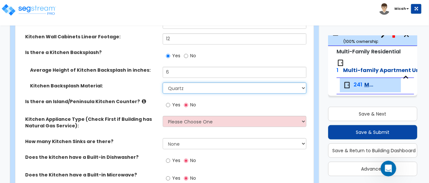
scroll to position [883, 0]
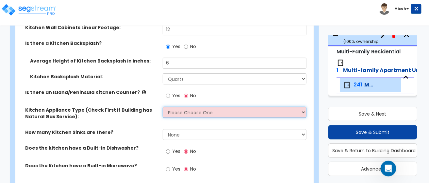
click at [305, 112] on select "Please Choose One Gas Electric" at bounding box center [235, 112] width 144 height 11
click at [163, 107] on select "Please Choose One Gas Electric" at bounding box center [235, 112] width 144 height 11
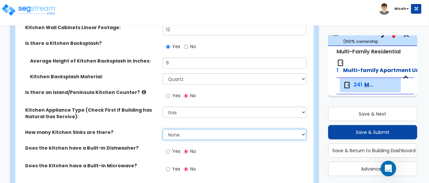
click at [305, 133] on select "None 1 2 3" at bounding box center [235, 134] width 144 height 11
click at [163, 129] on select "None 1 2 3" at bounding box center [235, 134] width 144 height 11
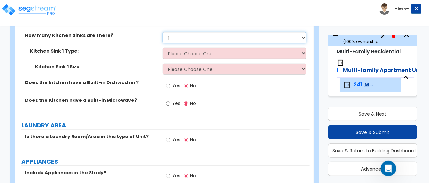
scroll to position [981, 0]
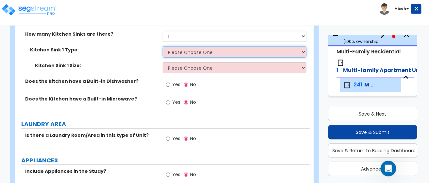
click at [203, 49] on select "Please Choose One Stainless Steel Porcelain Enamel Cast Iron Granite Composite" at bounding box center [235, 51] width 144 height 11
click at [163, 46] on select "Please Choose One Stainless Steel Porcelain Enamel Cast Iron Granite Composite" at bounding box center [235, 51] width 144 height 11
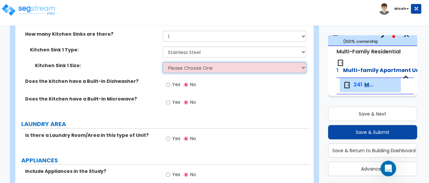
click at [197, 66] on select "Please Choose One Single Sink Double Sink" at bounding box center [235, 67] width 144 height 11
click at [163, 62] on select "Please Choose One Single Sink Double Sink" at bounding box center [235, 67] width 144 height 11
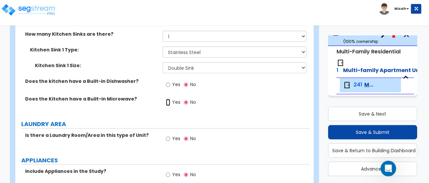
click at [168, 99] on input "Yes" at bounding box center [168, 102] width 4 height 7
click at [167, 82] on input "Yes" at bounding box center [168, 84] width 4 height 7
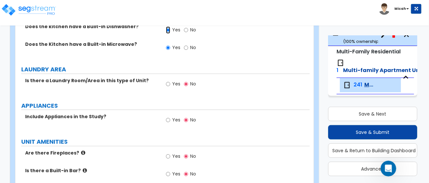
scroll to position [1047, 0]
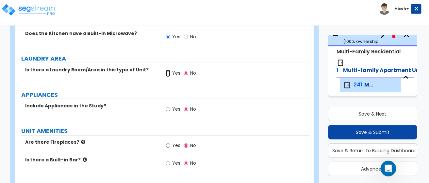
click at [167, 70] on input "Yes" at bounding box center [168, 73] width 4 height 7
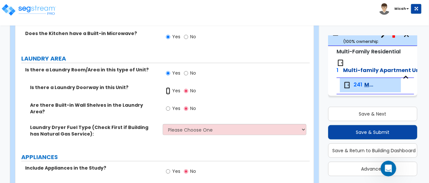
click at [168, 89] on input "Yes" at bounding box center [168, 90] width 4 height 7
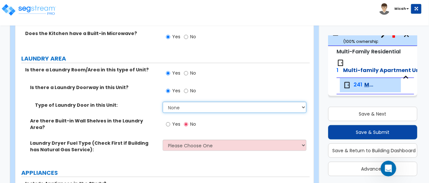
click at [307, 104] on select "None Bi-Fold Louvered Paneled Wood Passage" at bounding box center [235, 107] width 144 height 11
click at [305, 106] on select "None Bi-Fold Louvered Paneled Wood Passage" at bounding box center [235, 107] width 144 height 11
click at [163, 102] on select "None Bi-Fold Louvered Paneled Wood Passage" at bounding box center [235, 107] width 144 height 11
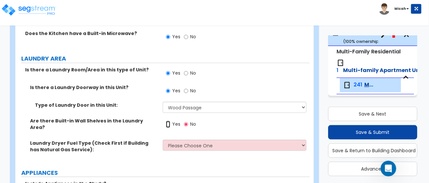
click at [168, 123] on input "Yes" at bounding box center [168, 124] width 4 height 7
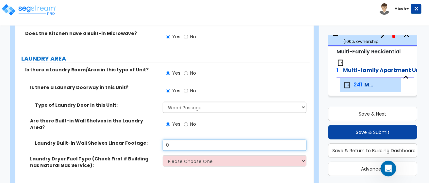
drag, startPoint x: 170, startPoint y: 141, endPoint x: 145, endPoint y: 138, distance: 25.4
click at [148, 140] on div "Laundry Built-in Wall Shelves Linear Footage: 0" at bounding box center [162, 148] width 295 height 16
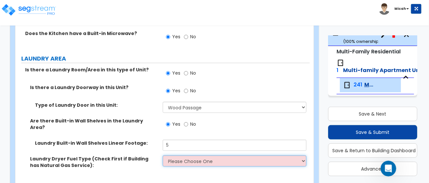
click at [302, 155] on select "Please Choose One Gas Electric" at bounding box center [235, 160] width 144 height 11
click at [163, 155] on select "Please Choose One Gas Electric" at bounding box center [235, 160] width 144 height 11
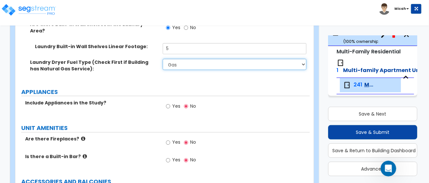
scroll to position [1145, 0]
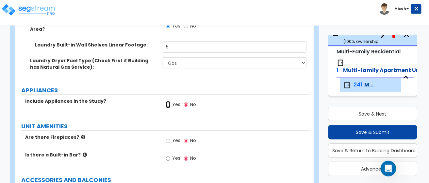
click at [169, 101] on input "Yes" at bounding box center [168, 104] width 4 height 7
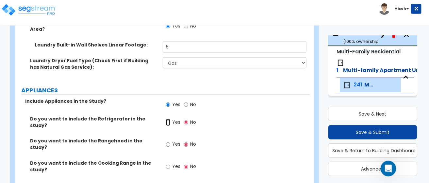
click at [169, 119] on input "Yes" at bounding box center [168, 122] width 4 height 7
click at [167, 141] on input "Yes" at bounding box center [168, 144] width 4 height 7
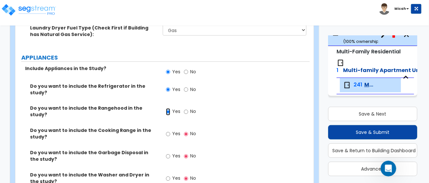
scroll to position [1210, 0]
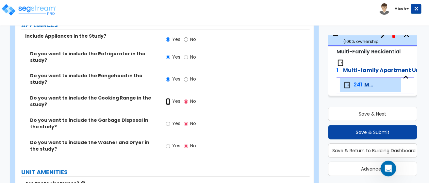
click at [168, 98] on input "Yes" at bounding box center [168, 101] width 4 height 7
click at [167, 143] on input "Yes" at bounding box center [168, 146] width 4 height 7
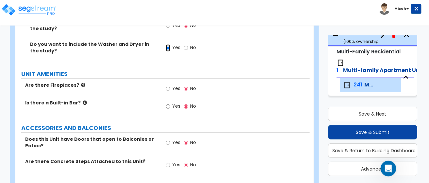
scroll to position [1341, 0]
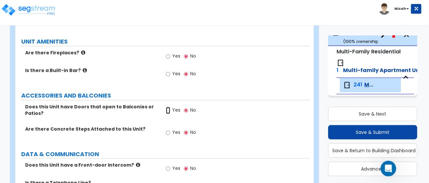
click at [168, 107] on input "Yes" at bounding box center [168, 110] width 4 height 7
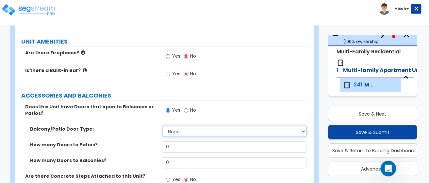
click at [184, 126] on select "None Single Hinged Doors Double Hinged Doors Single French Doors Double French …" at bounding box center [235, 131] width 144 height 11
click at [163, 126] on select "None Single Hinged Doors Double Hinged Doors Single French Doors Double French …" at bounding box center [235, 131] width 144 height 11
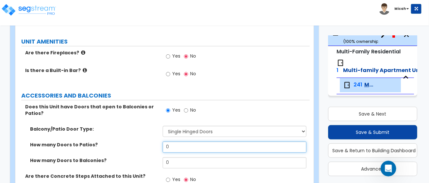
click at [172, 141] on input "0" at bounding box center [235, 146] width 144 height 11
drag, startPoint x: 172, startPoint y: 131, endPoint x: 148, endPoint y: 131, distance: 23.9
click at [148, 141] on div "How many Doors to Patios? 0" at bounding box center [162, 149] width 295 height 16
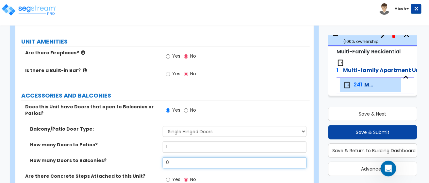
drag, startPoint x: 171, startPoint y: 144, endPoint x: 157, endPoint y: 145, distance: 13.8
click at [159, 157] on div "How many Doors to Balconies? 0" at bounding box center [162, 165] width 295 height 16
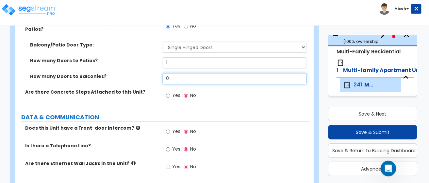
scroll to position [1439, 0]
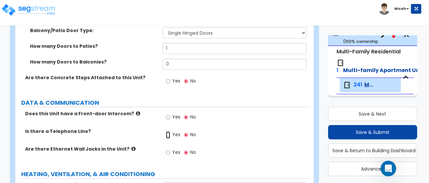
click at [168, 131] on input "Yes" at bounding box center [168, 134] width 4 height 7
click at [168, 149] on input "Yes" at bounding box center [168, 152] width 4 height 7
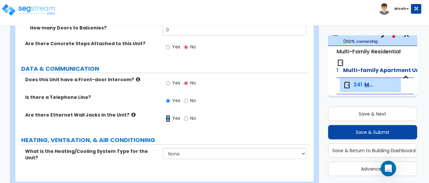
scroll to position [1474, 0]
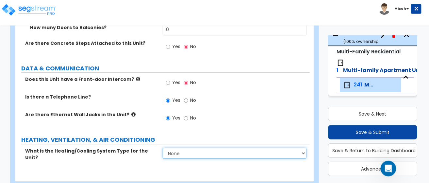
click at [306, 148] on select "None Heat Only Centralized Heating & Cooling Thru Wall Air Conditioners Mini Sp…" at bounding box center [235, 153] width 144 height 11
click at [163, 148] on select "None Heat Only Centralized Heating & Cooling Thru Wall Air Conditioners Mini Sp…" at bounding box center [235, 153] width 144 height 11
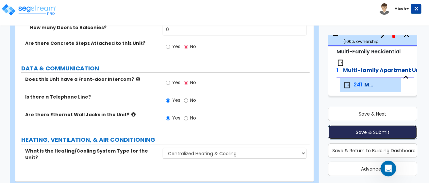
click at [375, 131] on button "Save & Submit" at bounding box center [372, 132] width 89 height 14
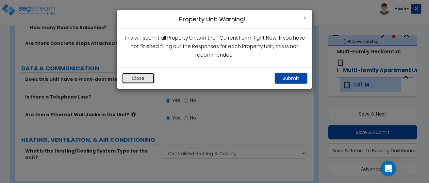
click at [139, 77] on button "Close" at bounding box center [138, 78] width 33 height 11
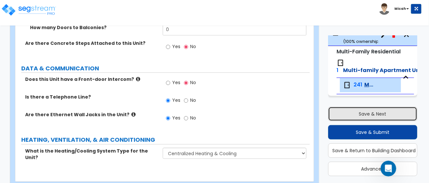
click at [351, 110] on button "Save & Next" at bounding box center [372, 114] width 89 height 14
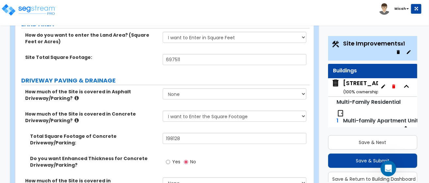
scroll to position [98, 0]
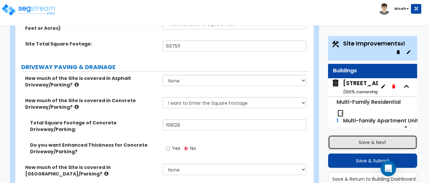
click at [356, 143] on button "Save & Next" at bounding box center [372, 142] width 89 height 14
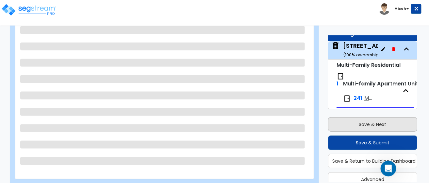
scroll to position [22, 0]
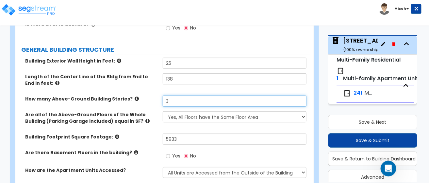
drag, startPoint x: 168, startPoint y: 98, endPoint x: 146, endPoint y: 99, distance: 22.6
click at [146, 99] on div "How many Above-Ground Building Stories? 3" at bounding box center [162, 104] width 295 height 16
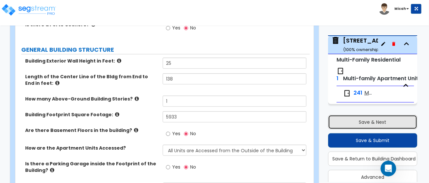
click at [351, 124] on button "Save & Next" at bounding box center [372, 122] width 89 height 14
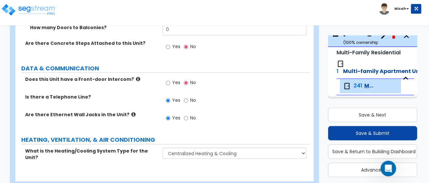
scroll to position [46, 0]
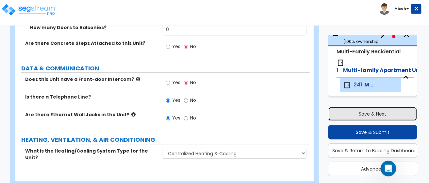
click at [361, 113] on button "Save & Next" at bounding box center [372, 114] width 89 height 14
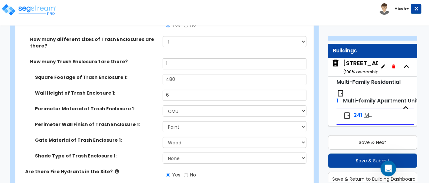
scroll to position [22, 0]
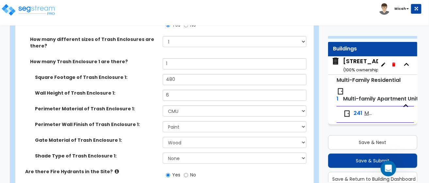
click at [355, 113] on span "241" at bounding box center [358, 114] width 9 height 8
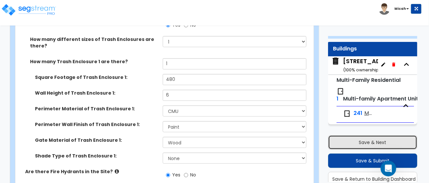
click at [352, 141] on button "Save & Next" at bounding box center [372, 142] width 89 height 14
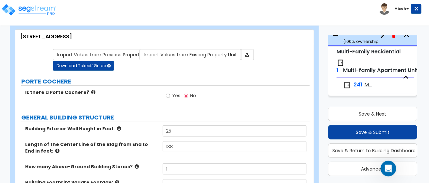
scroll to position [0, 0]
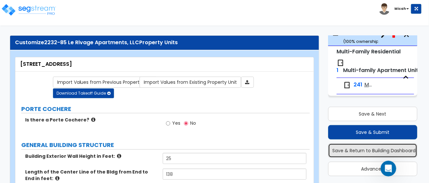
click at [364, 150] on button "Save & Return to Building Dashboard" at bounding box center [372, 150] width 89 height 14
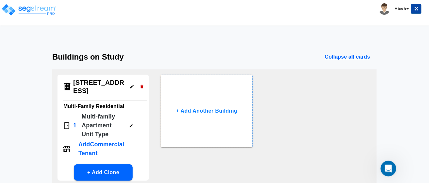
click at [96, 116] on p "Multi-family Apartment Unit Type" at bounding box center [103, 125] width 42 height 26
click at [65, 124] on img at bounding box center [67, 126] width 8 height 8
click at [131, 125] on icon "button" at bounding box center [132, 126] width 4 height 4
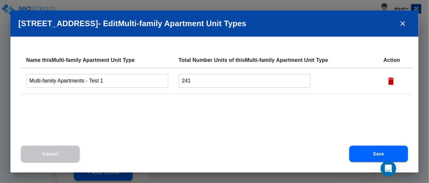
click at [380, 155] on button "Save" at bounding box center [379, 154] width 59 height 16
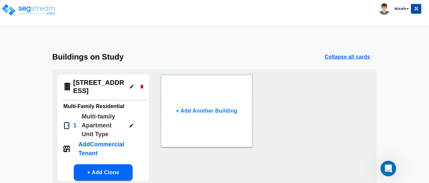
click at [85, 83] on h4 "2020 Valley View Circle" at bounding box center [99, 87] width 52 height 16
click at [64, 89] on img at bounding box center [67, 86] width 9 height 9
click at [94, 120] on p "Multi-family Apartment Unit Type" at bounding box center [103, 125] width 42 height 26
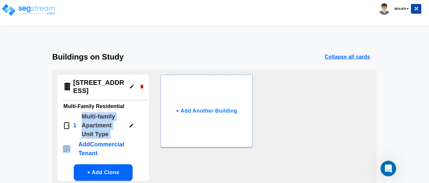
click at [68, 122] on img at bounding box center [67, 126] width 8 height 8
click at [72, 123] on div "1 Multi-family Apartment Unit Type" at bounding box center [95, 125] width 64 height 26
click at [347, 59] on p "Collapse all cards" at bounding box center [347, 57] width 45 height 8
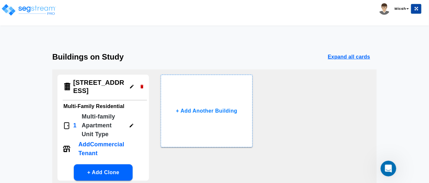
click at [343, 57] on p "Expand all cards" at bounding box center [349, 57] width 43 height 8
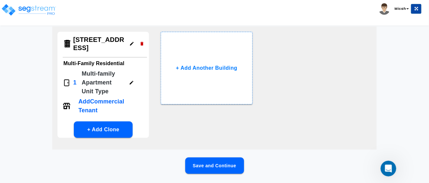
scroll to position [62, 0]
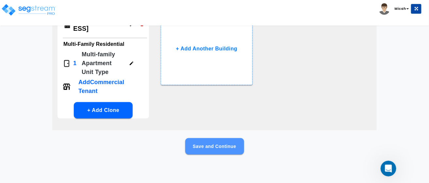
click at [205, 149] on button "Save and Continue" at bounding box center [214, 146] width 59 height 16
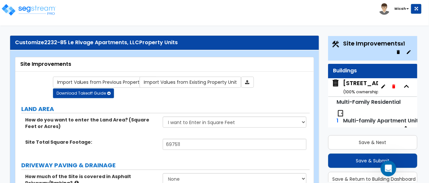
scroll to position [22, 0]
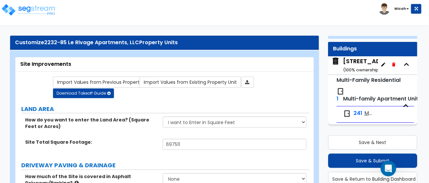
click at [369, 112] on span "Multi-family Apartments - Test 1" at bounding box center [369, 114] width 9 height 8
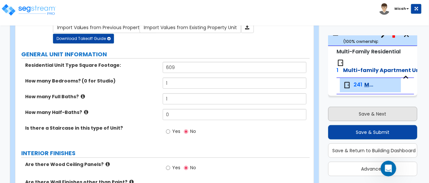
scroll to position [65, 0]
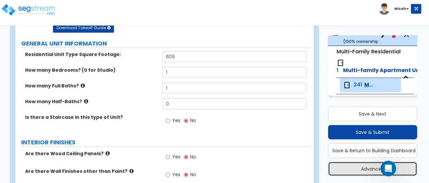
click at [359, 169] on button "Advanced" at bounding box center [372, 169] width 89 height 14
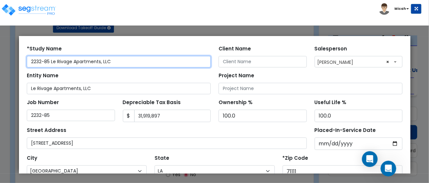
scroll to position [0, 0]
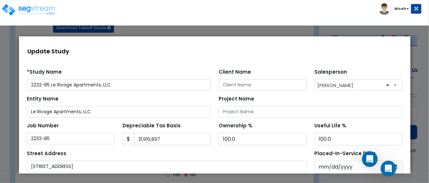
click at [319, 12] on div "Toggle navigation Micah" at bounding box center [214, 9] width 429 height 19
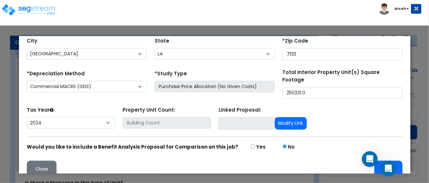
scroll to position [144, 0]
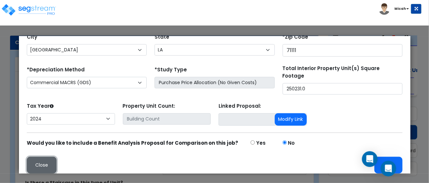
click at [38, 156] on button "Close" at bounding box center [41, 164] width 30 height 17
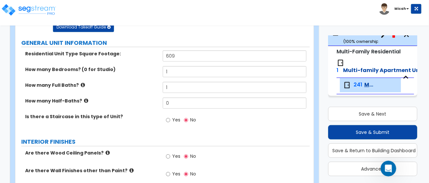
scroll to position [0, 0]
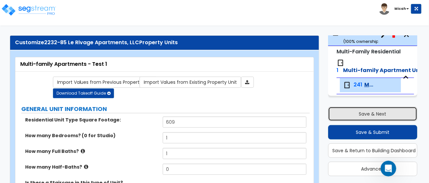
click at [376, 116] on button "Save & Next" at bounding box center [372, 114] width 89 height 14
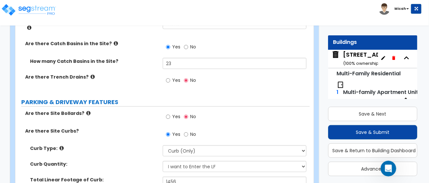
scroll to position [294, 0]
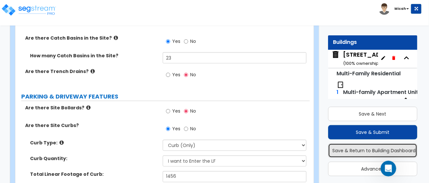
click at [378, 150] on button "Save & Return to Building Dashboard" at bounding box center [372, 150] width 89 height 14
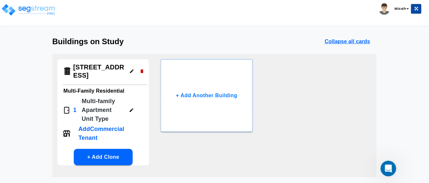
scroll to position [0, 0]
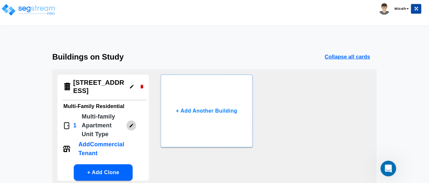
click at [131, 123] on icon "button" at bounding box center [131, 125] width 5 height 5
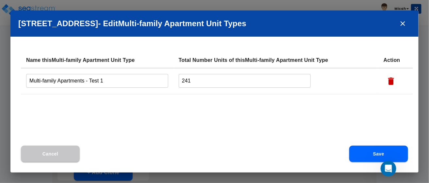
click at [50, 155] on button "Cancel" at bounding box center [50, 154] width 59 height 16
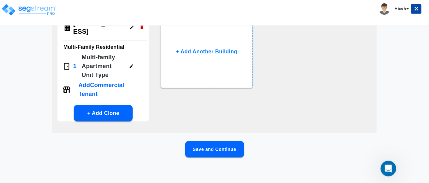
scroll to position [62, 0]
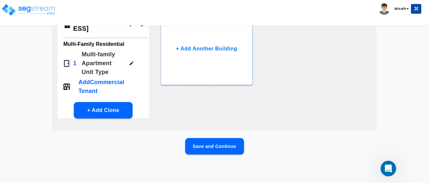
click at [201, 145] on button "Save and Continue" at bounding box center [214, 146] width 59 height 16
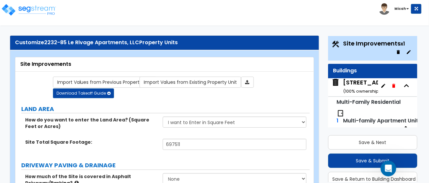
scroll to position [0, 0]
click at [405, 86] on icon "button" at bounding box center [407, 86] width 5 height 3
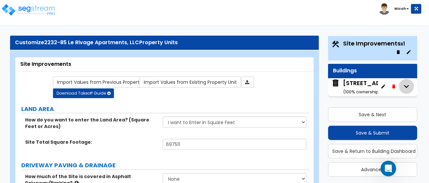
click at [404, 86] on icon "button" at bounding box center [407, 86] width 10 height 10
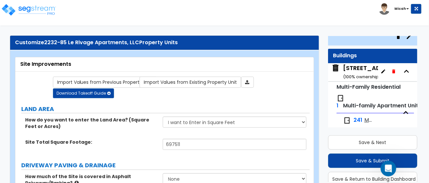
scroll to position [22, 0]
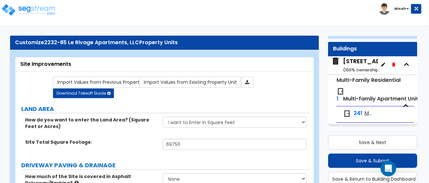
click at [367, 113] on span "Multi-family Apartments - Test 1" at bounding box center [369, 114] width 9 height 8
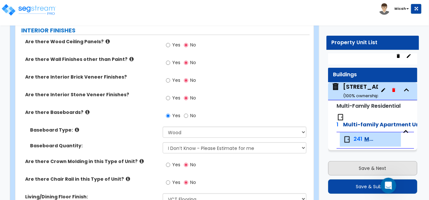
scroll to position [275, 0]
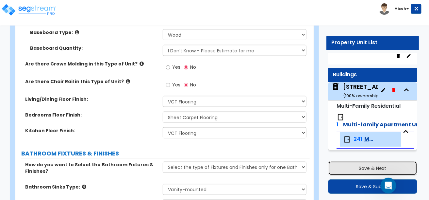
click at [370, 168] on button "Save & Next" at bounding box center [372, 168] width 89 height 14
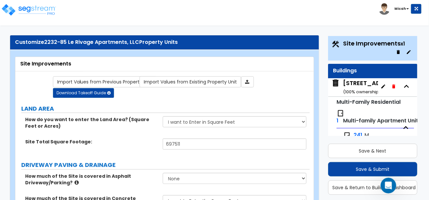
scroll to position [0, 0]
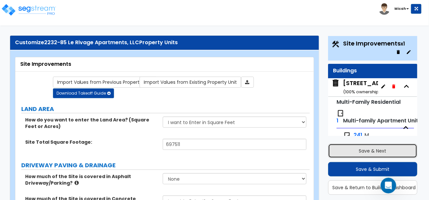
click at [366, 149] on button "Save & Next" at bounding box center [372, 151] width 89 height 14
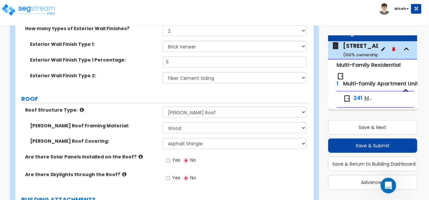
scroll to position [294, 0]
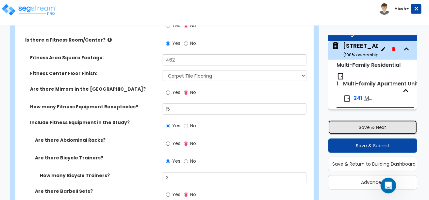
click at [375, 126] on button "Save & Next" at bounding box center [372, 127] width 89 height 14
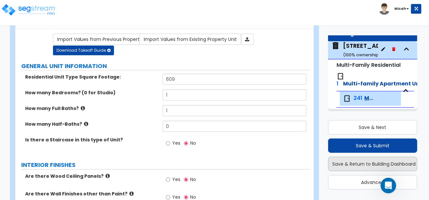
scroll to position [32, 0]
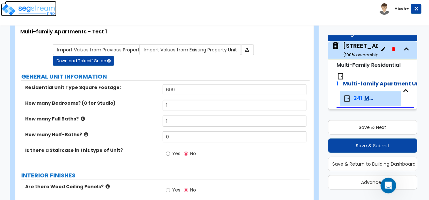
click at [31, 8] on img at bounding box center [29, 9] width 56 height 13
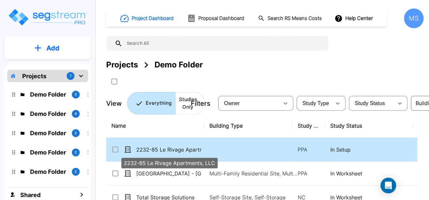
click at [175, 150] on p "2232-85 Le Rivage Apartments, LLC" at bounding box center [168, 150] width 65 height 8
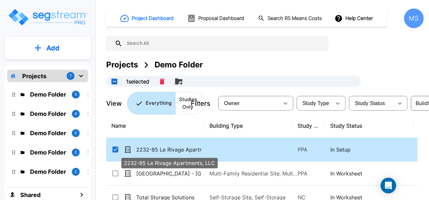
click at [175, 150] on p "2232-85 Le Rivage Apartments, LLC" at bounding box center [168, 150] width 65 height 8
checkbox input "false"
click at [175, 150] on p "2232-85 Le Rivage Apartments, LLC" at bounding box center [168, 150] width 65 height 8
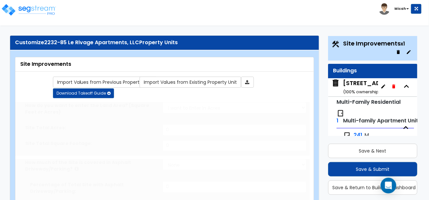
select select "2"
type input "697511"
select select "2"
type input "198128"
radio input "true"
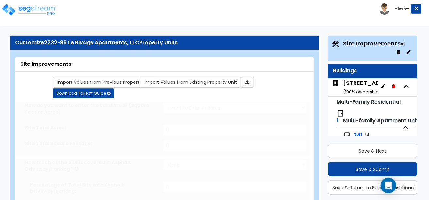
type input "23"
radio input "true"
select select "1"
type input "1456"
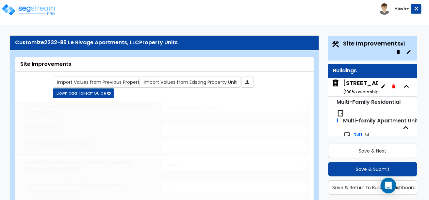
radio input "true"
select select "1"
type input "432"
radio input "true"
type input "12"
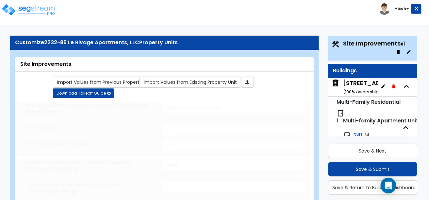
select select "1"
select select "7"
radio input "true"
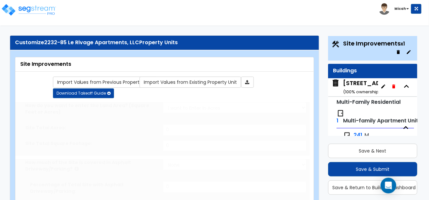
select select "2"
radio input "true"
type input "16"
radio input "true"
type input "200"
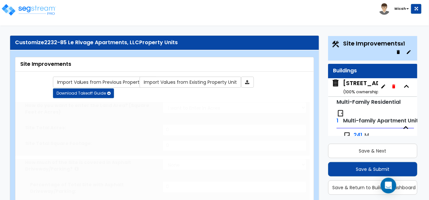
radio input "true"
select select "2"
select select "4"
radio input "true"
select select "2"
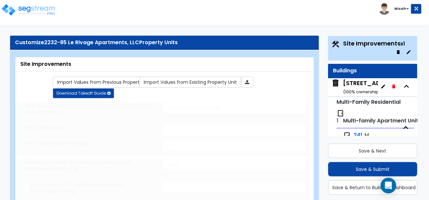
type input "32070"
radio input "true"
select select "1"
type input "648"
radio input "true"
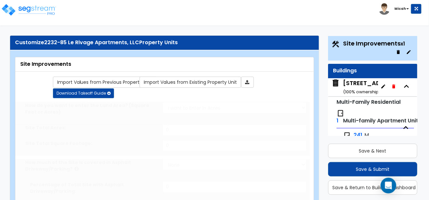
select select "1"
type input "4100"
select select "1"
radio input "true"
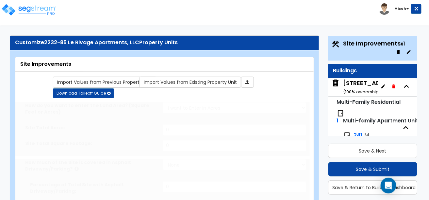
radio input "true"
select select "4"
type input "400"
radio input "true"
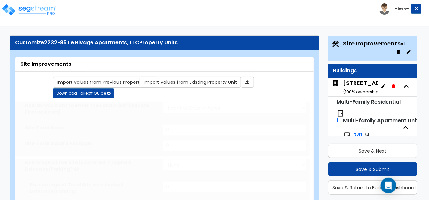
type input "1853"
radio input "true"
select select "2"
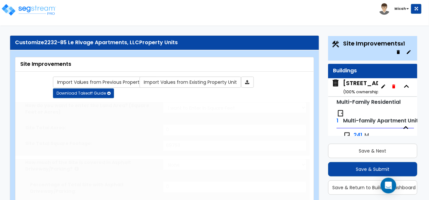
select select "2"
radio input "true"
type input "2"
select select "2"
type input "11462"
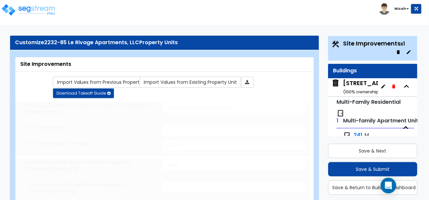
radio input "true"
select select "2"
type input "300100"
radio input "true"
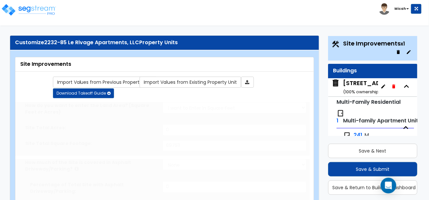
select select "1"
select select "7"
type input "193"
select select "2"
select select "4"
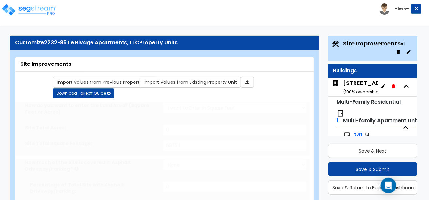
type input "1935"
select select "2"
type input "1368"
radio input "true"
type input "11462"
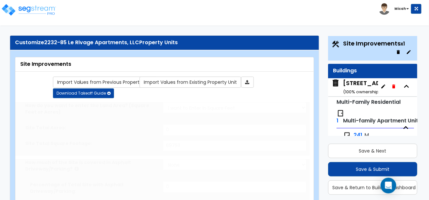
radio input "true"
select select "1"
select select "3"
radio input "true"
select select "2"
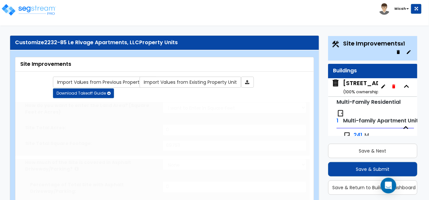
type input "241"
radio input "true"
type input "1"
radio input "true"
select select "1"
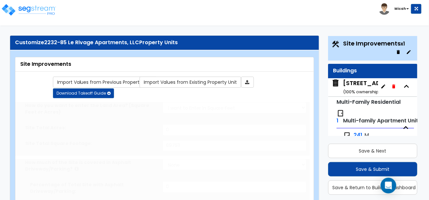
select select "10"
type input "9956"
type input "3042"
type input "6"
select select "2"
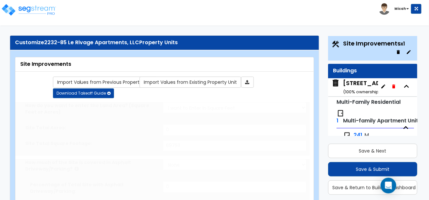
radio input "true"
type input "2"
radio input "true"
type input "1"
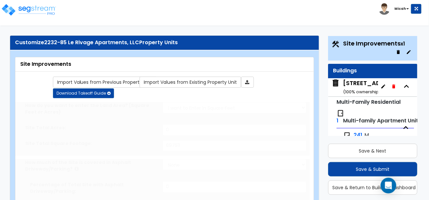
select select "1"
radio input "true"
select select "1"
radio input "true"
type input "3"
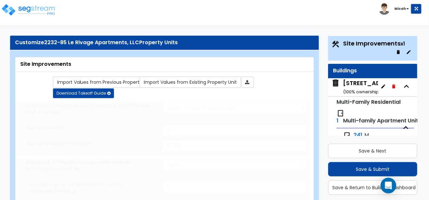
radio input "true"
select select "1"
select select "3"
type input "25"
type input "6"
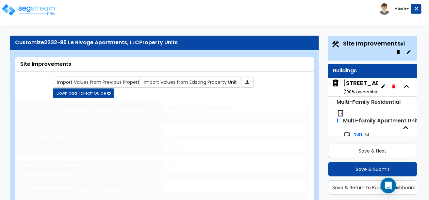
type input "12"
select select "3"
select select "1"
select select "2"
type input "1"
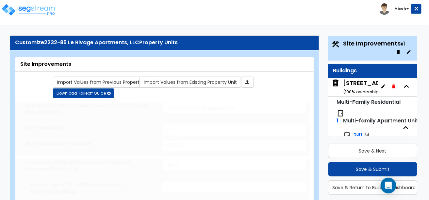
radio input "true"
type input "2"
type input "23192"
type input "4"
radio input "true"
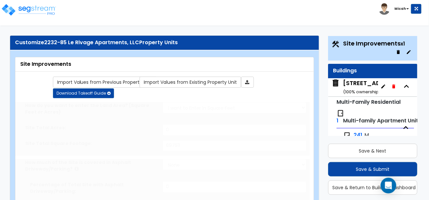
select select "1"
type input "1"
type input "480"
type input "6"
select select "4"
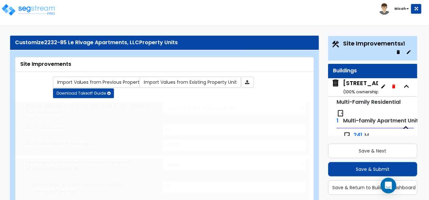
select select "4"
select select "1"
radio input "true"
type input "12"
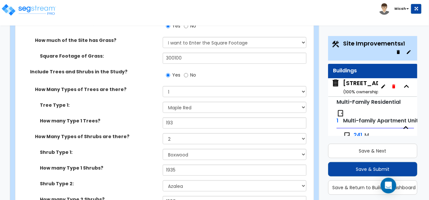
scroll to position [1802, 0]
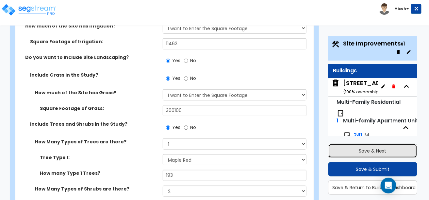
click at [340, 152] on button "Save & Next" at bounding box center [372, 151] width 89 height 14
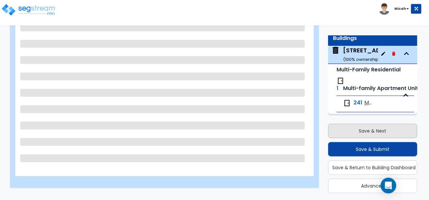
scroll to position [13, 0]
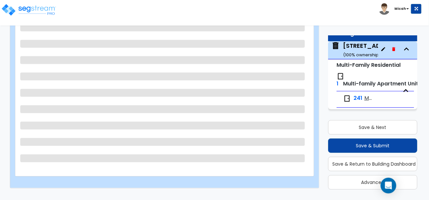
select select "2"
select select "7"
select select "2"
select select "9"
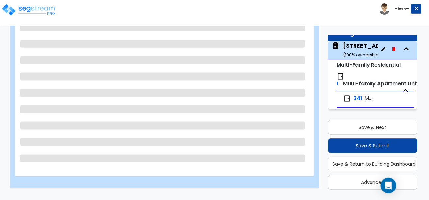
select select "1"
select select "2"
select select "1"
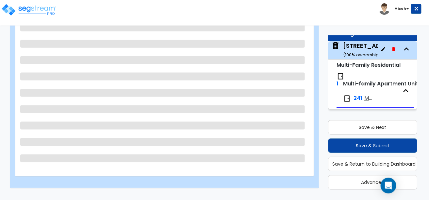
select select "4"
select select "3"
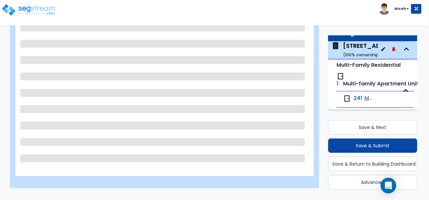
select select "2"
select select "4"
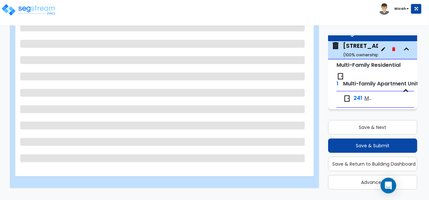
select select "1"
select select "2"
select select "8"
select select "1"
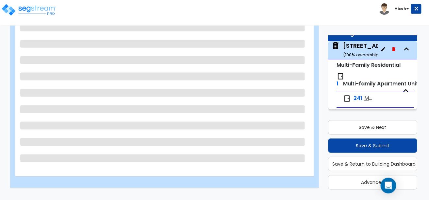
select select "1"
select select "2"
select select "1"
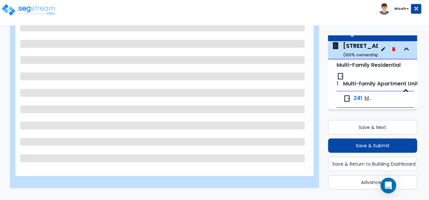
select select "4"
select select "1"
select select "2"
select select "5"
select select "6"
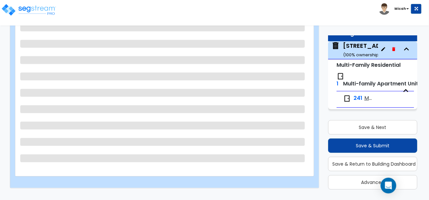
select select "1"
select select "7"
select select "4"
select select "1"
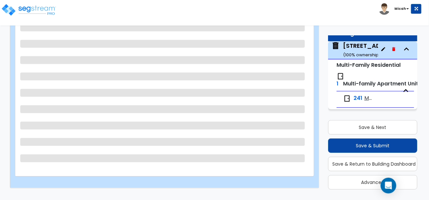
select select "1"
select select "3"
select select "2"
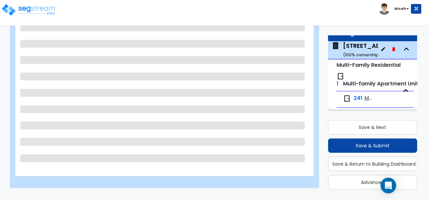
select select "2"
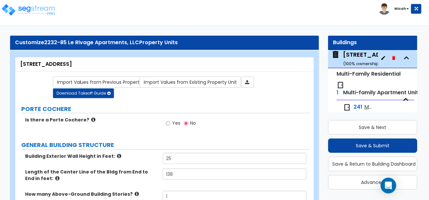
scroll to position [0, 0]
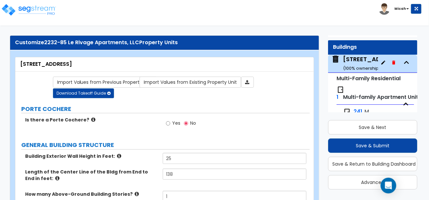
click at [355, 61] on div "2020 Valley View Circle ( 100 % ownership)" at bounding box center [372, 63] width 59 height 17
click at [355, 77] on small "Multi-Family Residential" at bounding box center [369, 79] width 64 height 8
click at [356, 81] on small "Multi-Family Residential" at bounding box center [369, 79] width 64 height 8
click at [337, 58] on img at bounding box center [336, 59] width 9 height 9
click at [382, 62] on icon "button" at bounding box center [384, 63] width 4 height 4
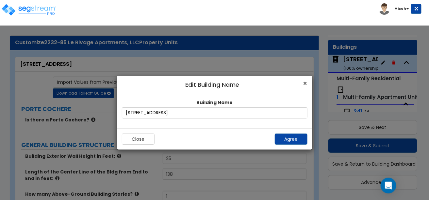
click at [304, 82] on span "×" at bounding box center [306, 83] width 4 height 9
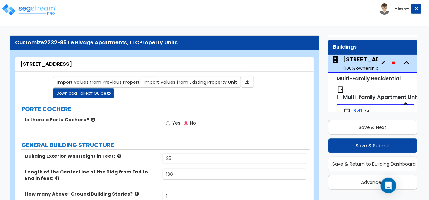
click at [381, 61] on icon "button" at bounding box center [383, 62] width 5 height 5
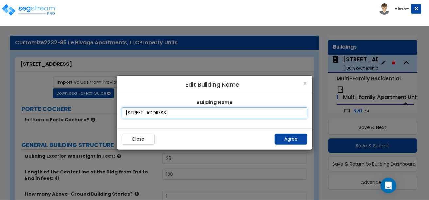
drag, startPoint x: 207, startPoint y: 110, endPoint x: 127, endPoint y: 112, distance: 80.5
click at [127, 112] on input "2020 Valley View Circle" at bounding box center [215, 112] width 186 height 11
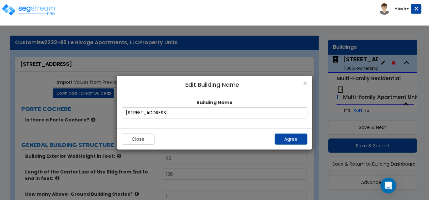
click at [146, 104] on div "Building Name 2020 Valley View Circle" at bounding box center [215, 108] width 186 height 19
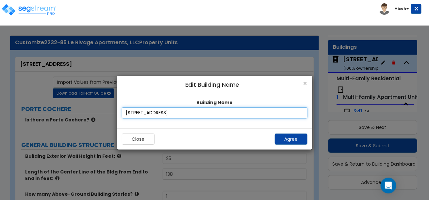
drag, startPoint x: 177, startPoint y: 112, endPoint x: 141, endPoint y: 110, distance: 36.0
click at [142, 111] on input "2020 Valley View Circle" at bounding box center [215, 112] width 186 height 11
click at [138, 113] on input "2020 Valley View Circle" at bounding box center [215, 112] width 186 height 11
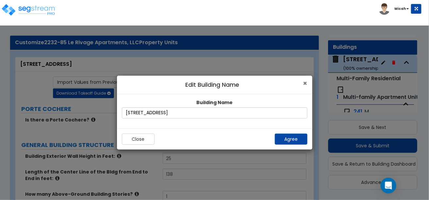
click at [305, 82] on span "×" at bounding box center [306, 83] width 4 height 9
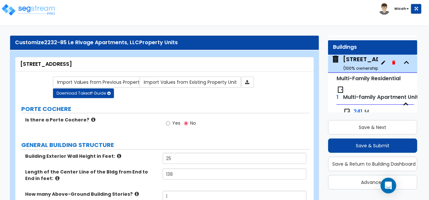
drag, startPoint x: 370, startPoint y: 61, endPoint x: 365, endPoint y: 61, distance: 5.0
drag, startPoint x: 365, startPoint y: 60, endPoint x: 375, endPoint y: 45, distance: 17.5
click at [375, 45] on div "Buildings" at bounding box center [372, 48] width 79 height 8
click at [381, 61] on icon "button" at bounding box center [383, 62] width 5 height 5
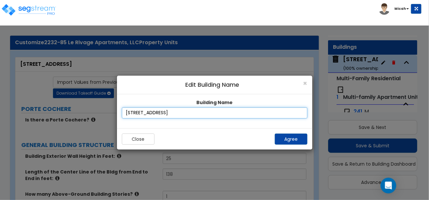
drag, startPoint x: 190, startPoint y: 112, endPoint x: 126, endPoint y: 112, distance: 64.4
click at [126, 112] on input "2020 Valley View Circle" at bounding box center [215, 112] width 186 height 11
type input "Club / Leasing"
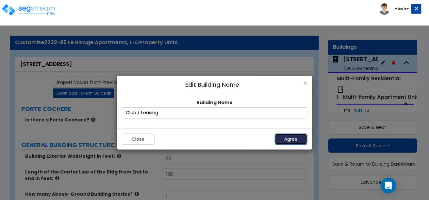
click at [286, 138] on button "Agree" at bounding box center [291, 138] width 33 height 11
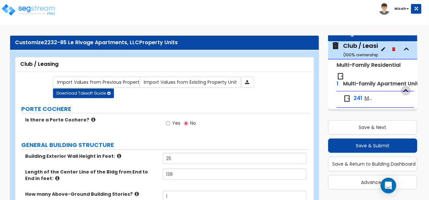
click at [402, 89] on icon "button" at bounding box center [406, 91] width 10 height 10
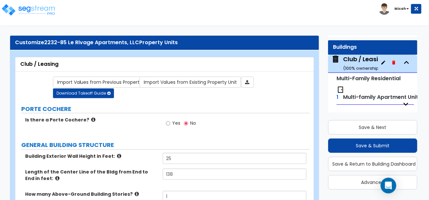
scroll to position [39, 0]
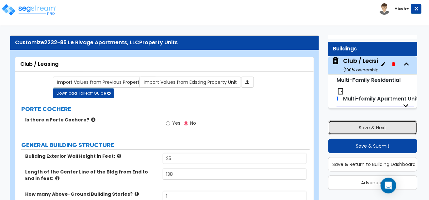
click at [372, 130] on button "Save & Next" at bounding box center [372, 127] width 89 height 14
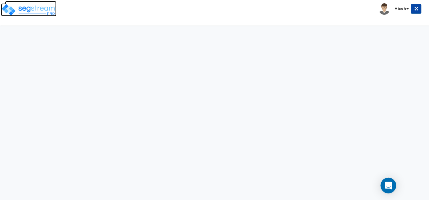
click at [34, 10] on img at bounding box center [29, 9] width 56 height 13
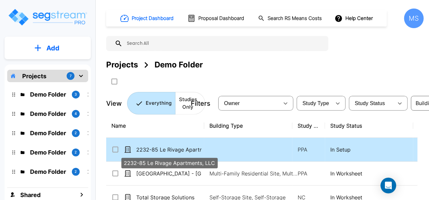
click at [172, 148] on p "2232-85 Le Rivage Apartments, LLC" at bounding box center [168, 150] width 65 height 8
checkbox input "true"
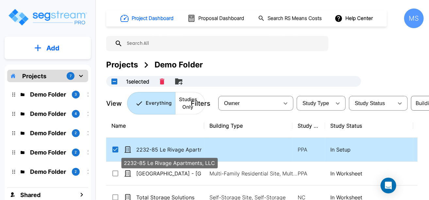
click at [172, 148] on p "2232-85 Le Rivage Apartments, LLC" at bounding box center [168, 150] width 65 height 8
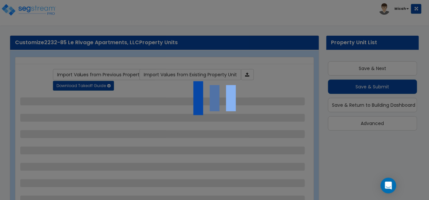
scroll to position [1, 0]
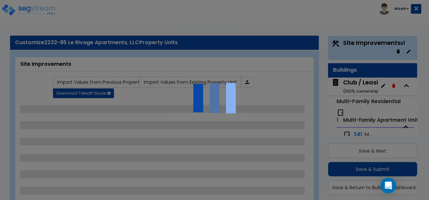
select select "2"
select select "1"
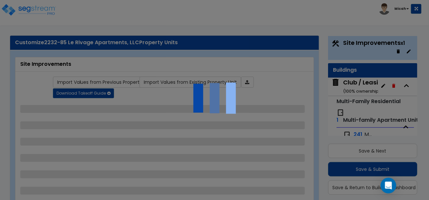
select select "1"
select select "7"
select select "2"
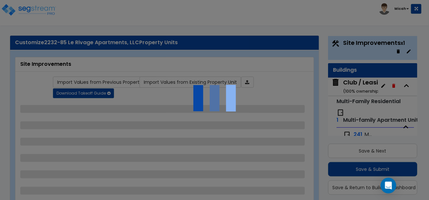
select select "4"
select select "2"
select select "1"
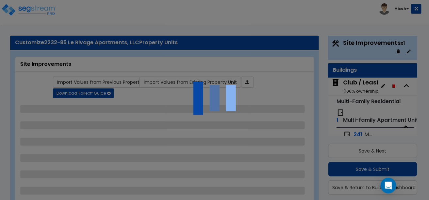
select select "1"
select select "4"
select select "2"
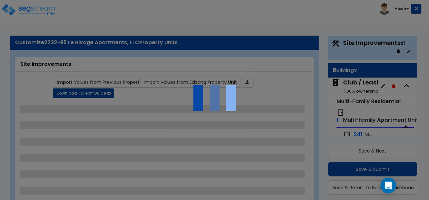
select select "2"
select select "1"
select select "7"
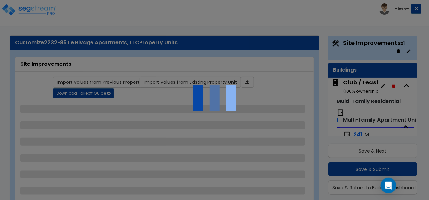
select select "2"
select select "4"
select select "2"
select select "1"
select select "3"
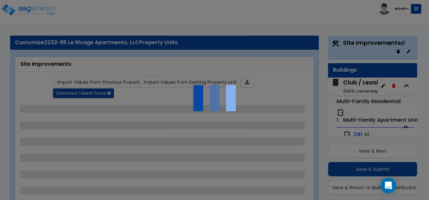
select select "2"
select select "1"
select select "10"
select select "2"
select select "1"
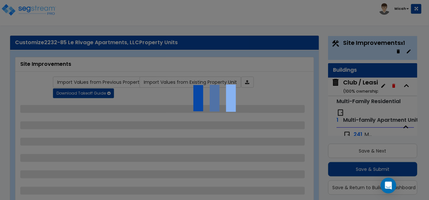
select select "1"
select select "3"
select select "1"
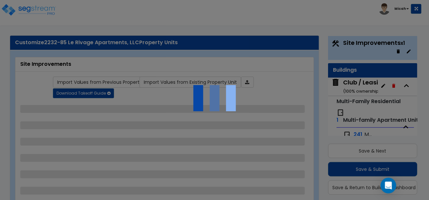
select select "2"
select select "1"
select select "4"
select select "1"
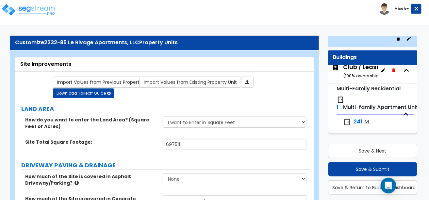
scroll to position [41, 0]
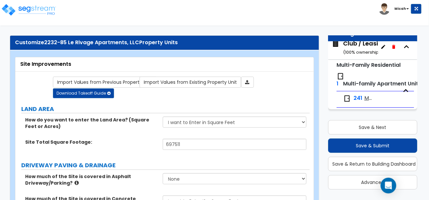
click at [366, 97] on span "Multi-family Apartments - Test 1" at bounding box center [369, 99] width 9 height 8
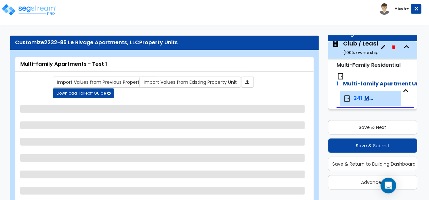
select select "1"
select select "4"
select select "5"
select select "4"
select select "1"
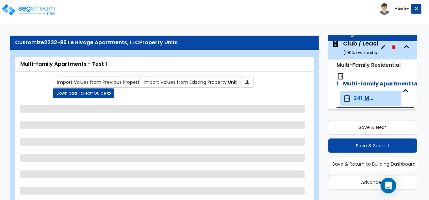
select select "3"
select select "4"
select select "2"
select select "1"
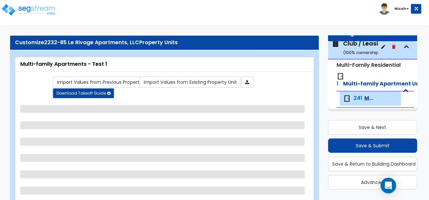
select select "1"
select select "5"
select select "3"
select select "4"
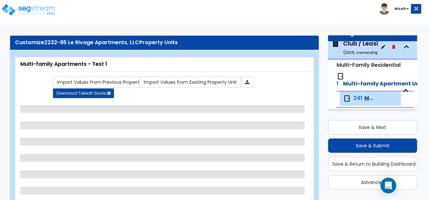
select select "1"
select select "2"
select select "4"
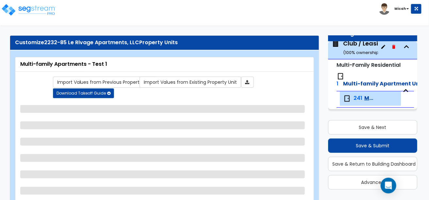
select select "1"
select select "2"
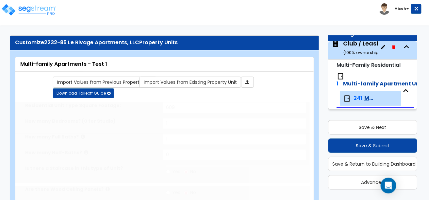
type input "2"
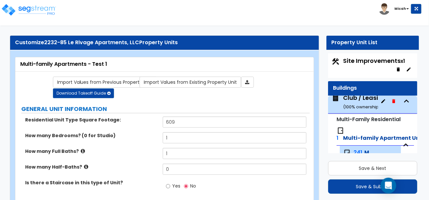
scroll to position [3, 0]
click at [402, 99] on icon "button" at bounding box center [407, 101] width 10 height 10
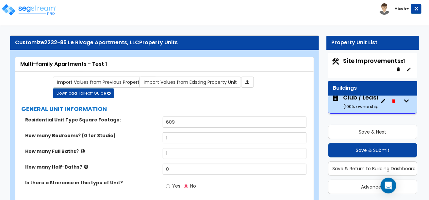
scroll to position [4, 0]
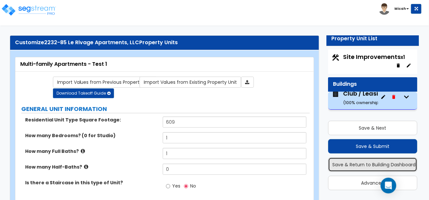
click at [370, 165] on button "Save & Return to Building Dashboard" at bounding box center [372, 164] width 89 height 14
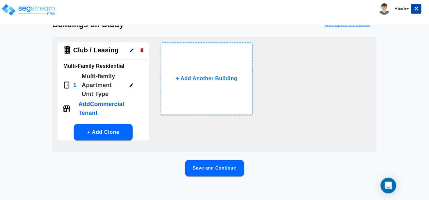
scroll to position [0, 0]
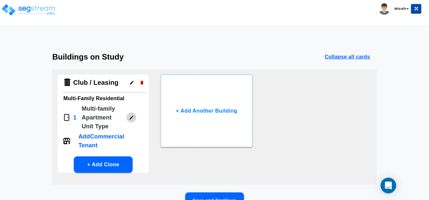
click at [132, 117] on icon "button" at bounding box center [132, 118] width 4 height 4
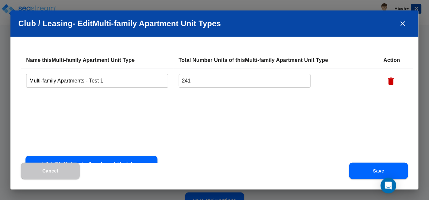
click at [122, 82] on input "Multi-family Apartments - Test 1" at bounding box center [97, 81] width 142 height 14
click at [402, 25] on icon "close" at bounding box center [403, 23] width 5 height 5
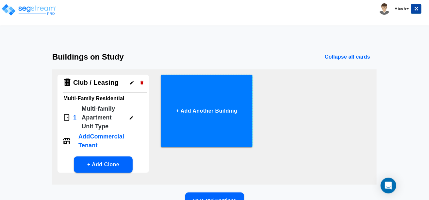
click at [238, 108] on button "+ Add Another Building" at bounding box center [207, 111] width 92 height 73
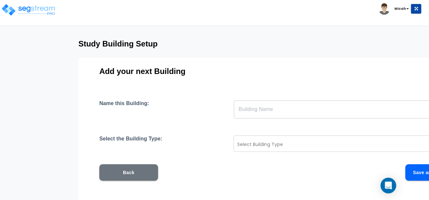
scroll to position [32, 0]
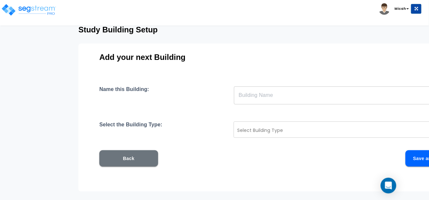
click at [251, 98] on input "text" at bounding box center [349, 95] width 231 height 18
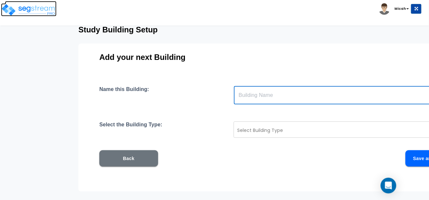
drag, startPoint x: 251, startPoint y: 98, endPoint x: 28, endPoint y: 8, distance: 239.8
click at [28, 8] on img at bounding box center [29, 9] width 56 height 13
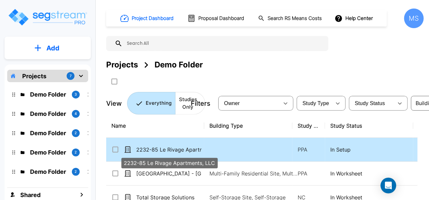
click at [174, 147] on p "2232-85 Le Rivage Apartments, LLC" at bounding box center [168, 150] width 65 height 8
checkbox input "true"
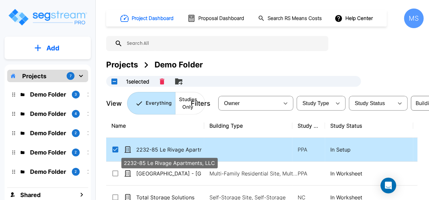
click at [174, 147] on p "2232-85 Le Rivage Apartments, LLC" at bounding box center [168, 150] width 65 height 8
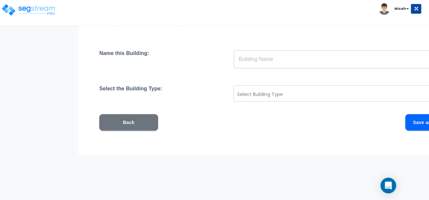
scroll to position [70, 0]
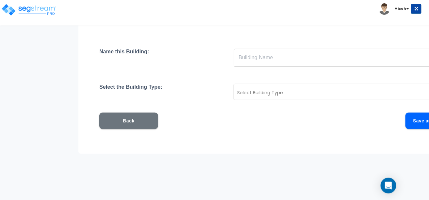
click at [136, 120] on button "Back" at bounding box center [128, 121] width 59 height 16
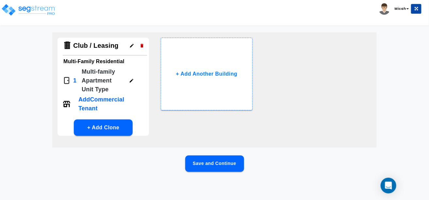
click at [88, 89] on p "Multi-family Apartment Unit Type" at bounding box center [103, 80] width 42 height 26
click at [101, 128] on button "+ Add Clone" at bounding box center [103, 127] width 59 height 16
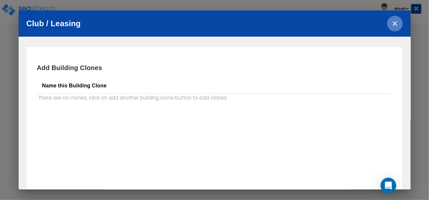
click at [395, 23] on icon "close" at bounding box center [395, 23] width 5 height 5
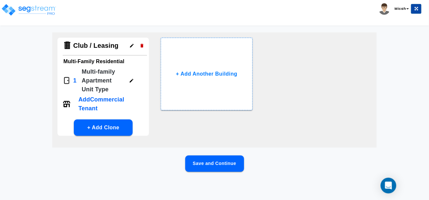
click at [210, 167] on button "Save and Continue" at bounding box center [214, 163] width 59 height 16
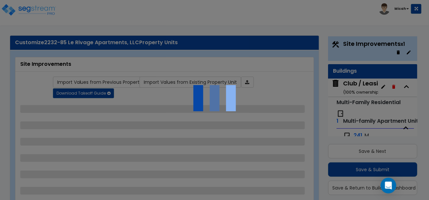
scroll to position [17, 0]
select select "2"
select select "1"
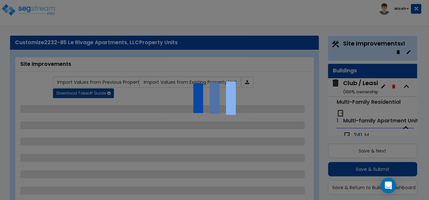
select select "1"
select select "7"
select select "2"
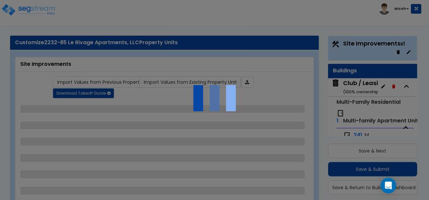
select select "2"
select select "4"
select select "2"
select select "1"
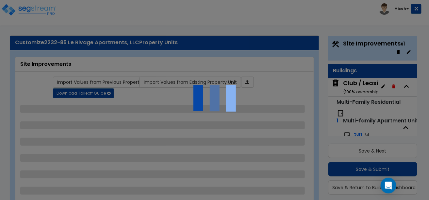
select select "1"
select select "4"
select select "2"
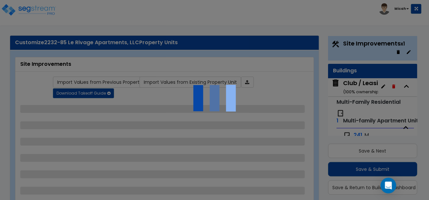
select select "2"
select select "1"
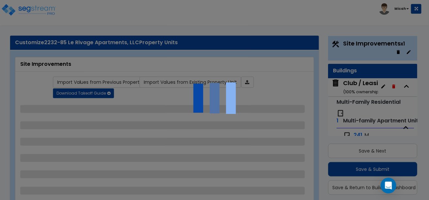
select select "7"
select select "2"
select select "4"
select select "2"
select select "1"
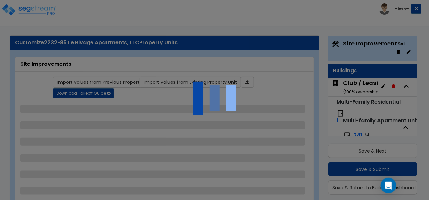
select select "3"
select select "2"
select select "1"
select select "10"
select select "2"
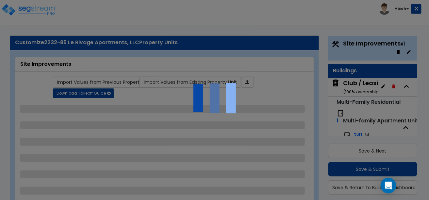
select select "1"
select select "3"
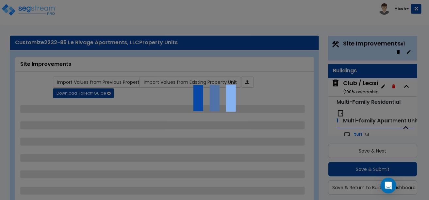
select select "1"
select select "2"
select select "1"
select select "4"
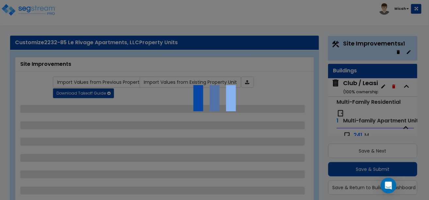
select select "1"
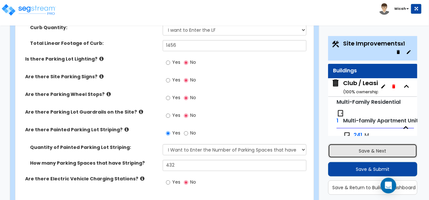
click at [374, 153] on button "Save & Next" at bounding box center [372, 151] width 89 height 14
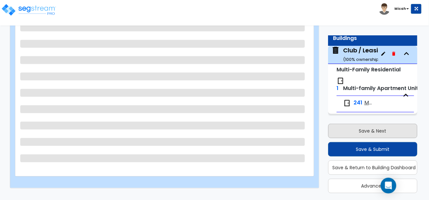
scroll to position [13, 0]
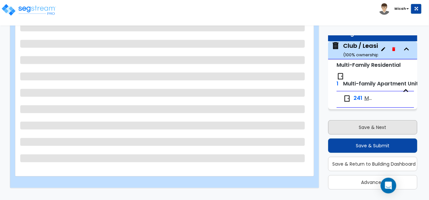
select select "2"
select select "7"
select select "2"
select select "9"
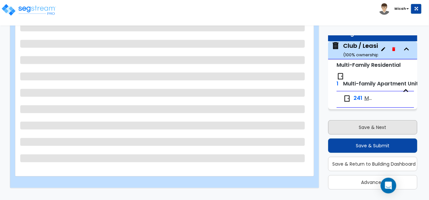
select select "1"
select select "2"
select select "1"
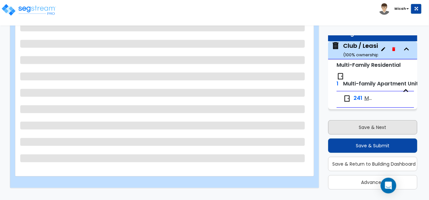
select select "4"
select select "3"
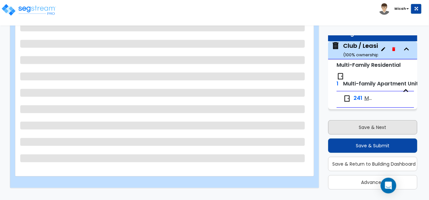
select select "2"
select select "4"
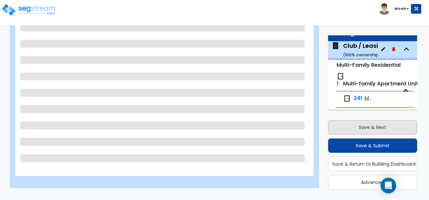
select select "1"
select select "2"
select select "8"
select select "1"
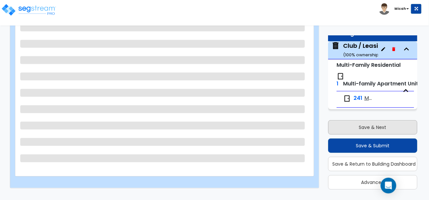
select select "1"
select select "2"
select select "1"
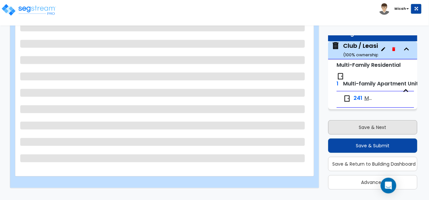
select select "4"
select select "1"
select select "2"
select select "5"
select select "6"
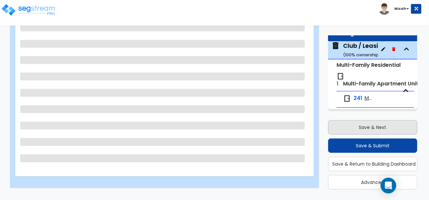
select select "1"
select select "7"
select select "4"
select select "1"
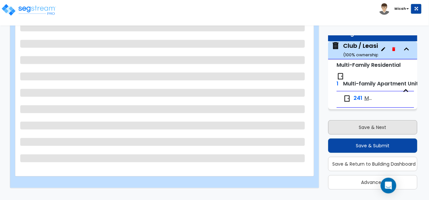
select select "1"
select select "3"
select select "2"
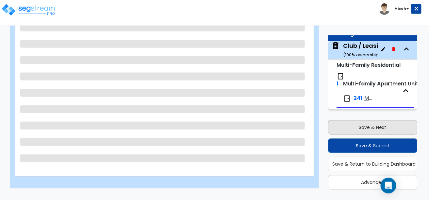
select select "2"
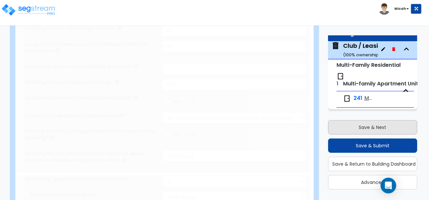
scroll to position [100, 0]
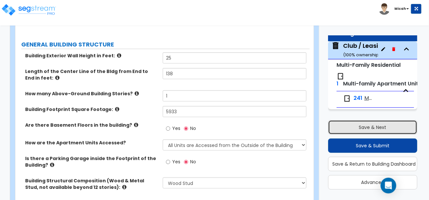
click at [371, 129] on button "Save & Next" at bounding box center [372, 127] width 89 height 14
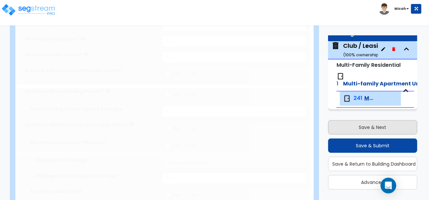
type input "609"
type input "1"
radio input "true"
select select "1"
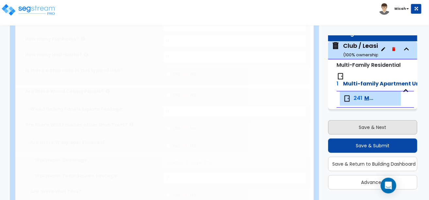
select select "4"
select select "5"
select select "4"
select select "1"
select select "3"
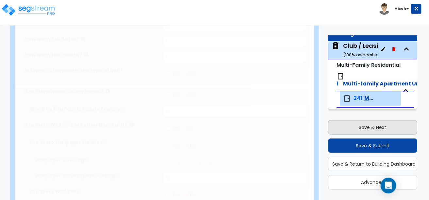
type input "1"
select select "4"
select select "2"
select select "1"
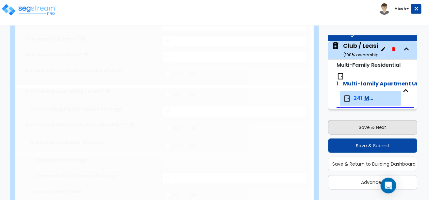
select select "5"
radio input "true"
type input "1"
radio input "true"
type input "2"
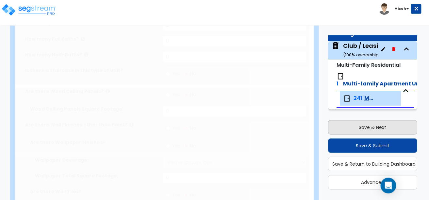
type input "1"
select select "3"
select select "4"
type input "12"
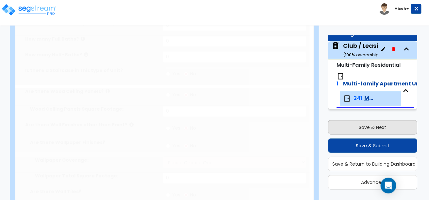
radio input "true"
type input "6"
select select "4"
select select "1"
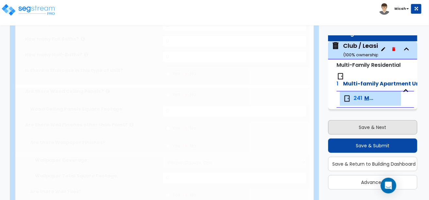
select select "1"
select select "2"
radio input "true"
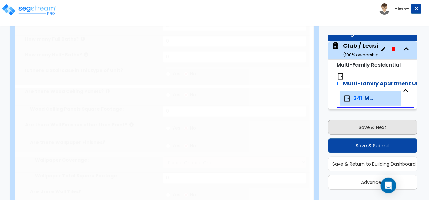
radio input "true"
select select "4"
select select "1"
radio input "true"
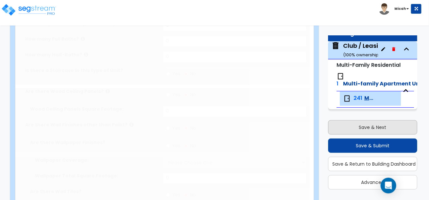
radio input "true"
select select "1"
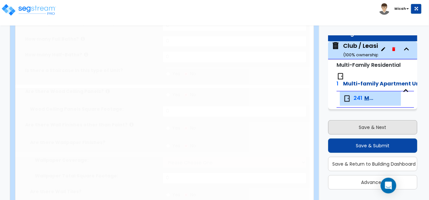
type input "1"
radio input "true"
select select "2"
select select "4"
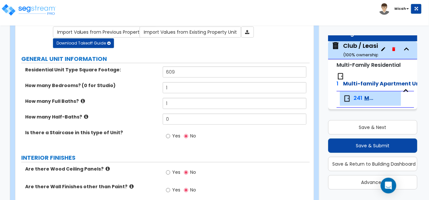
scroll to position [0, 0]
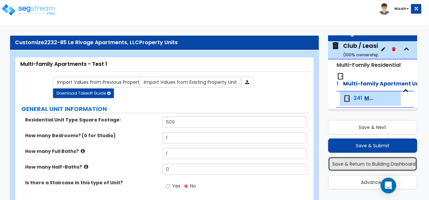
click at [370, 160] on button "Save & Return to Building Dashboard" at bounding box center [372, 164] width 89 height 14
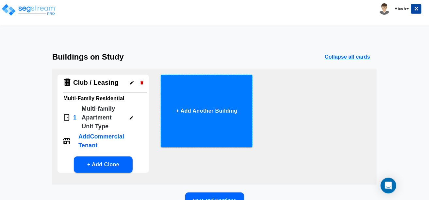
click at [242, 82] on button "+ Add Another Building" at bounding box center [207, 111] width 92 height 73
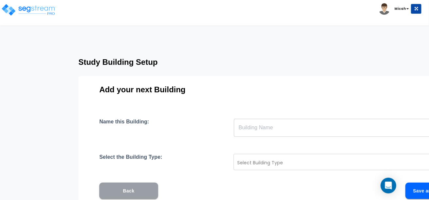
click at [148, 190] on button "Back" at bounding box center [128, 191] width 59 height 16
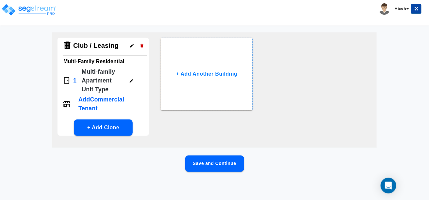
scroll to position [4, 0]
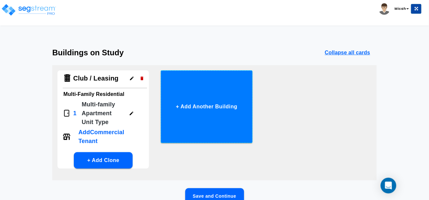
click at [176, 108] on button "+ Add Another Building" at bounding box center [207, 106] width 92 height 73
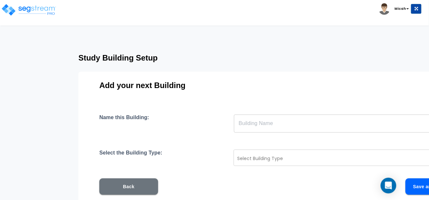
scroll to position [0, 0]
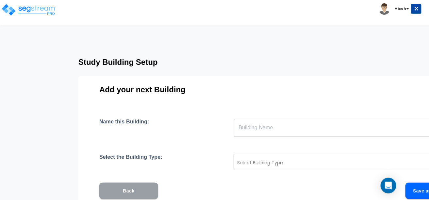
click at [126, 188] on button "Back" at bounding box center [128, 191] width 59 height 16
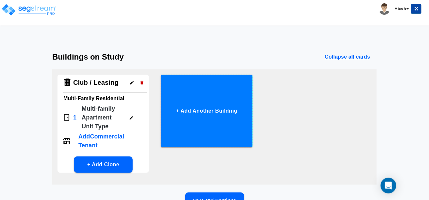
click at [228, 116] on button "+ Add Another Building" at bounding box center [207, 111] width 92 height 73
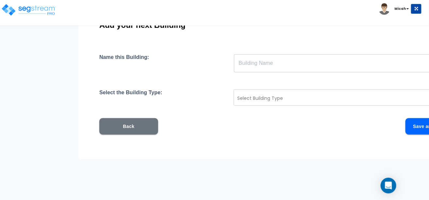
scroll to position [65, 0]
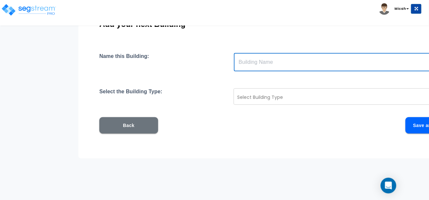
click at [251, 64] on input "text" at bounding box center [349, 62] width 231 height 18
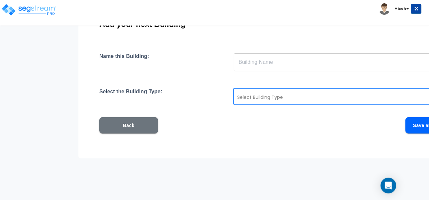
click at [261, 96] on div at bounding box center [340, 97] width 206 height 8
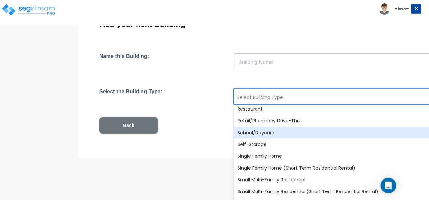
scroll to position [556, 0]
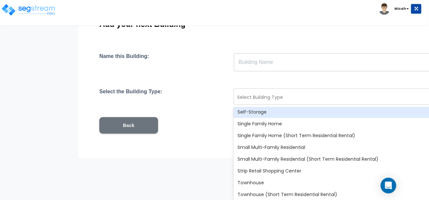
click at [221, 116] on div "Name this Building: ​ Select the Building Type: Select Building Type Assisted/S…" at bounding box center [291, 101] width 385 height 96
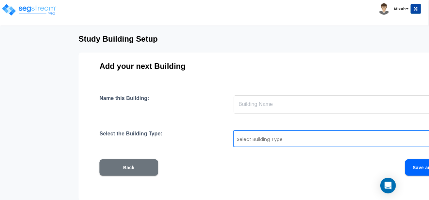
scroll to position [32, 0]
